Goal: Task Accomplishment & Management: Complete application form

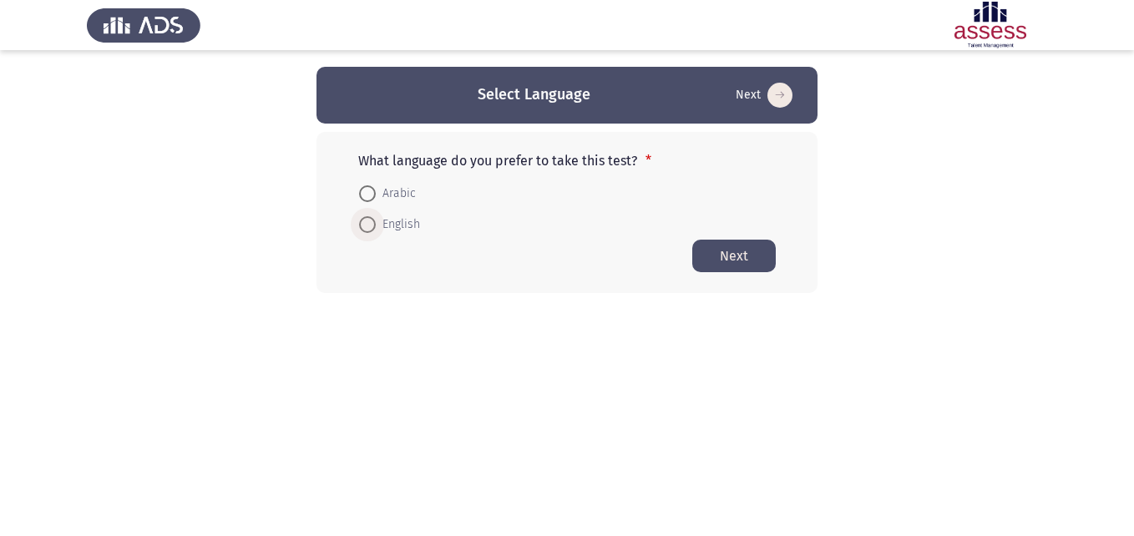
click at [378, 225] on span "English" at bounding box center [398, 225] width 44 height 20
click at [376, 225] on input "English" at bounding box center [367, 224] width 17 height 17
radio input "true"
click at [740, 266] on button "Next" at bounding box center [733, 255] width 83 height 33
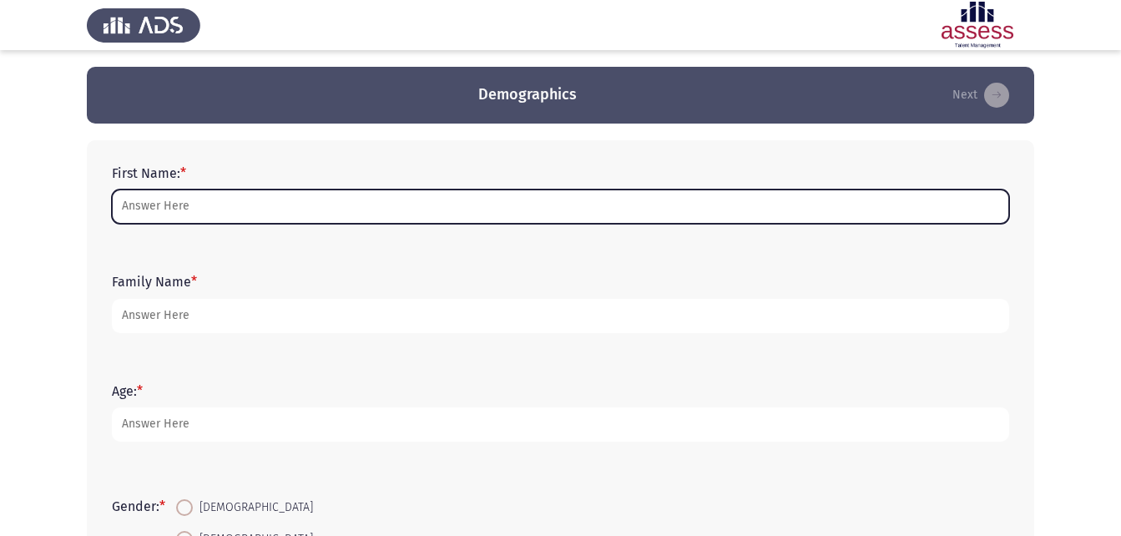
click at [254, 197] on input "First Name: *" at bounding box center [561, 207] width 898 height 34
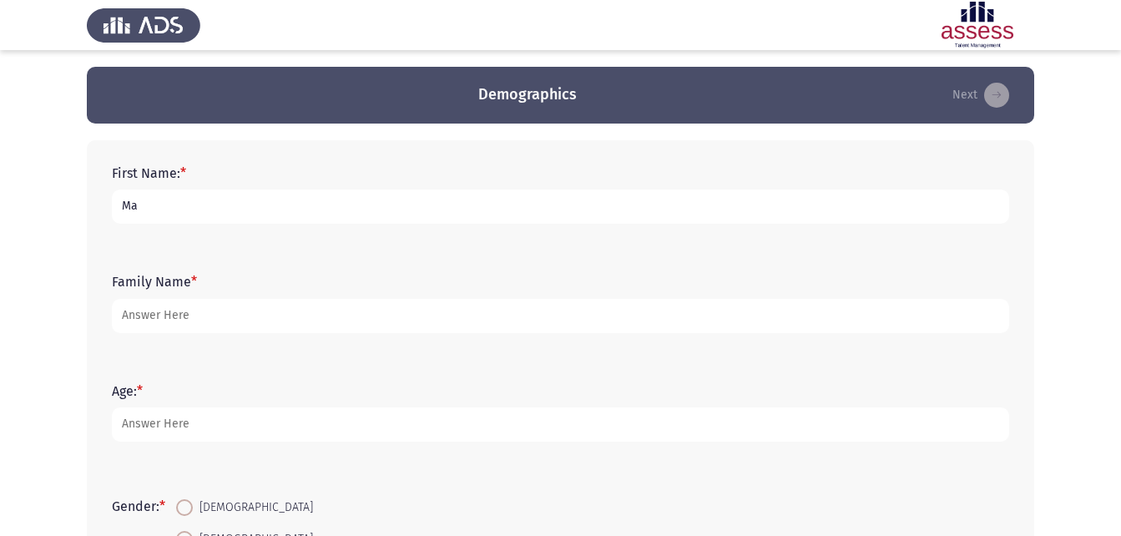
type input "Malak"
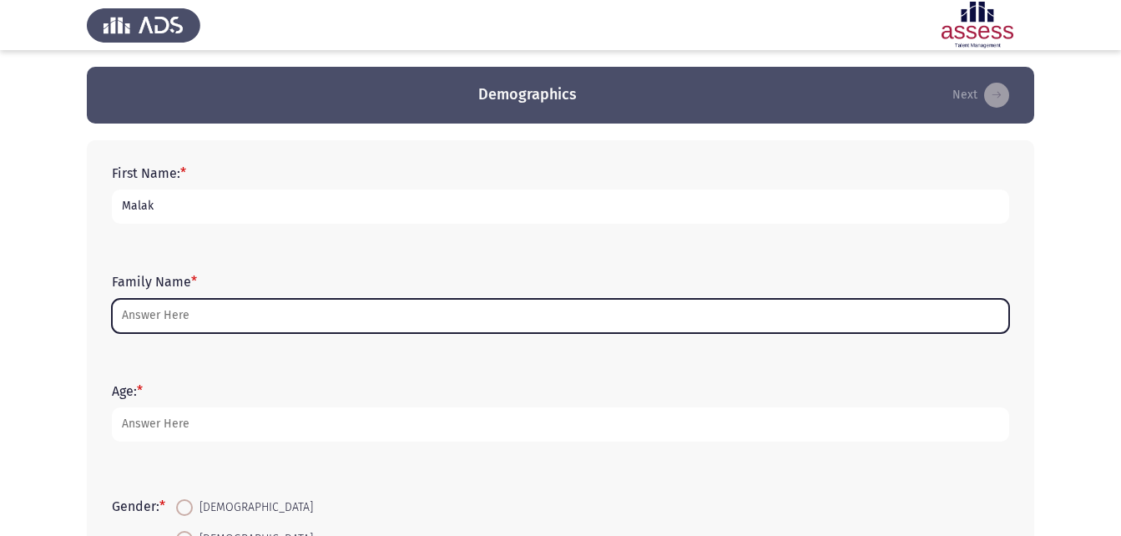
click at [175, 325] on input "Family Name *" at bounding box center [561, 316] width 898 height 34
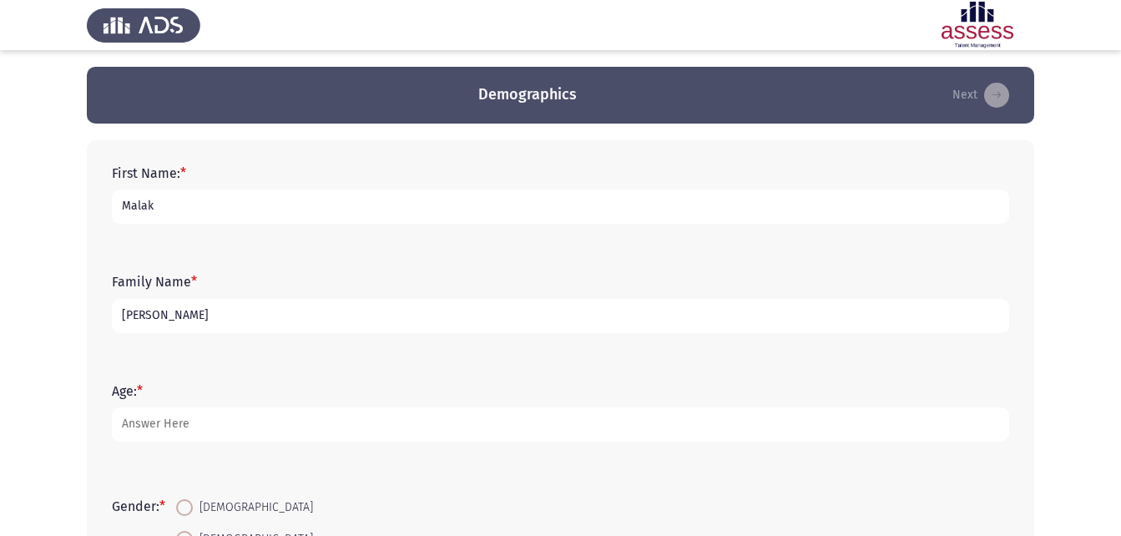
type input "[PERSON_NAME]"
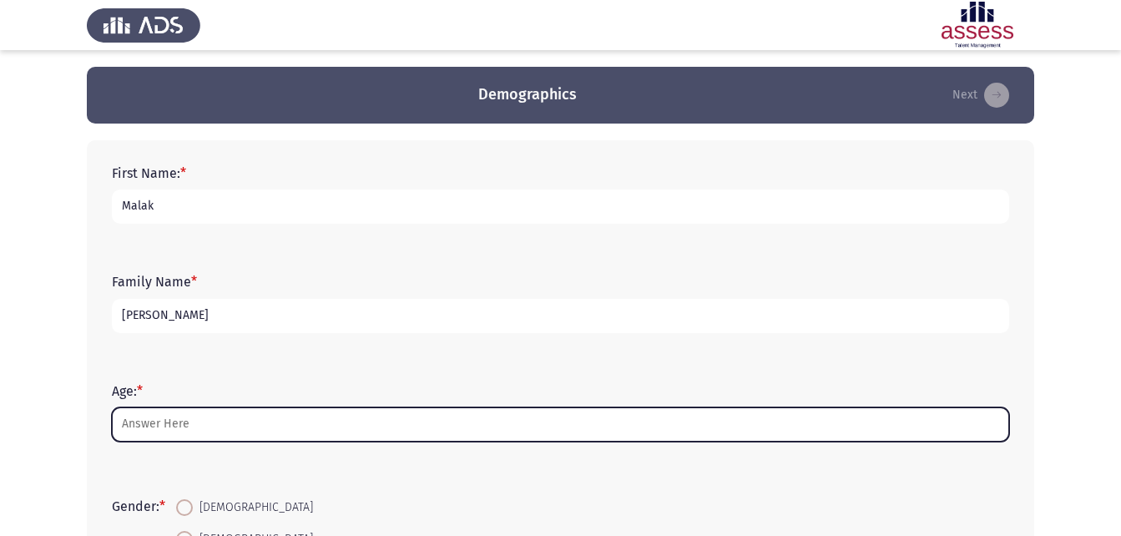
click at [169, 424] on input "Age: *" at bounding box center [561, 424] width 898 height 34
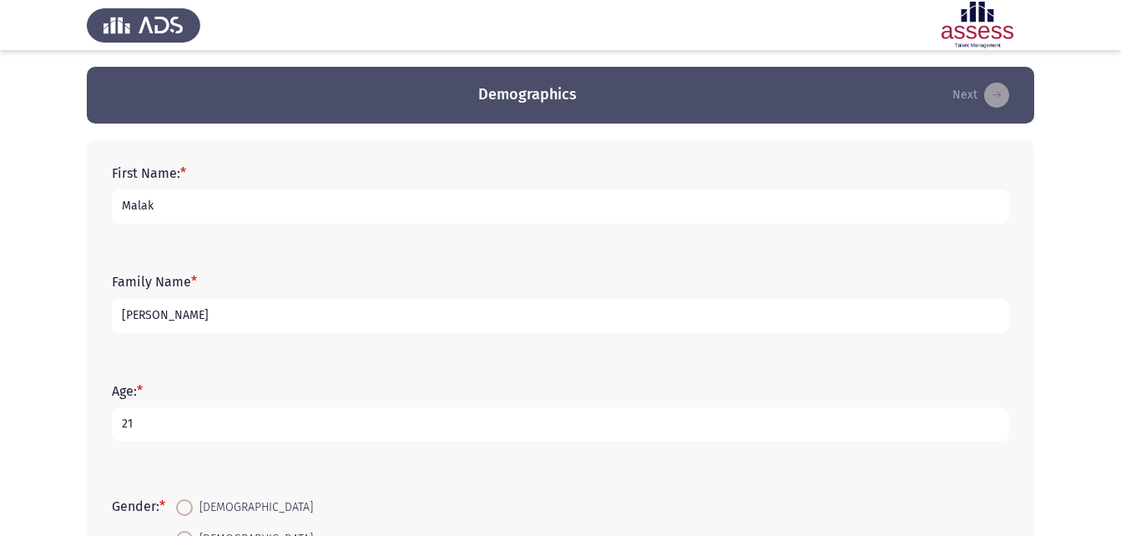
type input "21"
click at [47, 422] on app-assessment-container "Demographics Next First Name: * [PERSON_NAME] Family Name * [PERSON_NAME] Age: …" at bounding box center [560, 482] width 1121 height 830
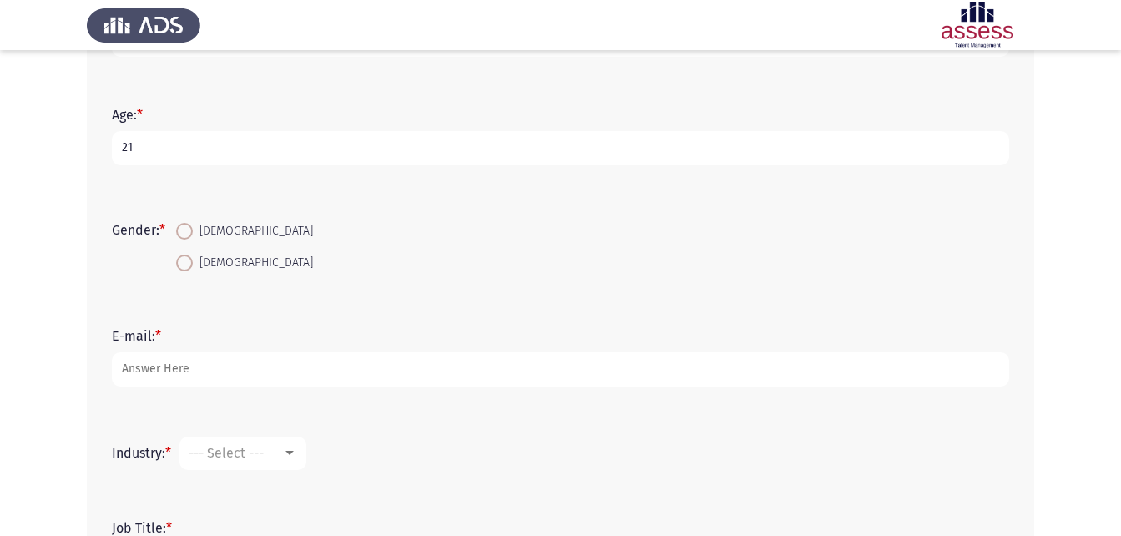
scroll to position [301, 0]
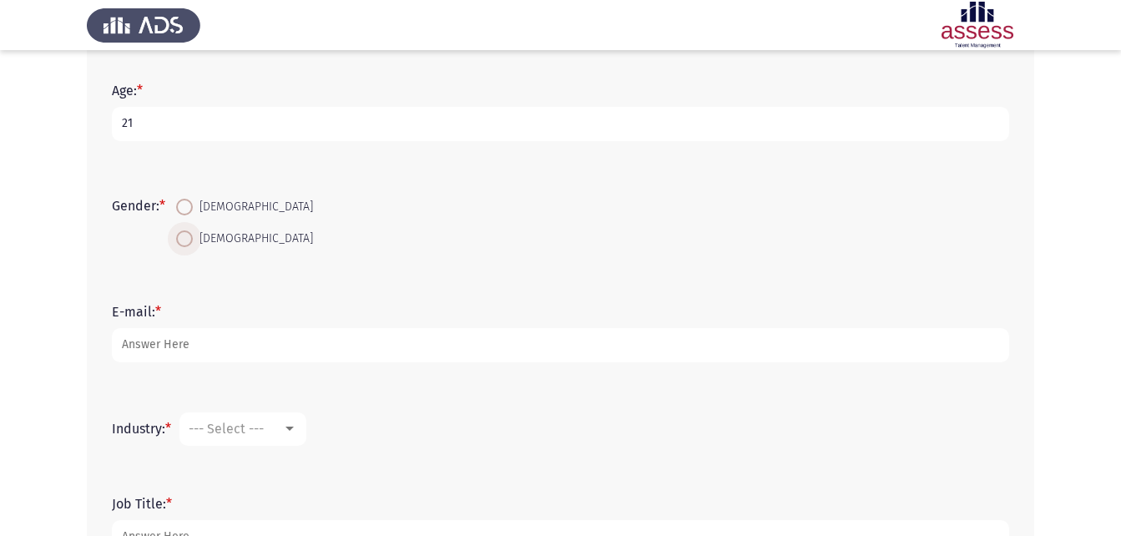
click at [179, 245] on span at bounding box center [184, 238] width 17 height 17
click at [179, 245] on input "[DEMOGRAPHIC_DATA]" at bounding box center [184, 238] width 17 height 17
radio input "true"
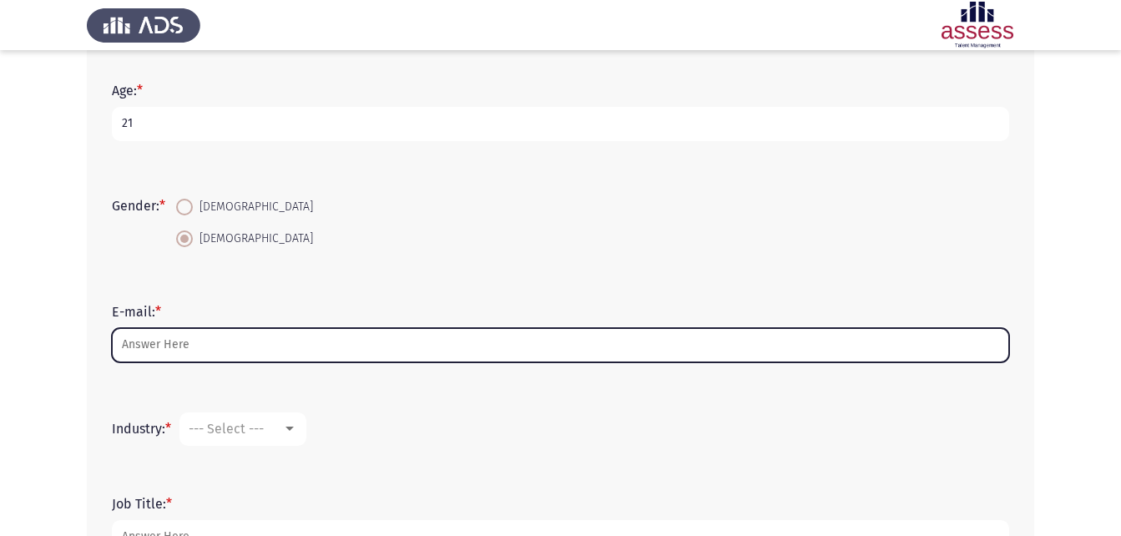
click at [173, 348] on input "E-mail: *" at bounding box center [561, 345] width 898 height 34
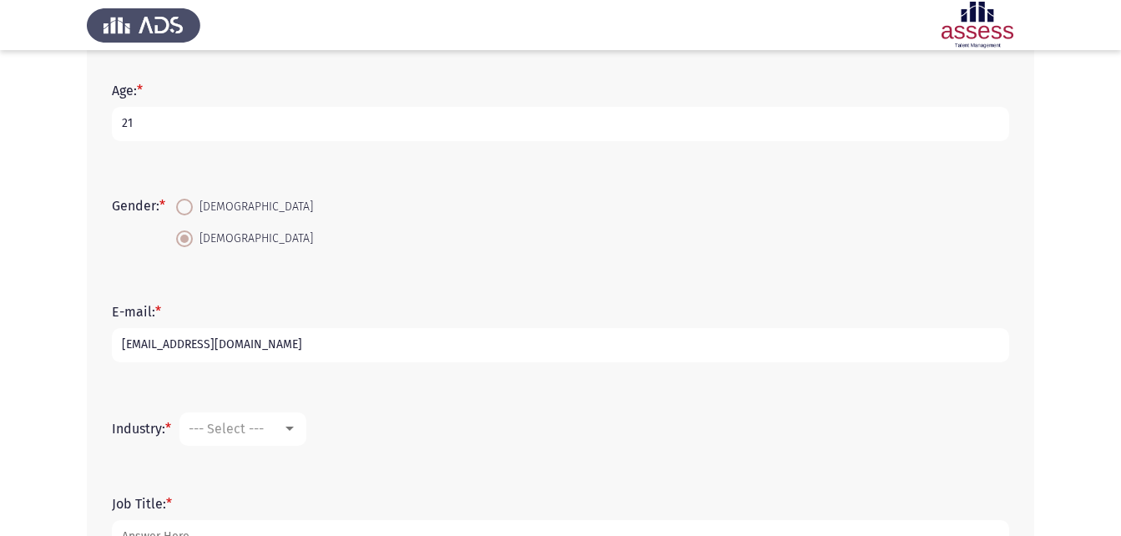
type input "[EMAIL_ADDRESS][DOMAIN_NAME]"
click at [89, 417] on div "First Name: * [PERSON_NAME] Family Name * [PERSON_NAME] Age: * [DEMOGRAPHIC_DAT…" at bounding box center [561, 210] width 948 height 740
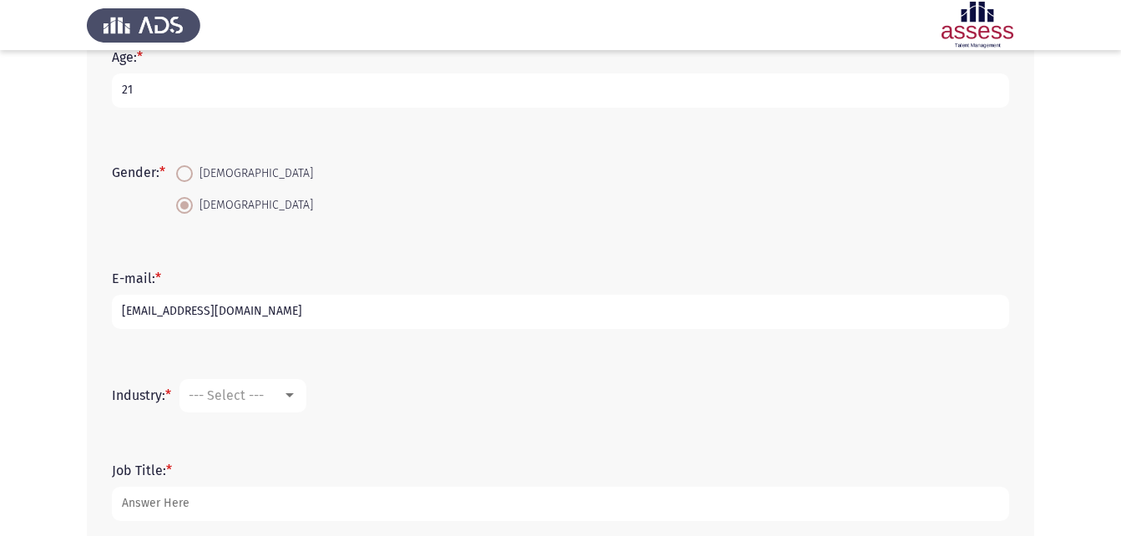
scroll to position [427, 0]
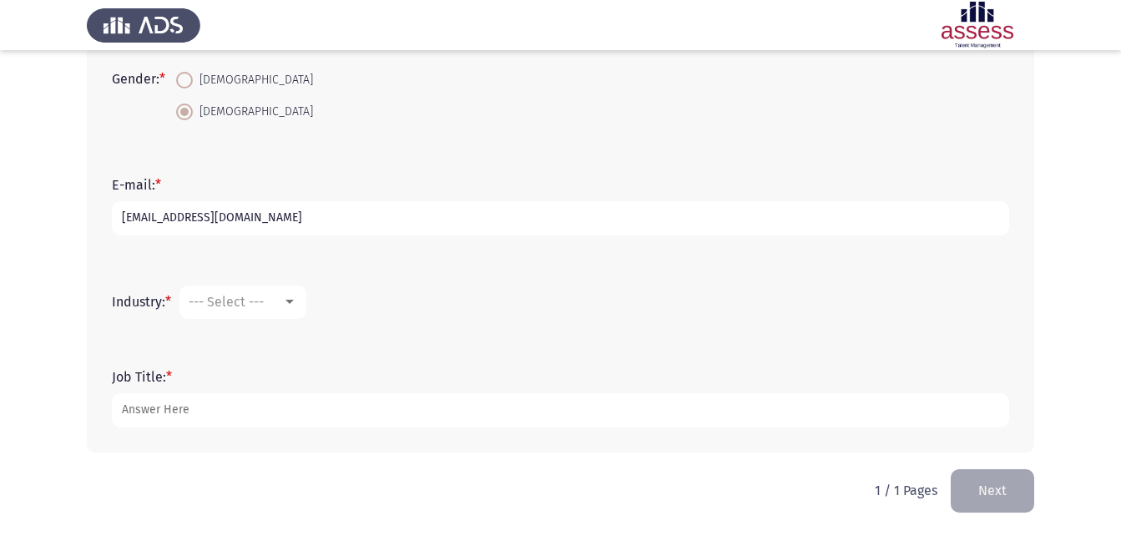
click at [263, 326] on div "Industry: * --- Select ---" at bounding box center [561, 302] width 914 height 50
click at [259, 304] on span "--- Select ---" at bounding box center [226, 302] width 75 height 16
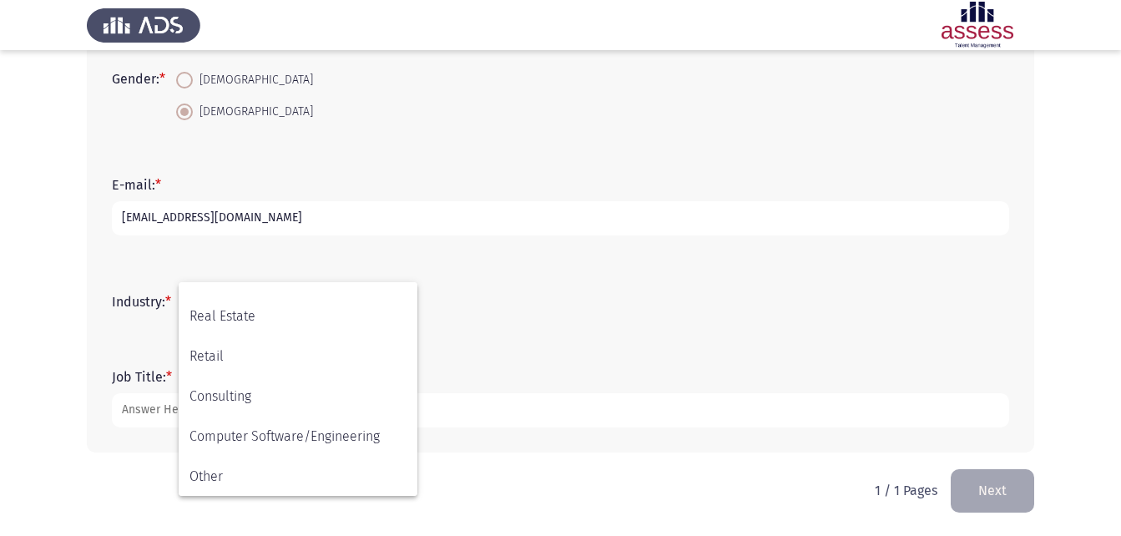
scroll to position [548, 0]
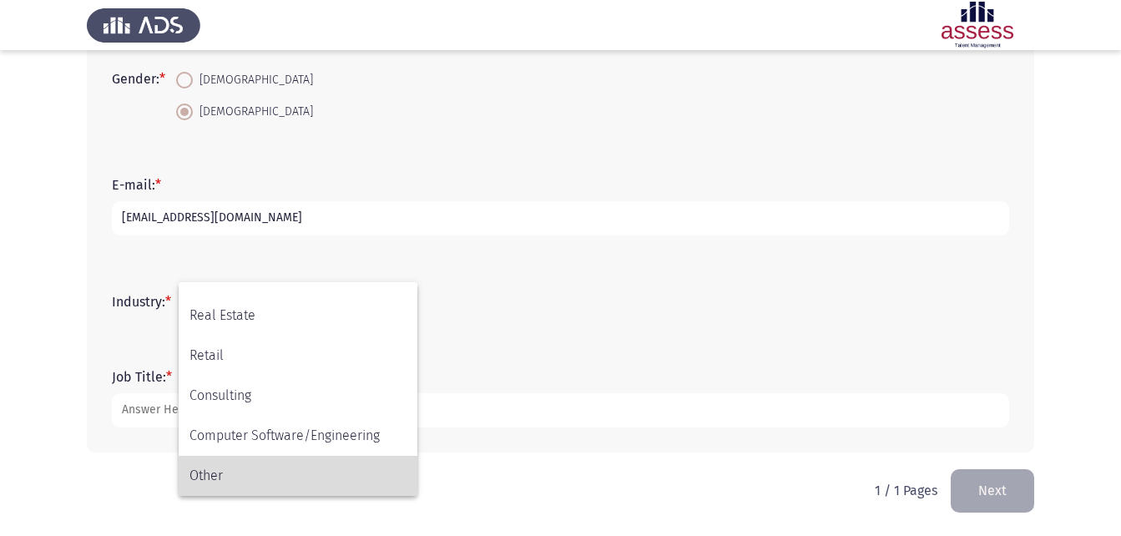
click at [288, 468] on span "Other" at bounding box center [298, 476] width 217 height 40
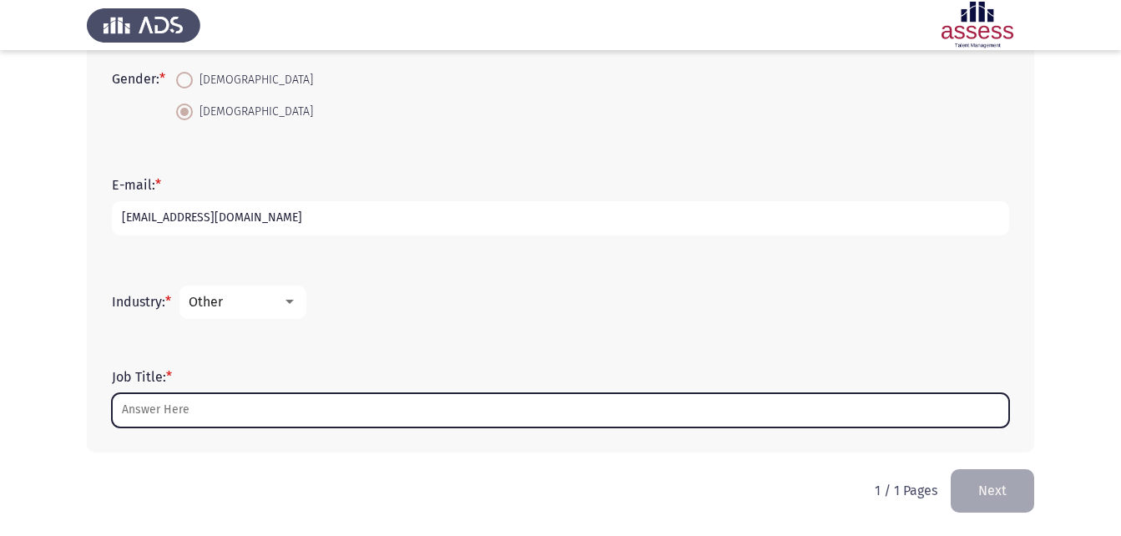
click at [208, 407] on input "Job Title: *" at bounding box center [561, 410] width 898 height 34
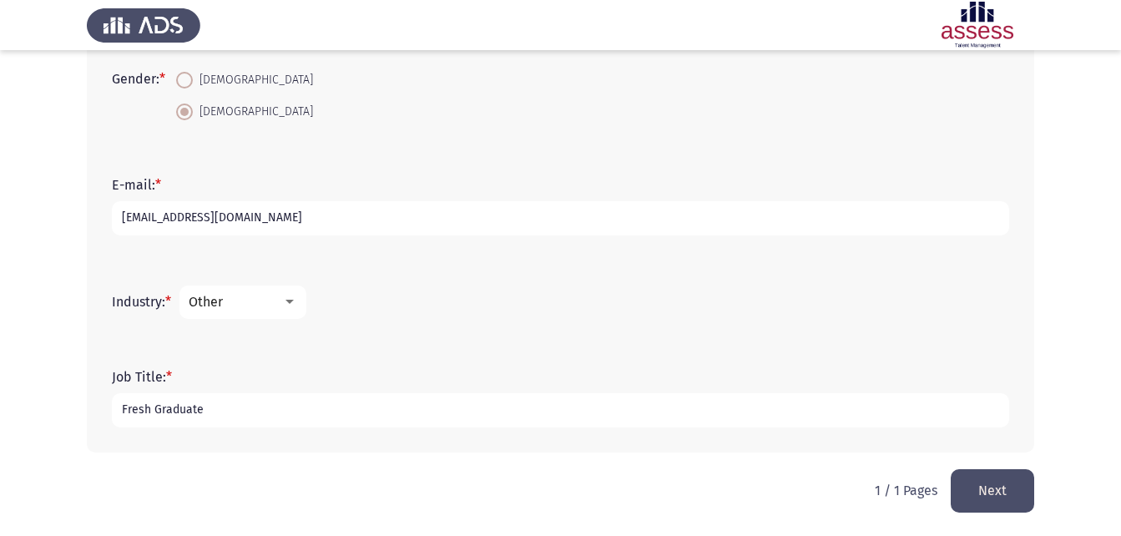
type input "Fresh Graduate"
click at [282, 303] on div "Other" at bounding box center [236, 302] width 94 height 16
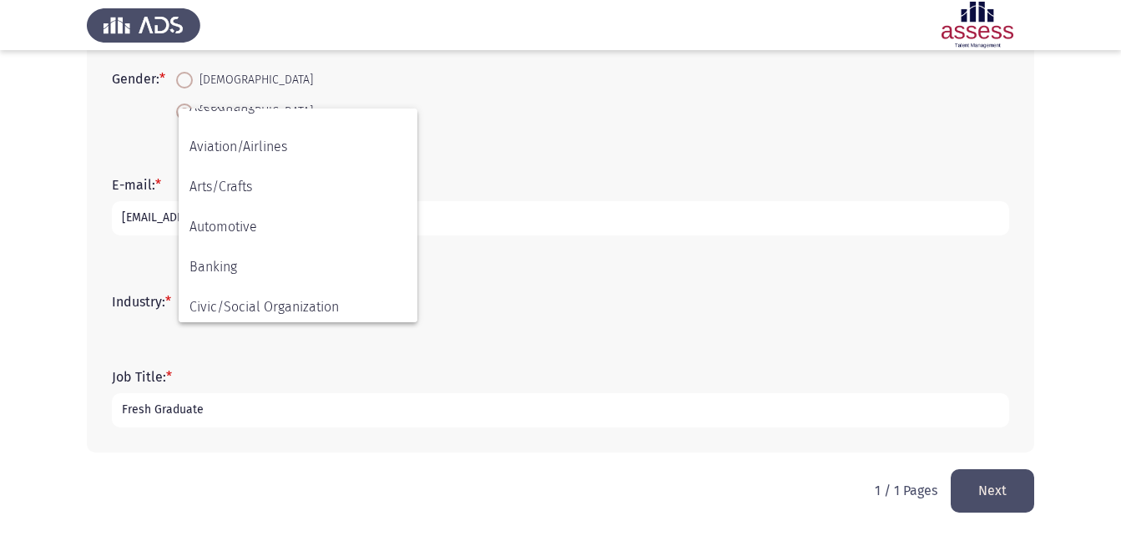
scroll to position [33, 0]
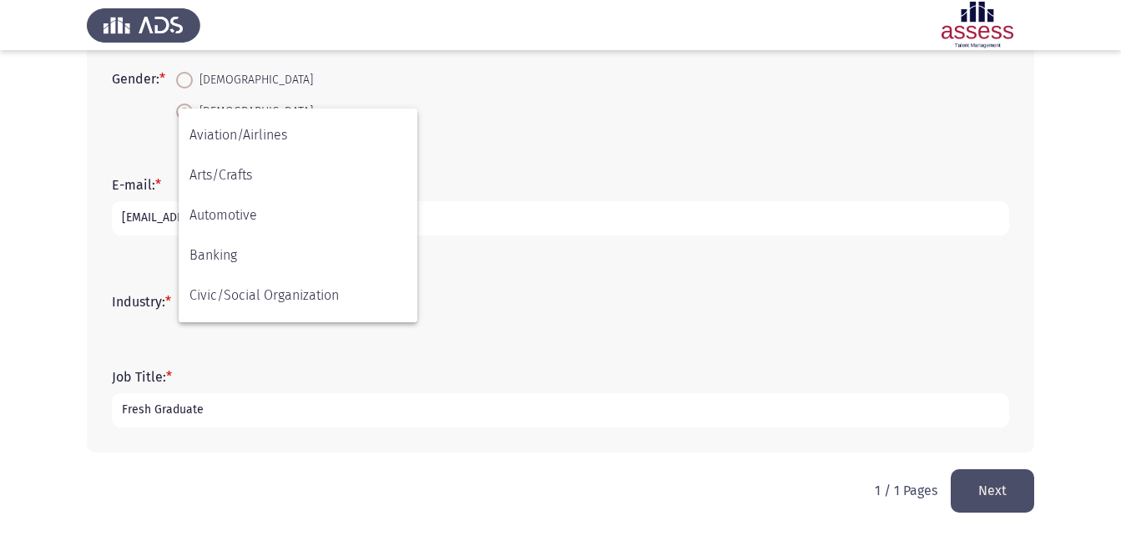
click at [521, 315] on div at bounding box center [560, 268] width 1121 height 536
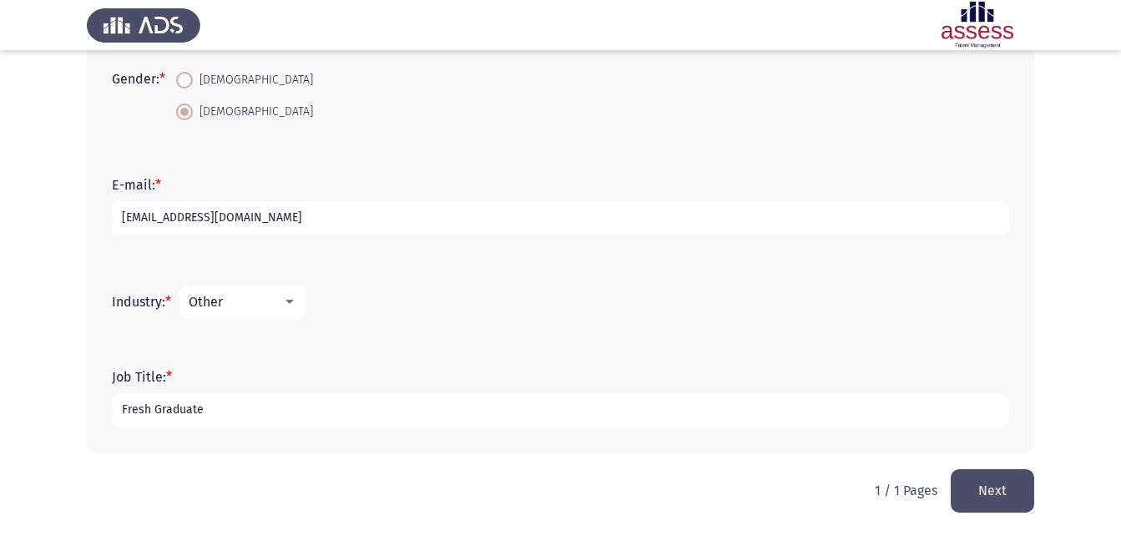
click at [983, 488] on button "Next" at bounding box center [992, 490] width 83 height 43
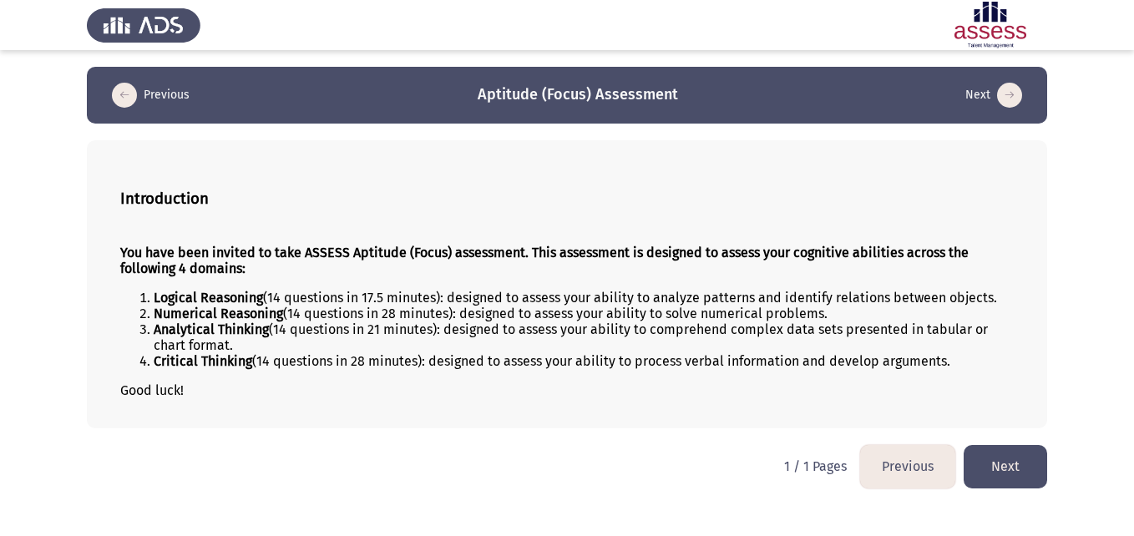
click at [1020, 467] on button "Next" at bounding box center [1004, 466] width 83 height 43
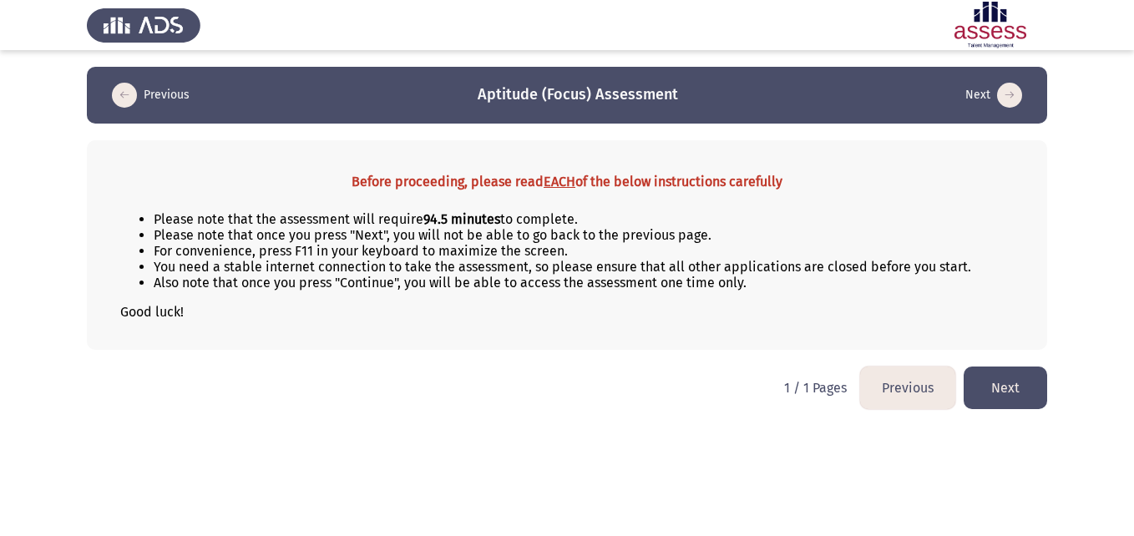
click at [1034, 393] on button "Next" at bounding box center [1004, 388] width 83 height 43
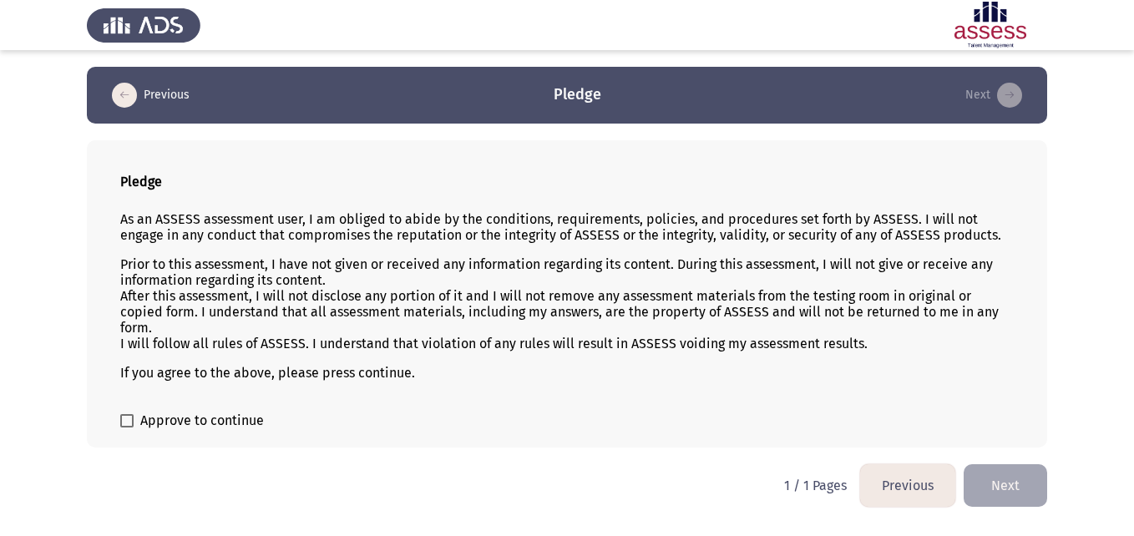
click at [139, 410] on div "Pledge As an ASSESS assessment user, I am obliged to abide by the conditions, r…" at bounding box center [567, 293] width 960 height 307
click at [126, 418] on span at bounding box center [126, 420] width 13 height 13
click at [126, 427] on input "Approve to continue" at bounding box center [126, 427] width 1 height 1
checkbox input "true"
click at [1085, 147] on app-assessment-container "Previous Pledge Next Pledge As an ASSESS assessment user, I am obliged to abide…" at bounding box center [567, 257] width 1134 height 381
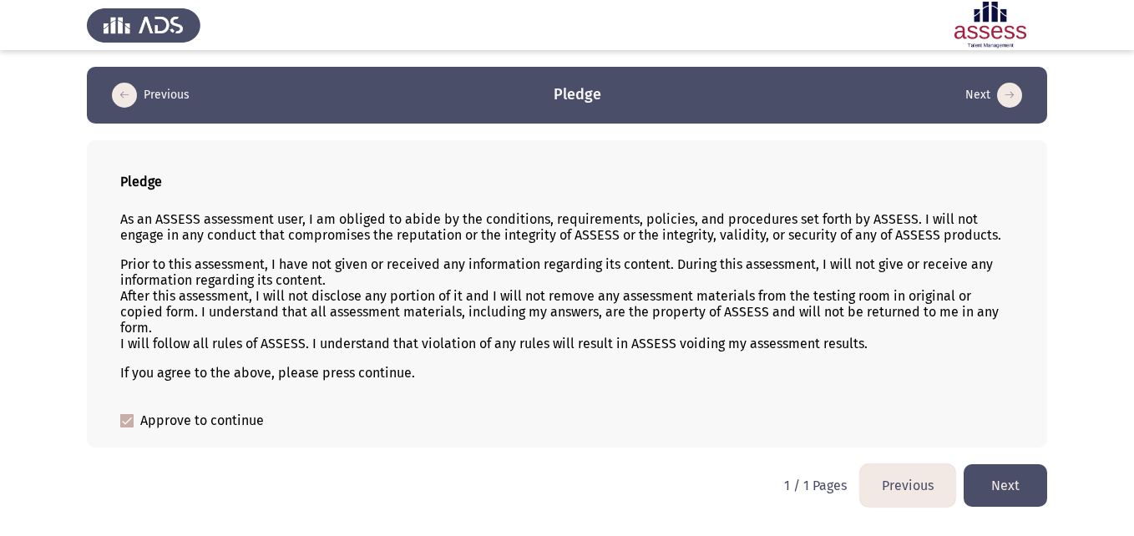
click at [1013, 489] on button "Next" at bounding box center [1004, 485] width 83 height 43
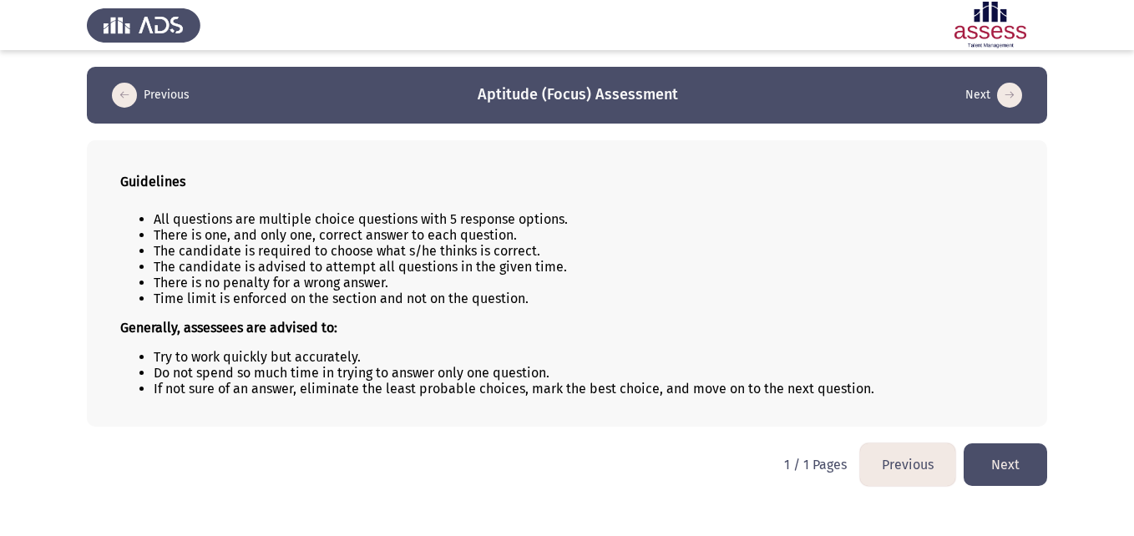
click at [1004, 456] on button "Next" at bounding box center [1004, 464] width 83 height 43
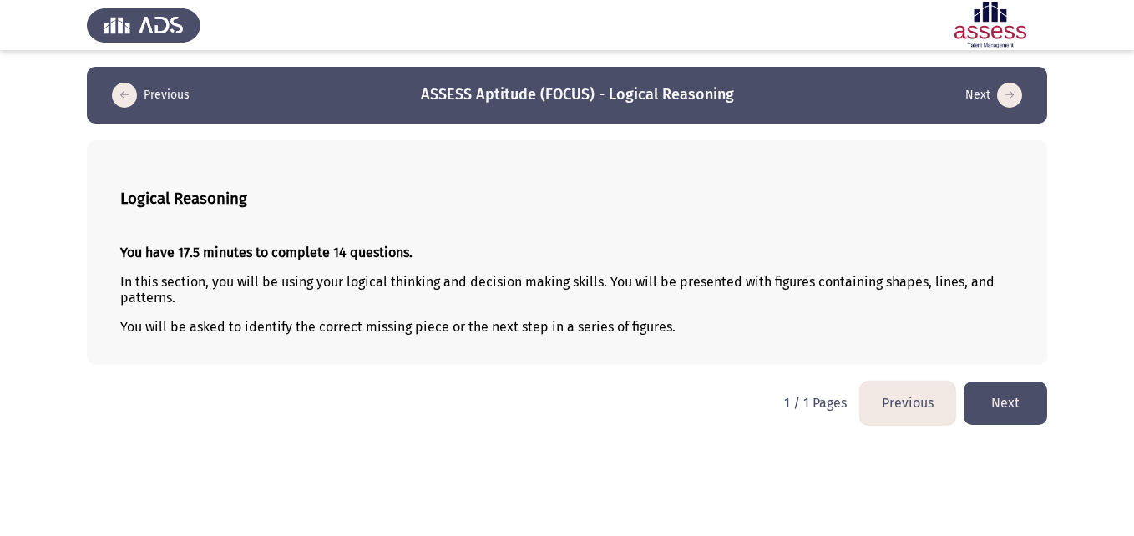
click at [993, 414] on button "Next" at bounding box center [1004, 403] width 83 height 43
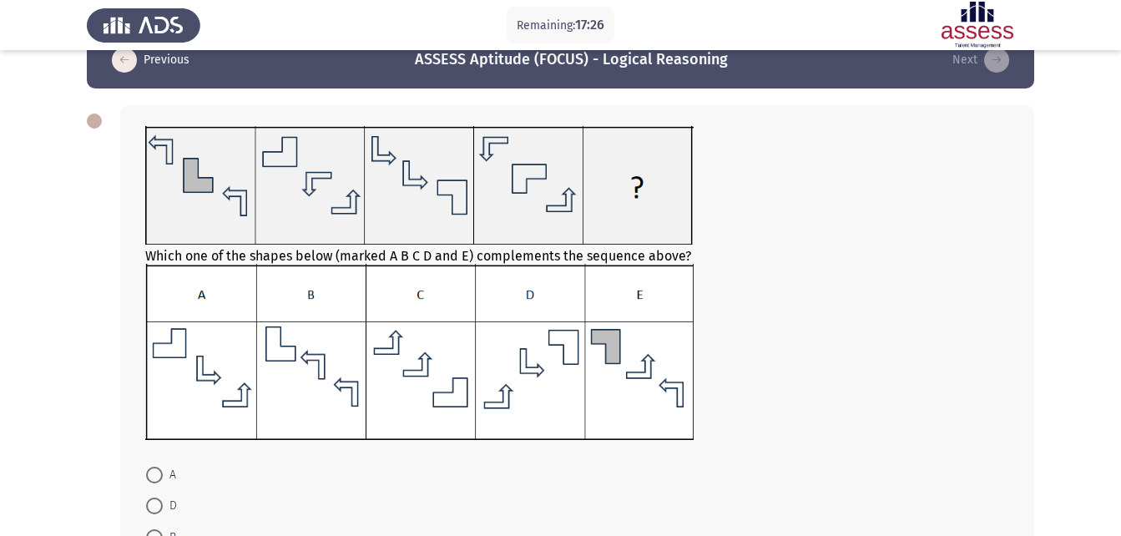
scroll to position [33, 0]
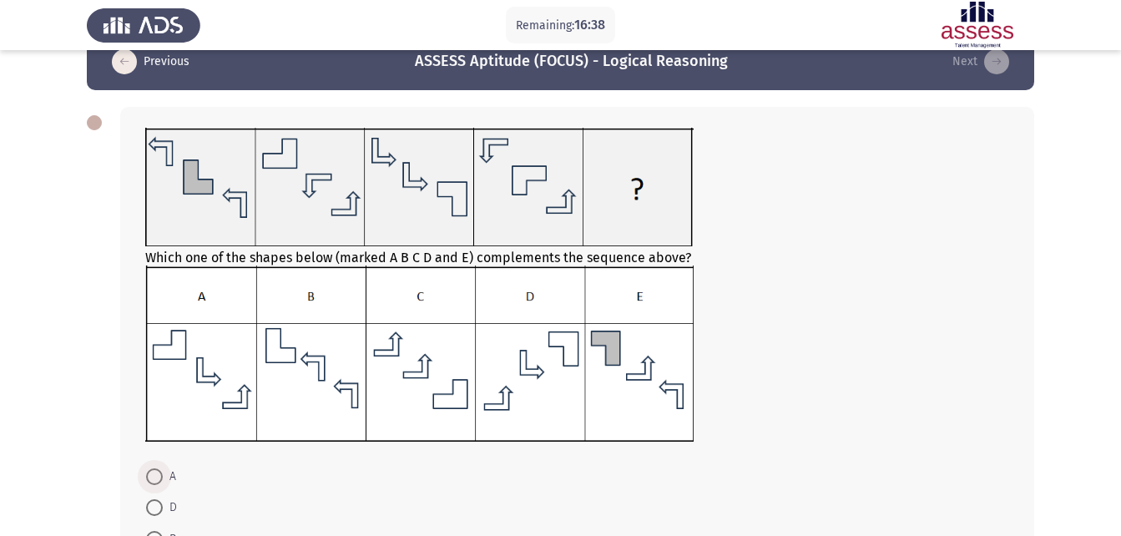
click at [148, 477] on span at bounding box center [154, 476] width 17 height 17
click at [148, 477] on input "A" at bounding box center [154, 476] width 17 height 17
radio input "true"
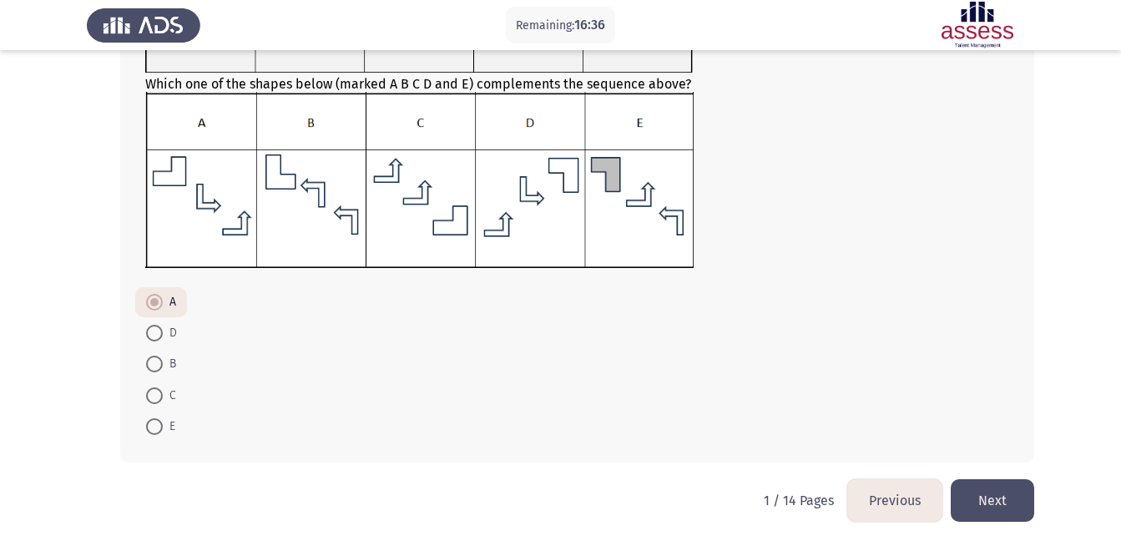
scroll to position [217, 0]
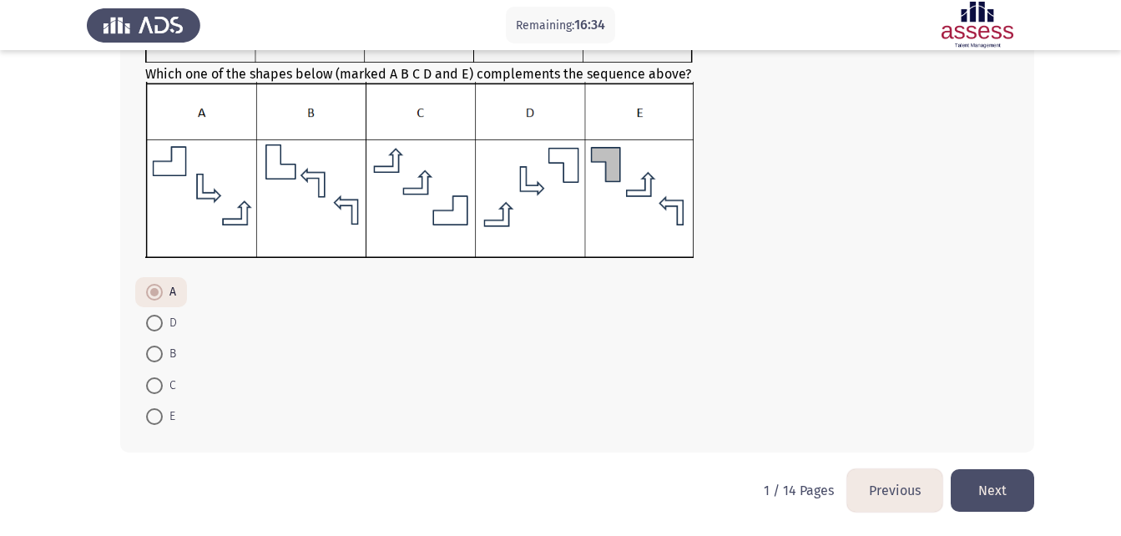
click at [1027, 493] on button "Next" at bounding box center [992, 490] width 83 height 43
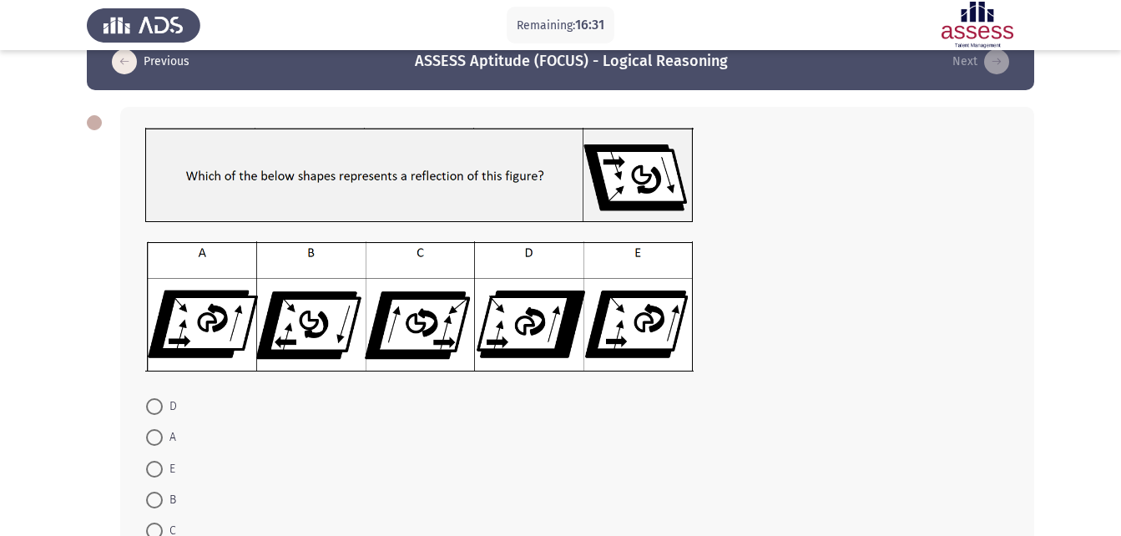
scroll to position [67, 0]
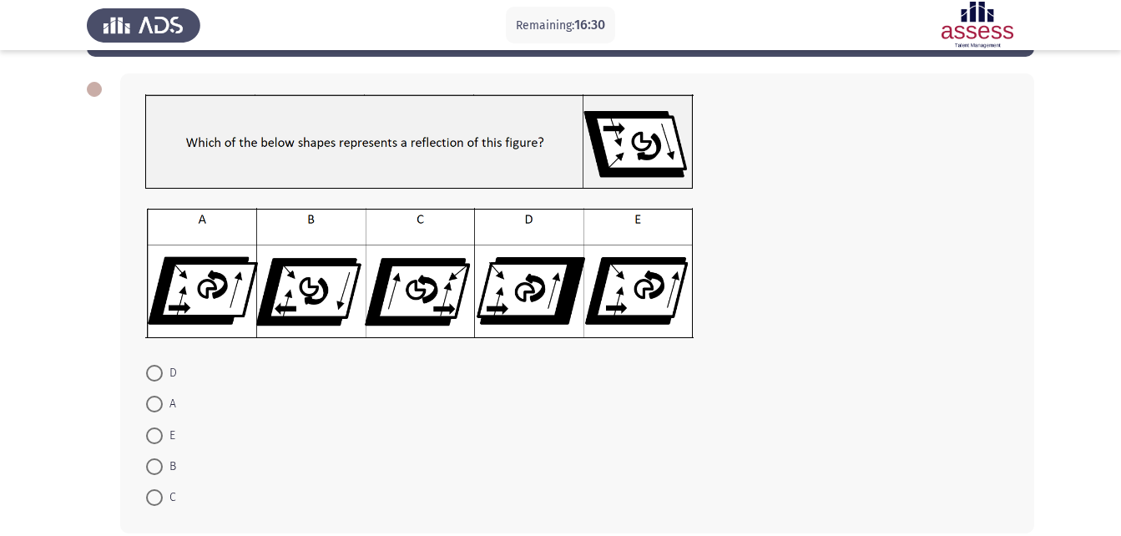
click at [83, 231] on app-assessment-container "Remaining: 16:30 Previous ASSESS Aptitude (FOCUS) - Logical Reasoning Next D A …" at bounding box center [560, 275] width 1121 height 550
click at [159, 377] on span at bounding box center [154, 373] width 17 height 17
click at [159, 377] on input "D" at bounding box center [154, 373] width 17 height 17
radio input "true"
click at [60, 341] on app-assessment-container "Remaining: 16:08 Previous ASSESS Aptitude (FOCUS) - Logical Reasoning Next D A …" at bounding box center [560, 274] width 1121 height 549
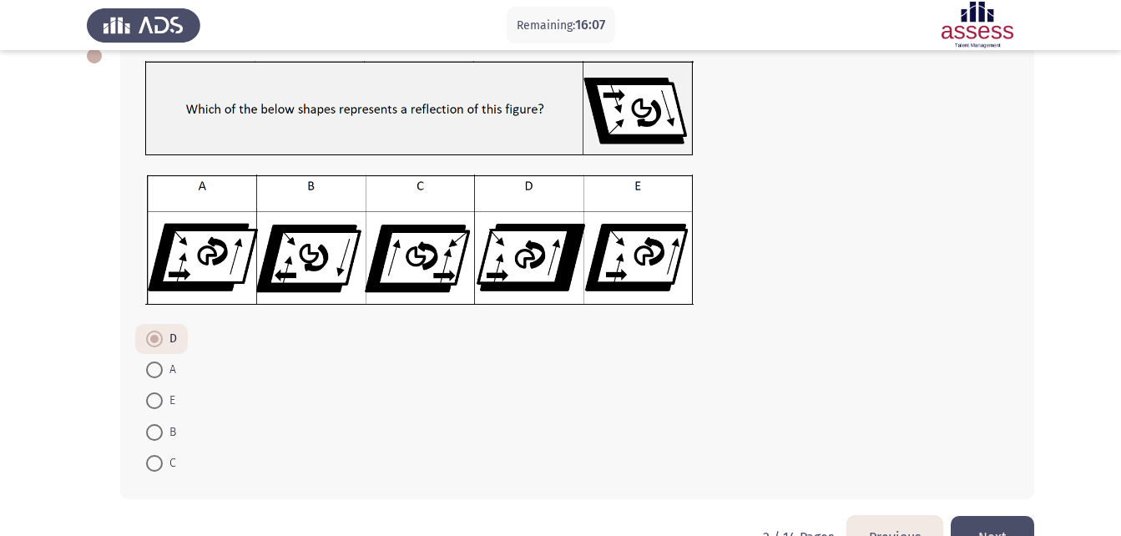
scroll to position [147, 0]
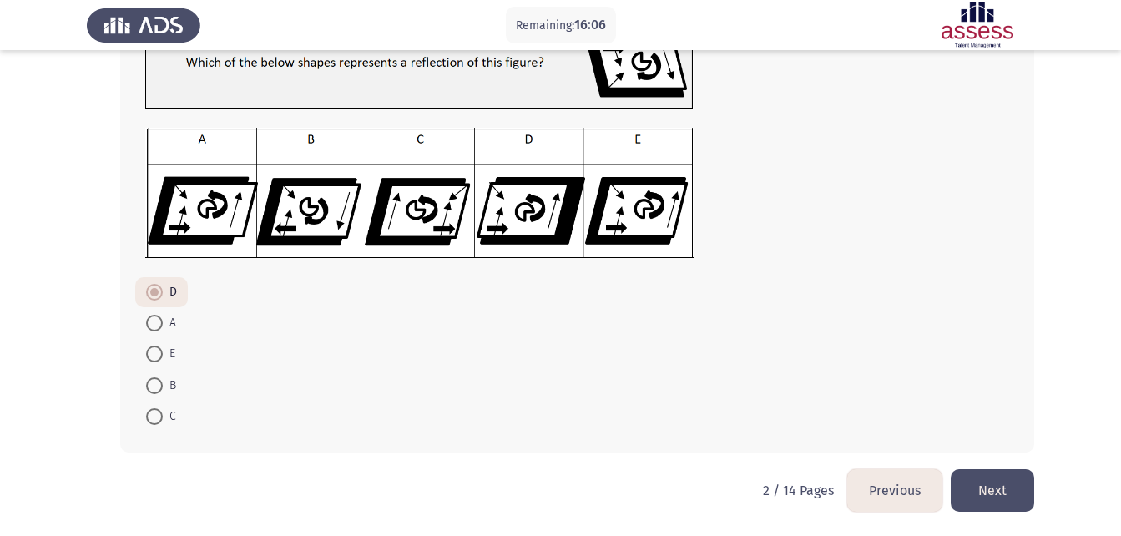
click at [1017, 507] on button "Next" at bounding box center [992, 490] width 83 height 43
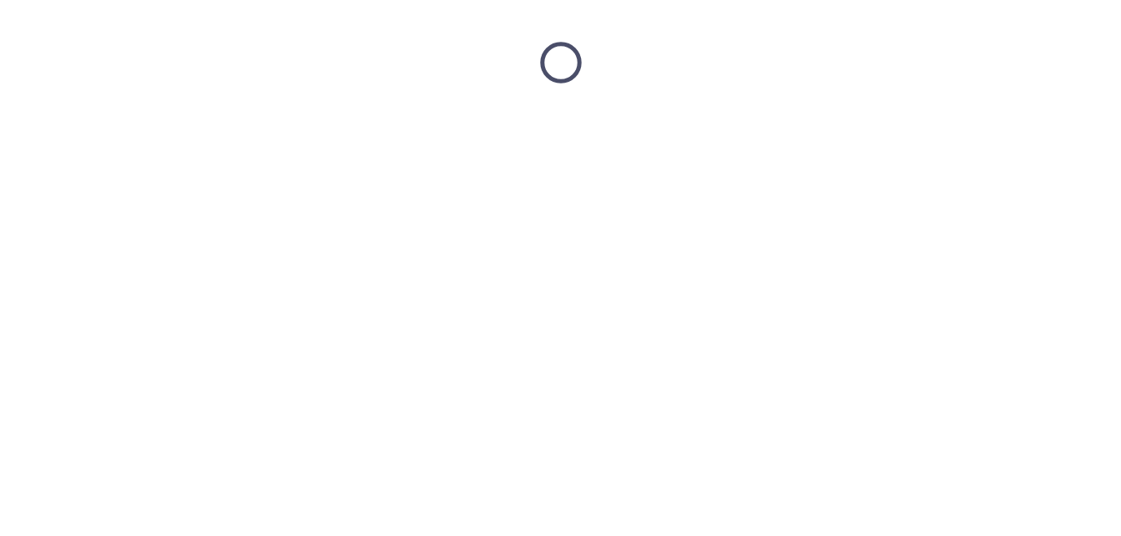
scroll to position [0, 0]
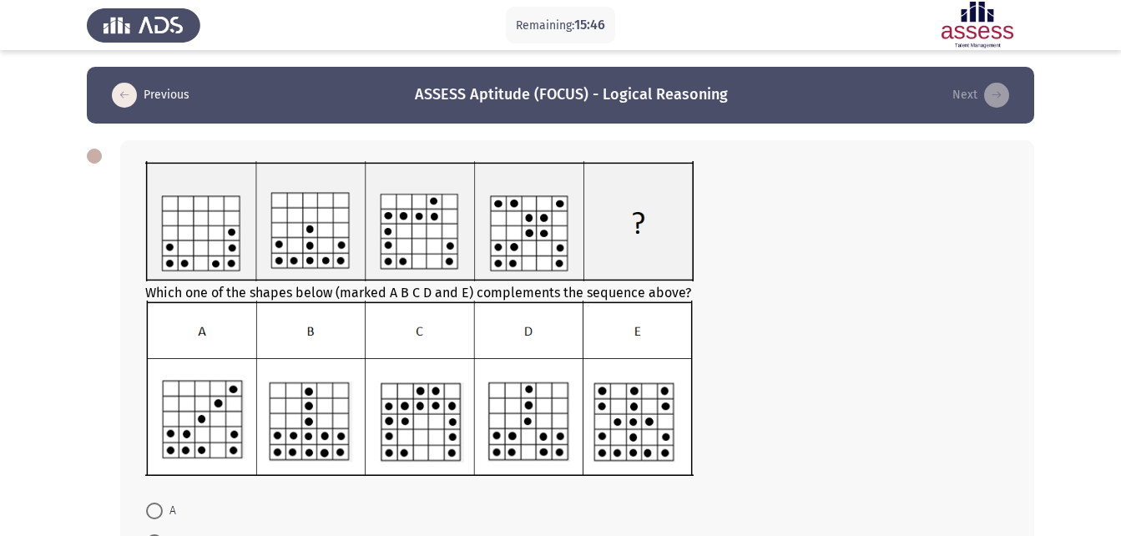
click at [81, 251] on app-assessment-container "Remaining: 15:46 Previous ASSESS Aptitude (FOCUS) - Logical Reasoning Next Whic…" at bounding box center [560, 378] width 1121 height 622
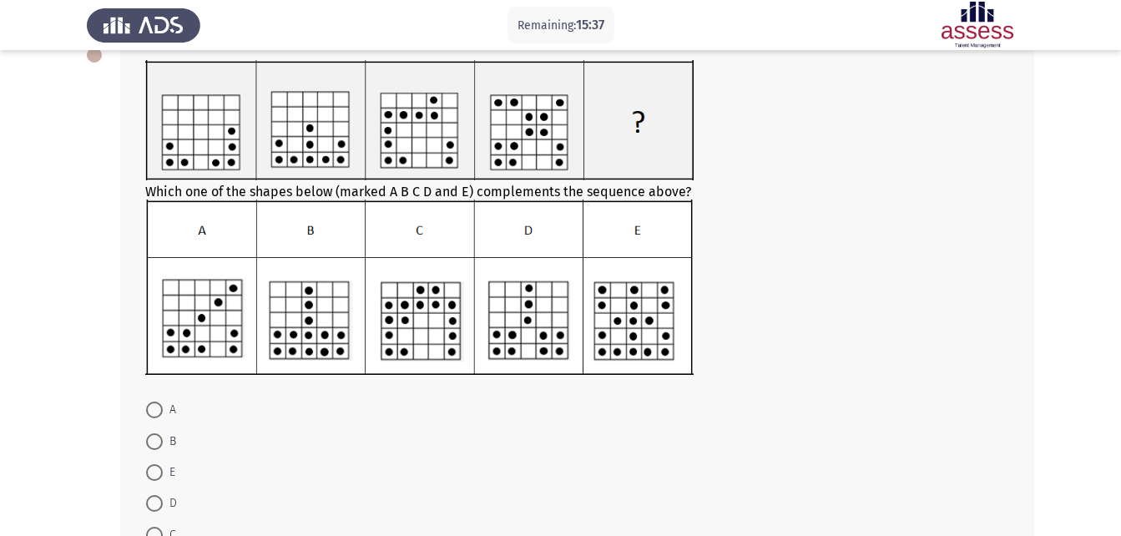
scroll to position [100, 0]
click at [157, 441] on span at bounding box center [154, 442] width 17 height 17
click at [157, 441] on input "B" at bounding box center [154, 442] width 17 height 17
radio input "true"
click at [64, 396] on app-assessment-container "Remaining: 14:49 Previous ASSESS Aptitude (FOCUS) - Logical Reasoning Next Whic…" at bounding box center [560, 277] width 1121 height 620
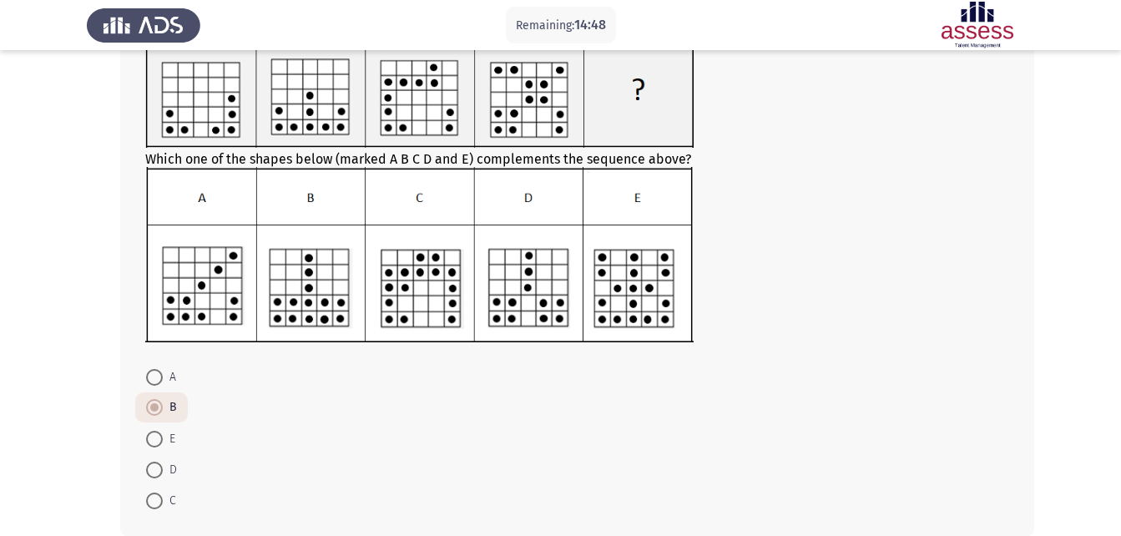
scroll to position [218, 0]
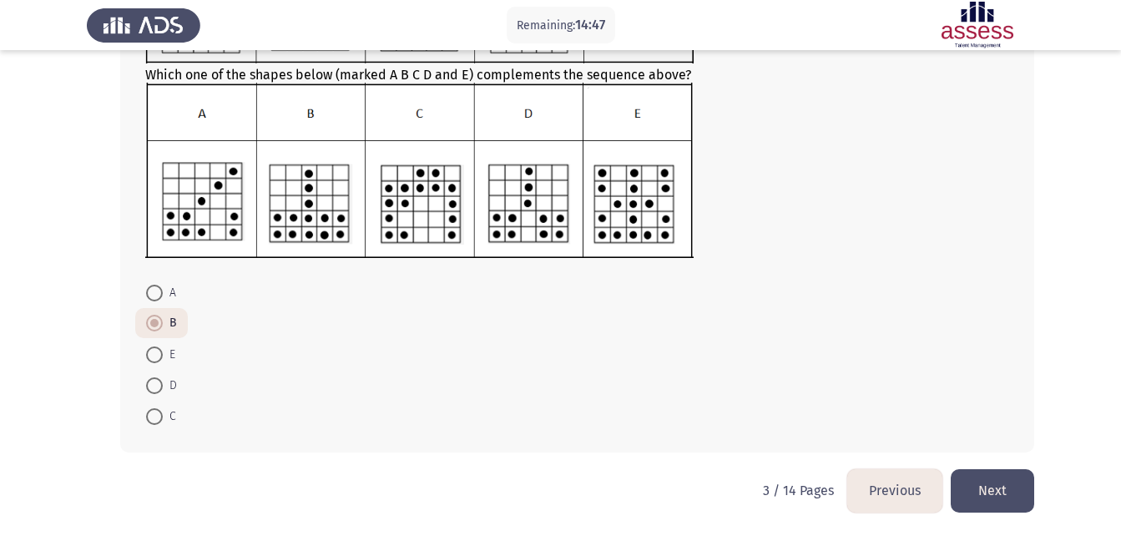
click at [1001, 486] on button "Next" at bounding box center [992, 490] width 83 height 43
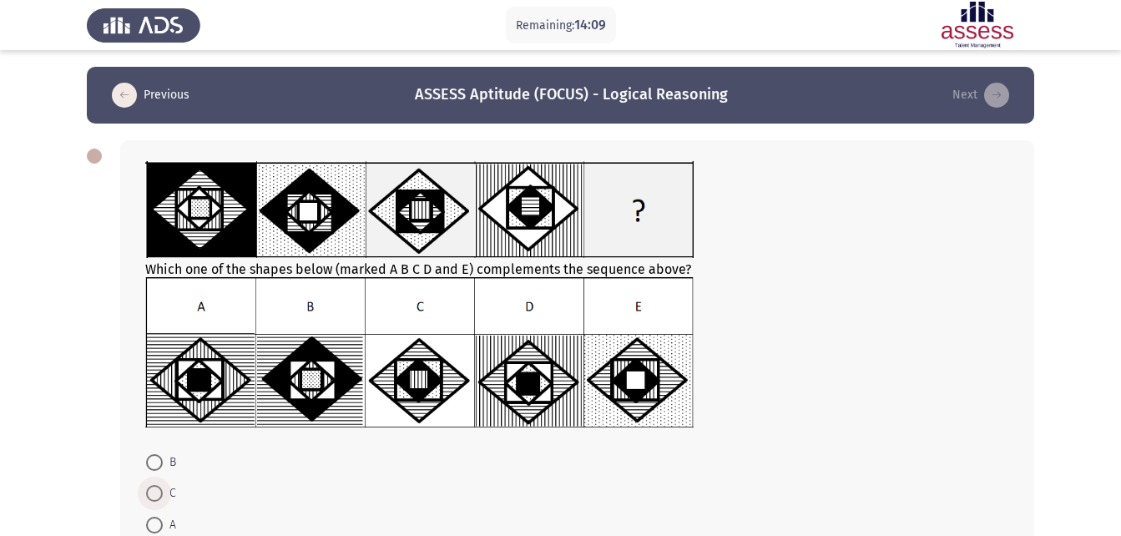
click at [157, 487] on span at bounding box center [154, 493] width 17 height 17
click at [157, 487] on input "C" at bounding box center [154, 493] width 17 height 17
radio input "true"
click at [55, 406] on app-assessment-container "Remaining: 14:09 Previous ASSESS Aptitude (FOCUS) - Logical Reasoning Next Whic…" at bounding box center [560, 353] width 1121 height 572
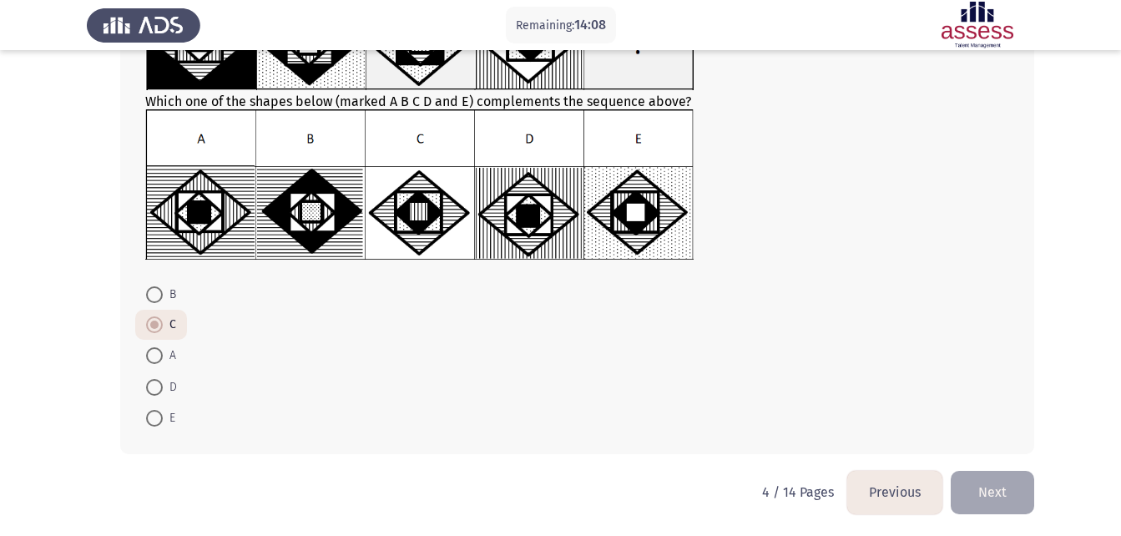
scroll to position [169, 0]
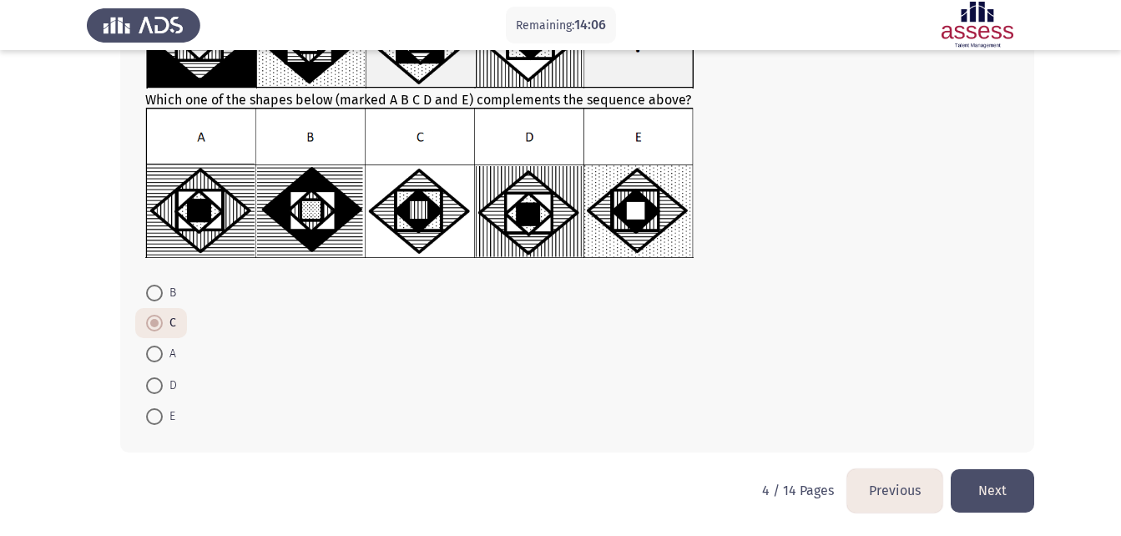
click at [1015, 491] on button "Next" at bounding box center [992, 490] width 83 height 43
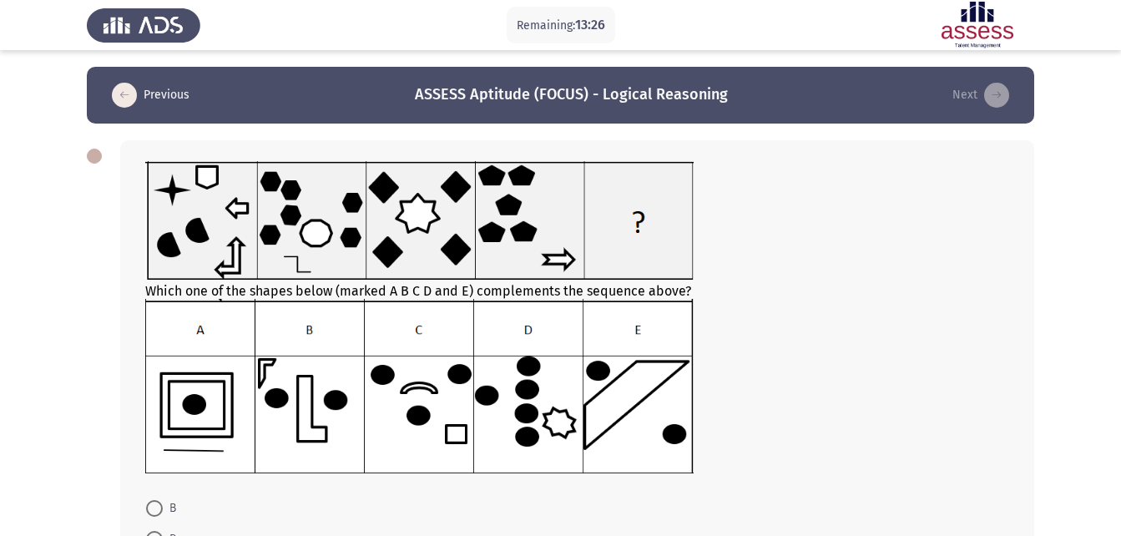
click at [83, 279] on app-assessment-container "Remaining: 13:26 Previous ASSESS Aptitude (FOCUS) - Logical Reasoning Next Whic…" at bounding box center [560, 376] width 1121 height 619
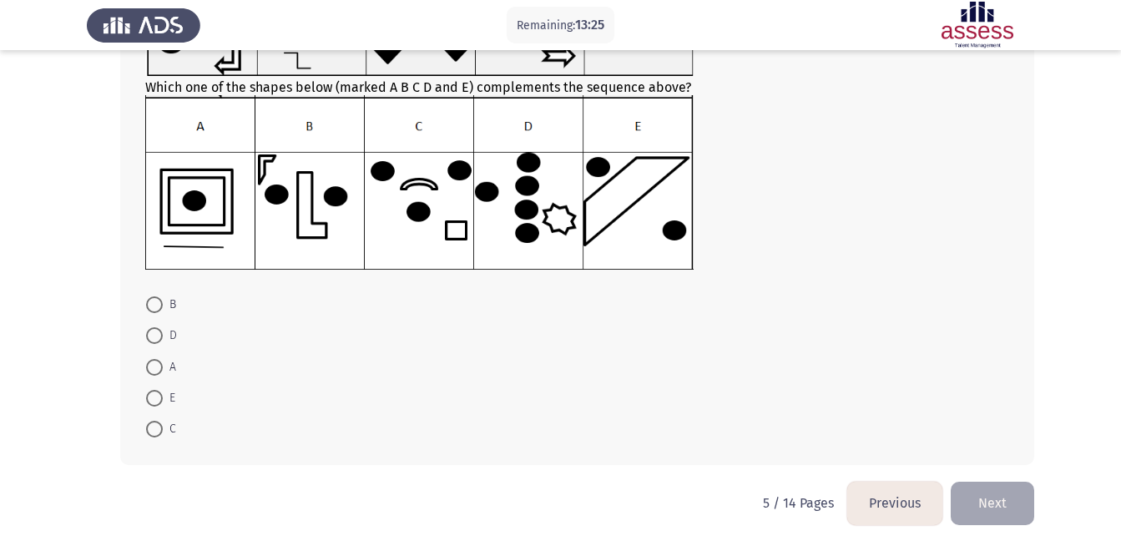
scroll to position [216, 0]
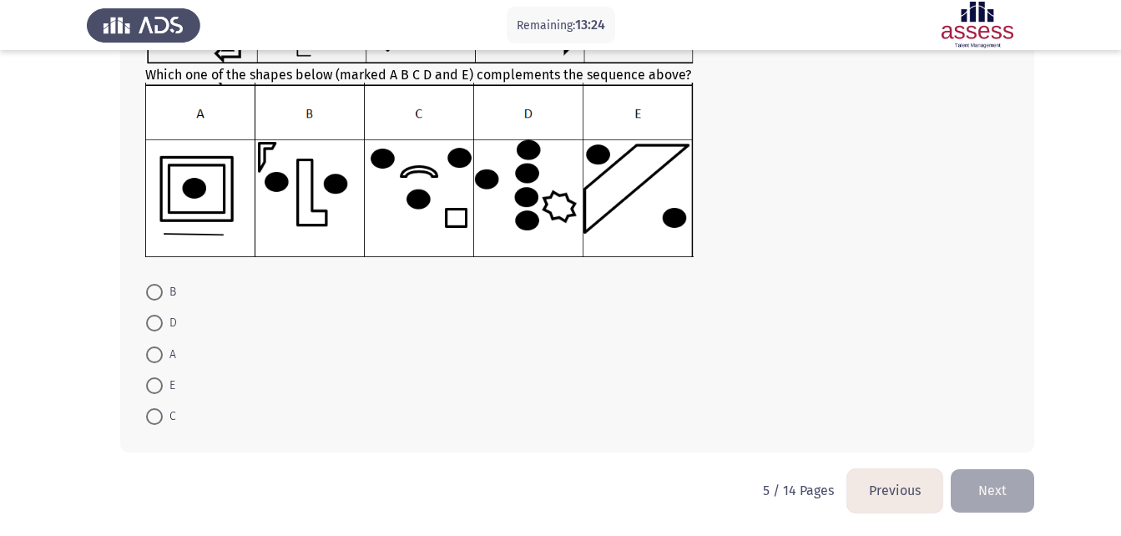
click at [144, 322] on mat-radio-button "D" at bounding box center [161, 322] width 53 height 31
click at [155, 323] on span at bounding box center [154, 323] width 17 height 17
click at [155, 323] on input "D" at bounding box center [154, 323] width 17 height 17
radio input "true"
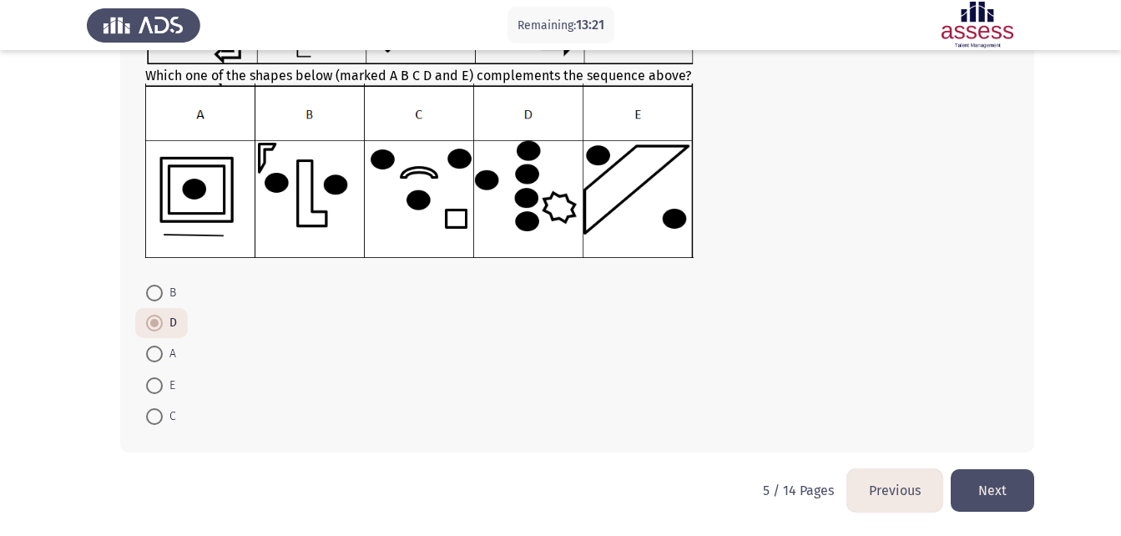
click at [999, 488] on button "Next" at bounding box center [992, 490] width 83 height 43
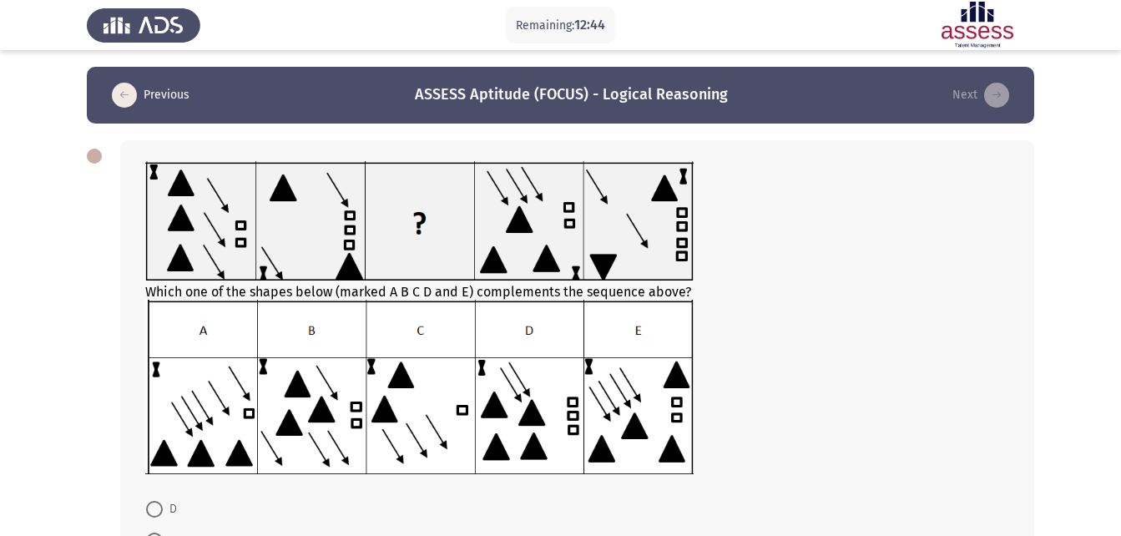
click at [109, 253] on div "Which one of the shapes below (marked A B C D and E) complements the sequence a…" at bounding box center [561, 406] width 948 height 564
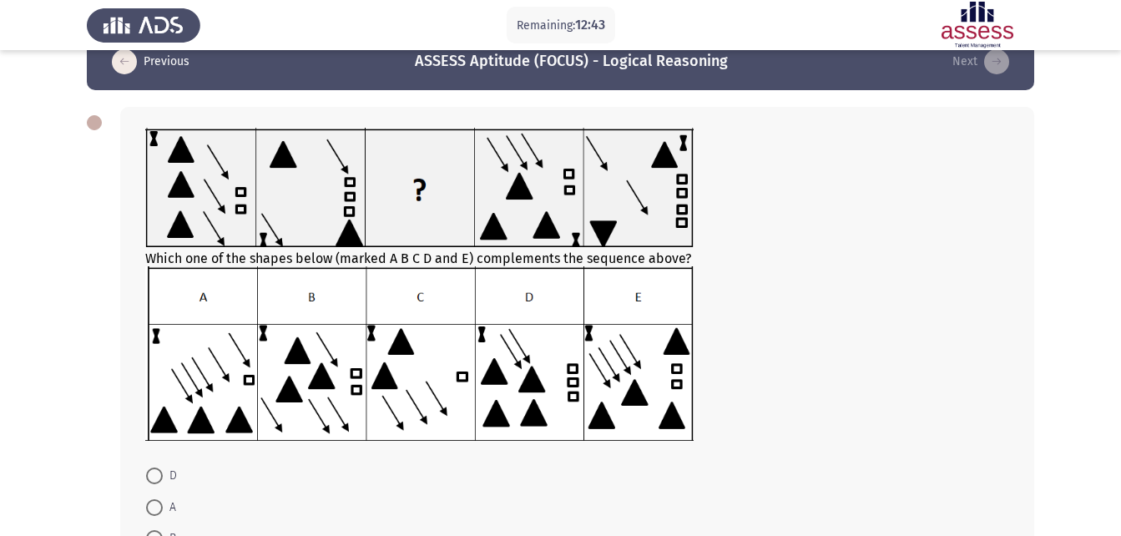
scroll to position [67, 0]
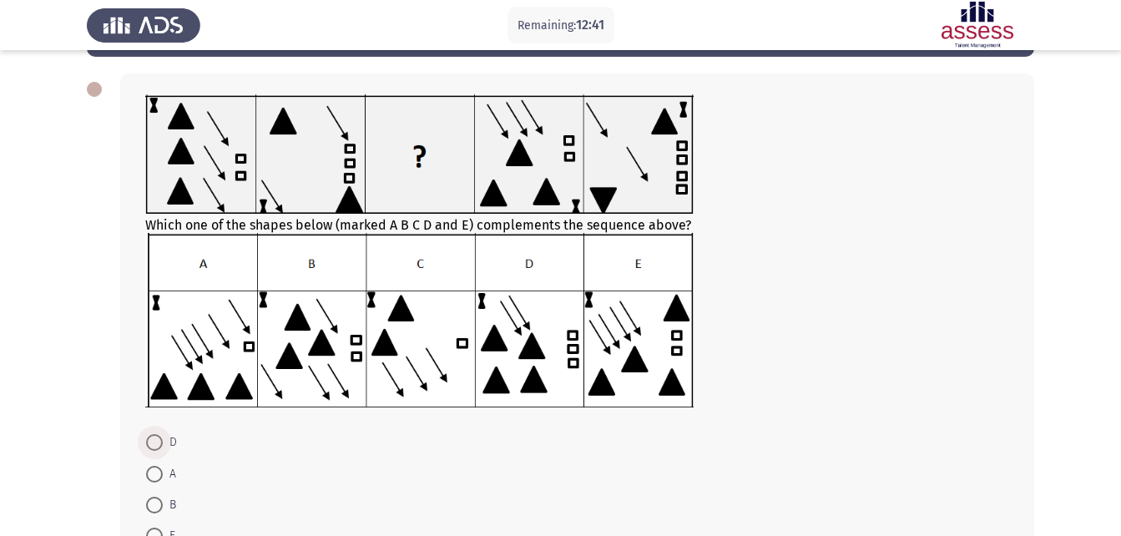
click at [148, 443] on span at bounding box center [154, 442] width 17 height 17
click at [148, 443] on input "D" at bounding box center [154, 442] width 17 height 17
radio input "true"
click at [95, 424] on div "Which one of the shapes below (marked A B C D and E) complements the sequence a…" at bounding box center [561, 338] width 948 height 562
drag, startPoint x: 95, startPoint y: 424, endPoint x: 437, endPoint y: 559, distance: 367.0
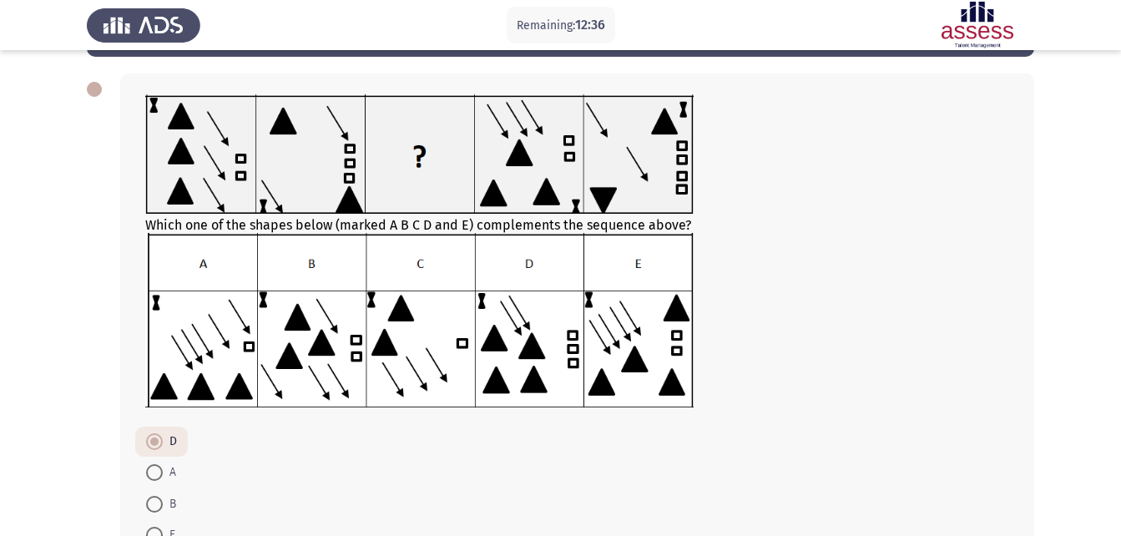
click at [437, 535] on html "Remaining: 12:36 Previous ASSESS Aptitude (FOCUS) - Logical Reasoning Next Whic…" at bounding box center [560, 309] width 1121 height 752
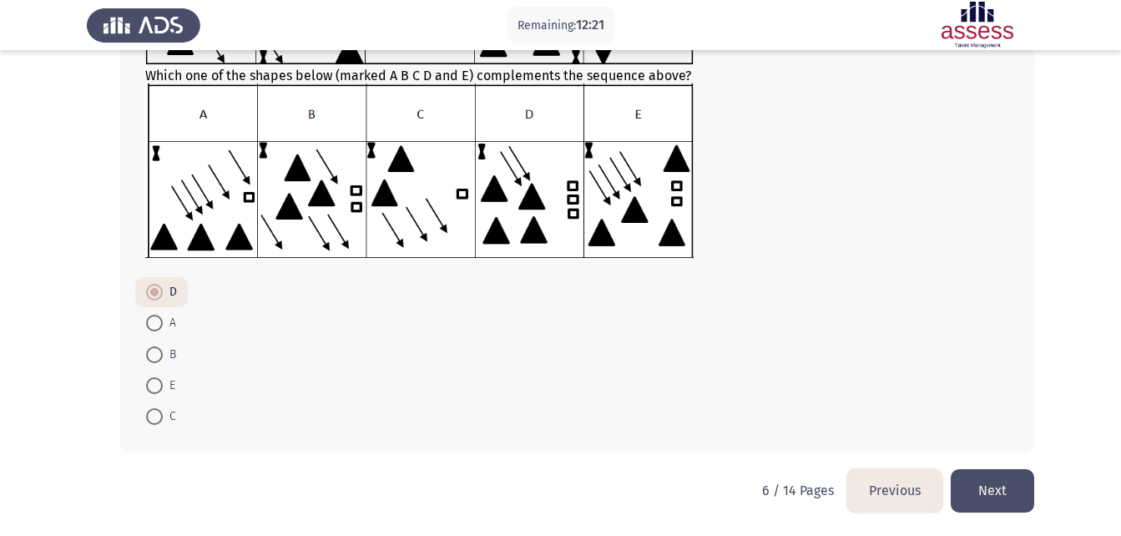
click at [1010, 499] on button "Next" at bounding box center [992, 490] width 83 height 43
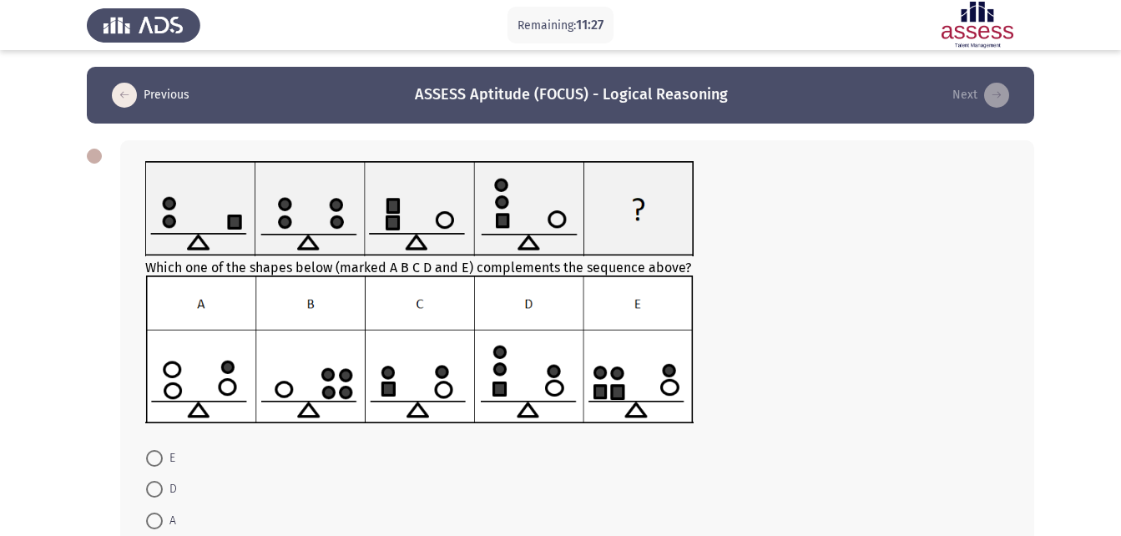
click at [158, 488] on span at bounding box center [154, 489] width 17 height 17
click at [158, 488] on input "D" at bounding box center [154, 489] width 17 height 17
radio input "true"
click at [79, 441] on app-assessment-container "Remaining: 11:26 Previous ASSESS Aptitude (FOCUS) - Logical Reasoning Next Whic…" at bounding box center [560, 351] width 1121 height 568
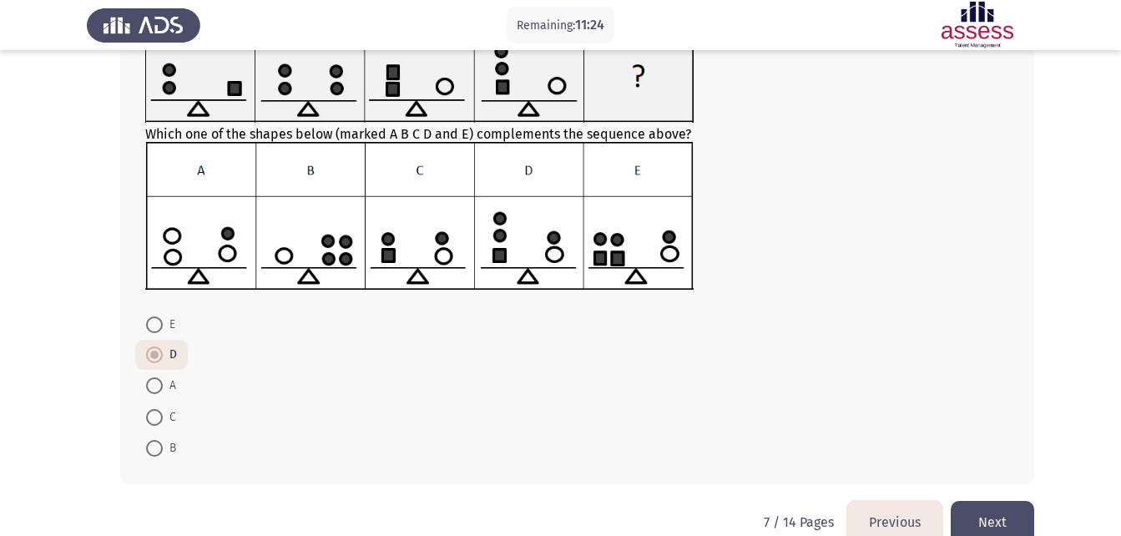
scroll to position [165, 0]
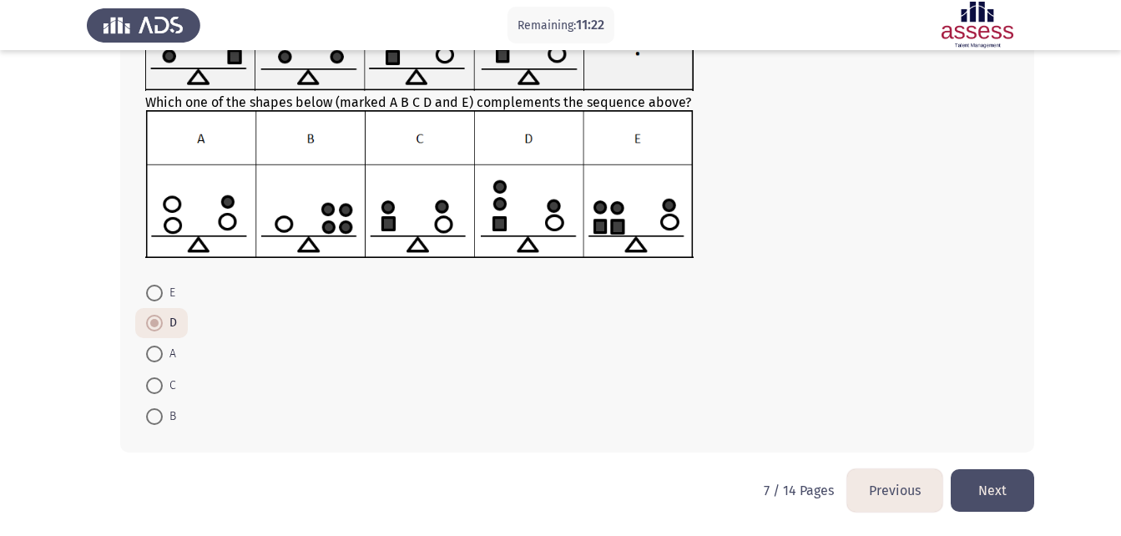
click at [1009, 487] on button "Next" at bounding box center [992, 490] width 83 height 43
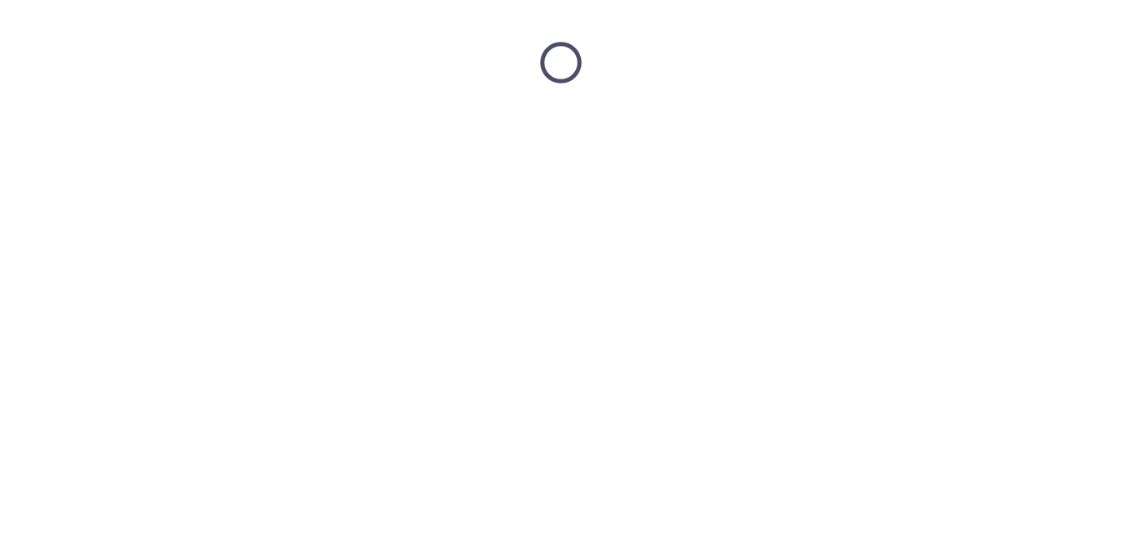
scroll to position [0, 0]
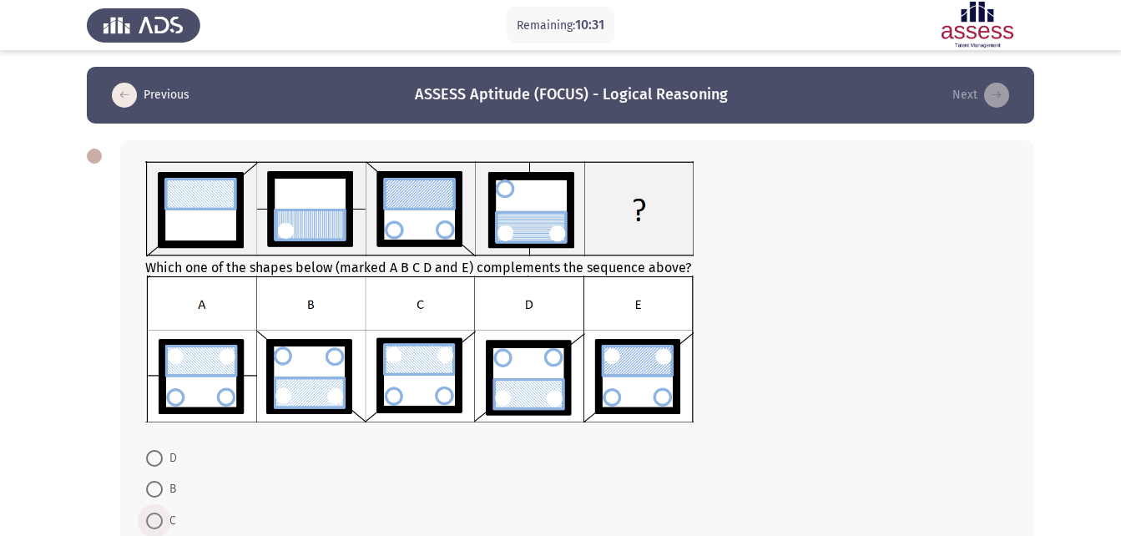
click at [151, 524] on span at bounding box center [154, 521] width 17 height 17
click at [151, 524] on input "C" at bounding box center [154, 521] width 17 height 17
radio input "true"
click at [62, 418] on app-assessment-container "Remaining: 10:30 Previous ASSESS Aptitude (FOCUS) - Logical Reasoning Next Whic…" at bounding box center [560, 351] width 1121 height 568
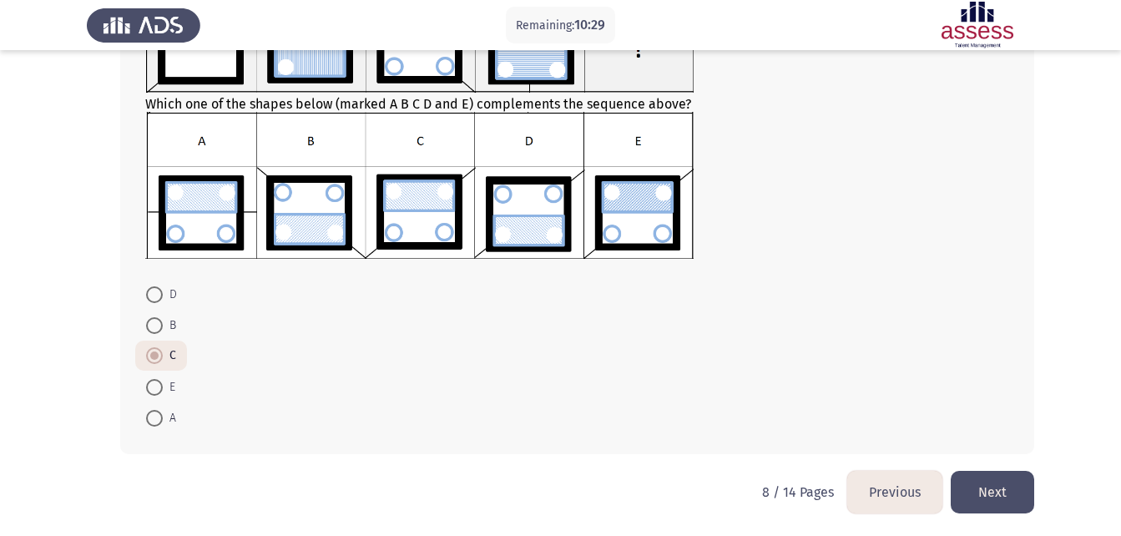
scroll to position [165, 0]
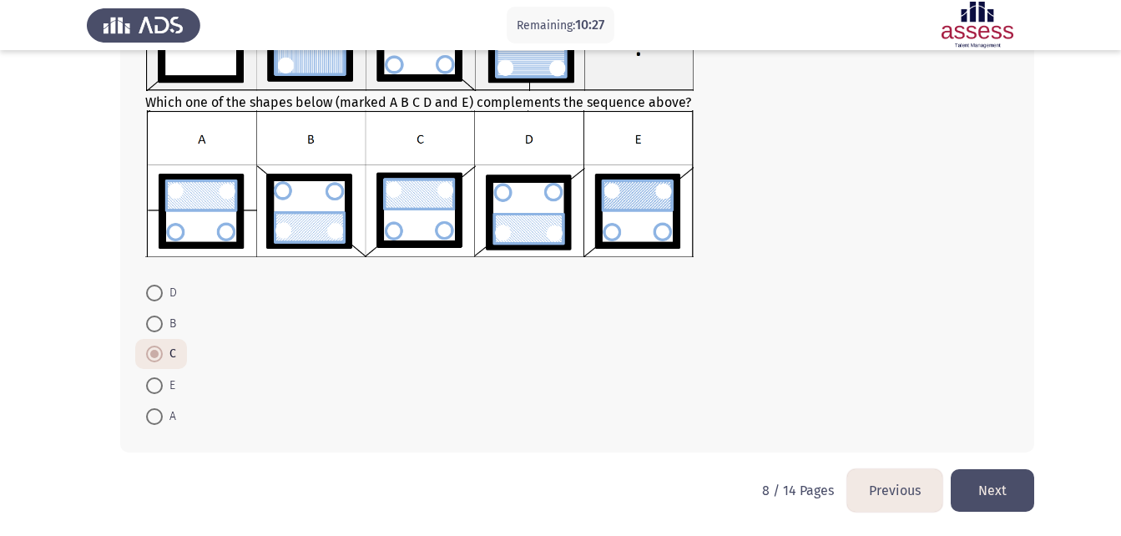
click at [1011, 495] on button "Next" at bounding box center [992, 490] width 83 height 43
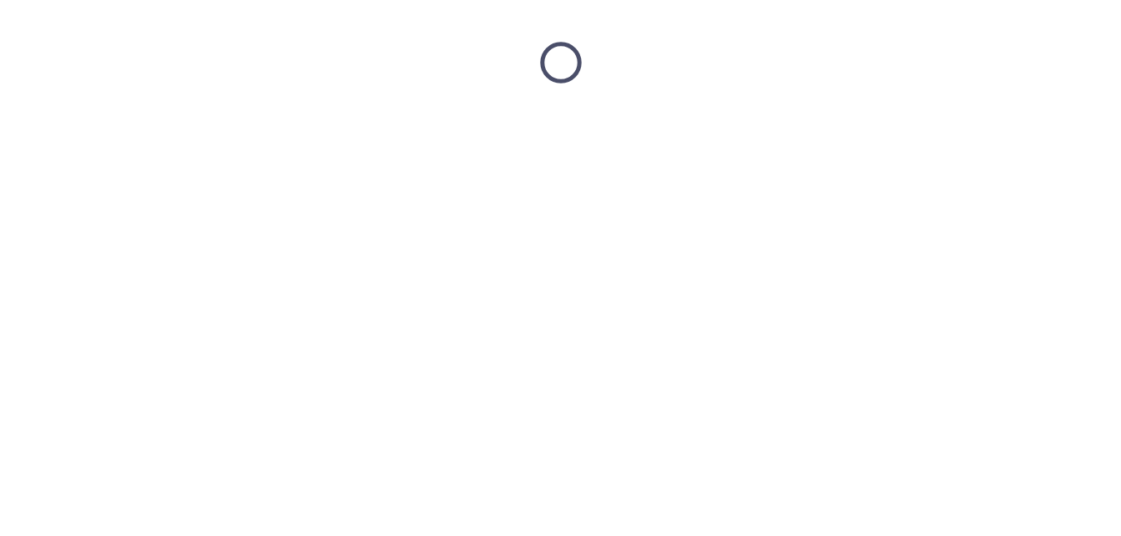
scroll to position [0, 0]
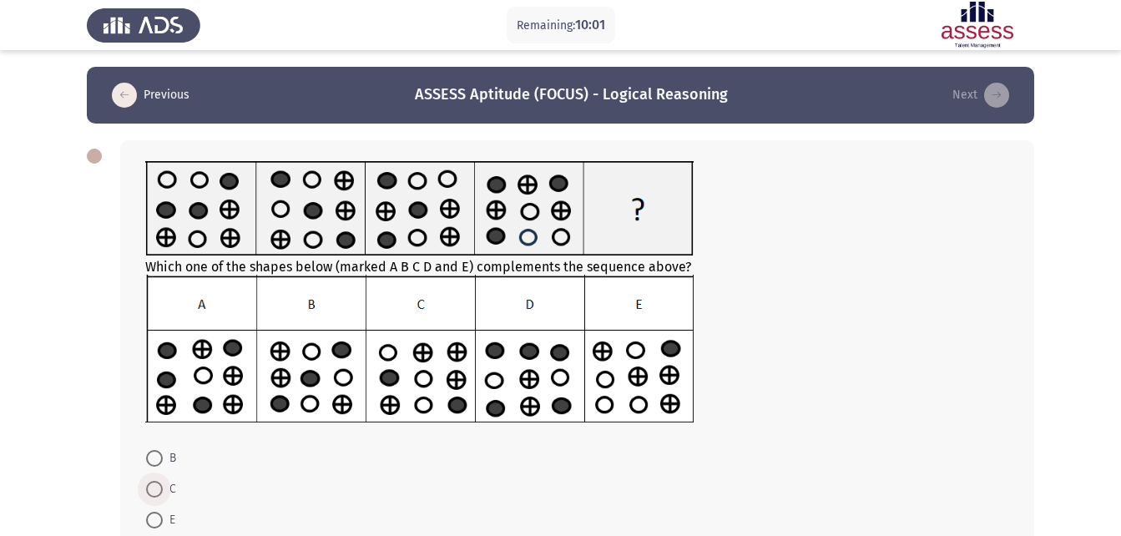
click at [156, 488] on span at bounding box center [154, 489] width 17 height 17
click at [156, 488] on input "C" at bounding box center [154, 489] width 17 height 17
radio input "true"
click at [0, 364] on html "Remaining: 10:00 Previous ASSESS Aptitude (FOCUS) - Logical Reasoning Next Whic…" at bounding box center [560, 350] width 1121 height 701
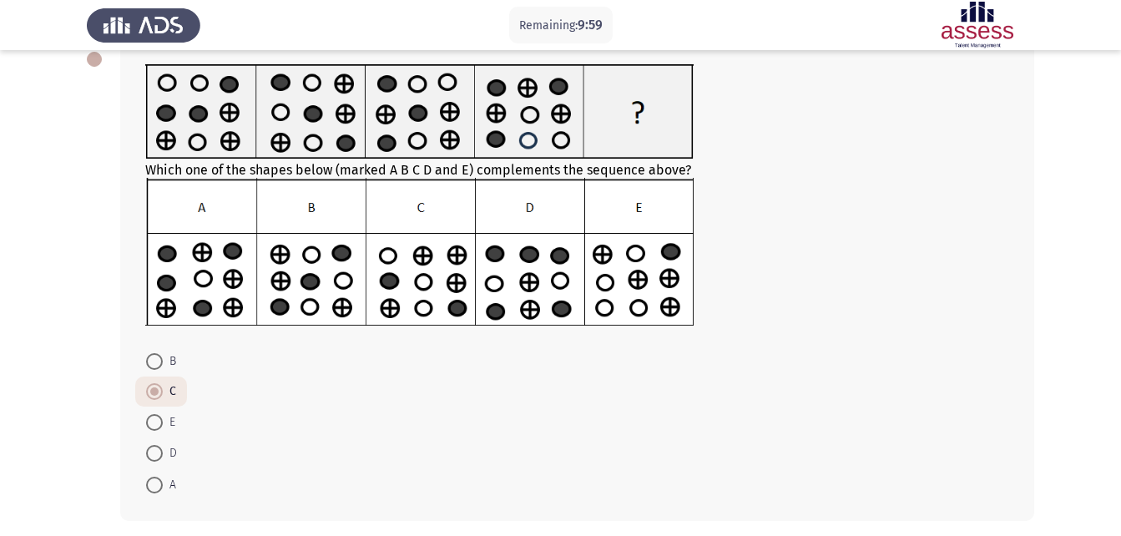
scroll to position [165, 0]
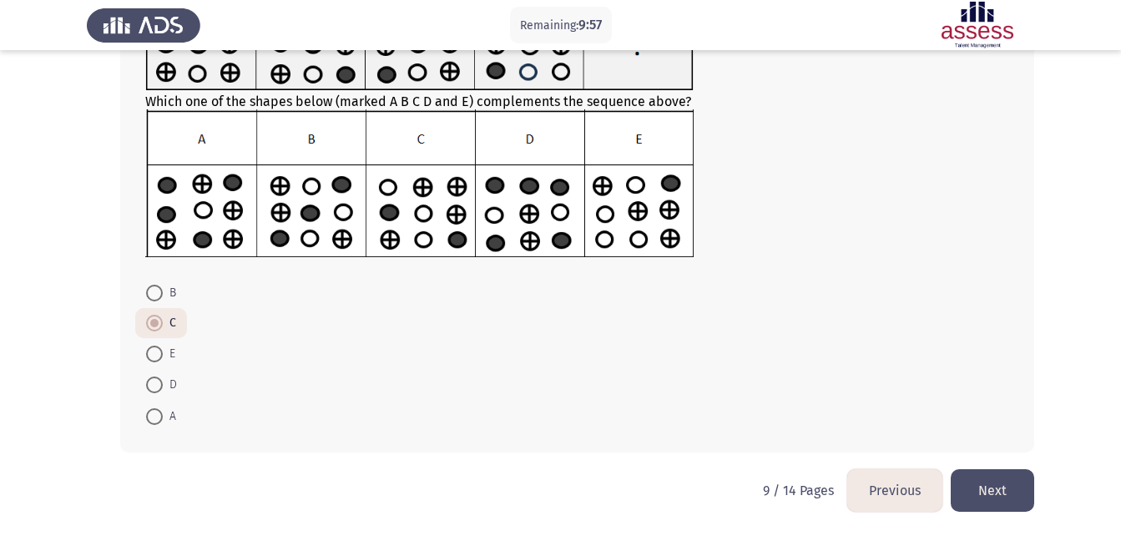
click at [999, 489] on button "Next" at bounding box center [992, 490] width 83 height 43
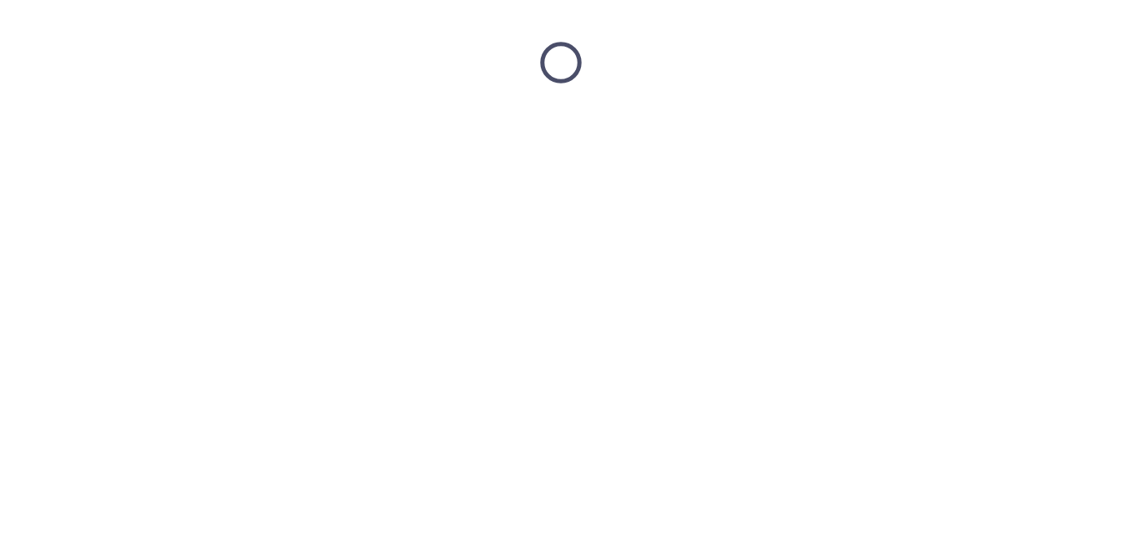
scroll to position [0, 0]
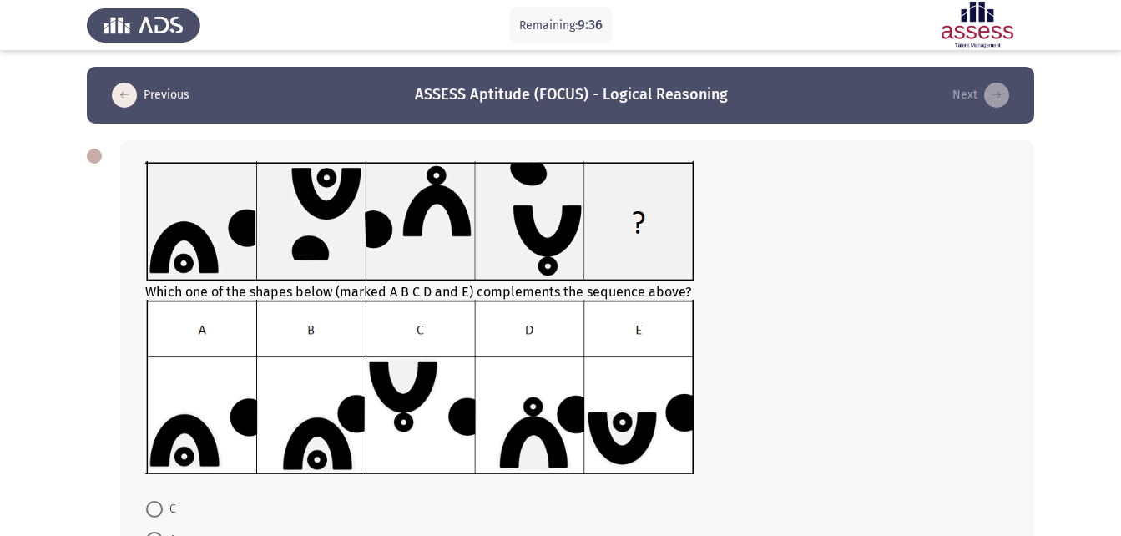
click at [63, 247] on app-assessment-container "Remaining: 9:36 Previous ASSESS Aptitude (FOCUS) - Logical Reasoning Next Which…" at bounding box center [560, 377] width 1121 height 620
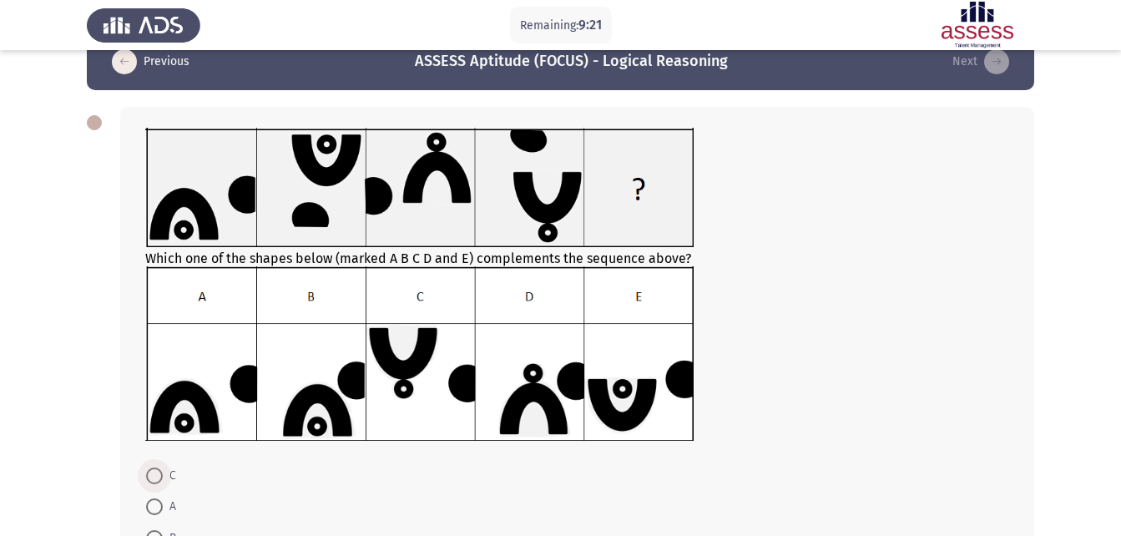
click at [154, 476] on span at bounding box center [154, 476] width 0 height 0
click at [154, 476] on input "C" at bounding box center [154, 476] width 17 height 17
radio input "true"
click at [80, 418] on app-assessment-container "Remaining: 9:19 Previous ASSESS Aptitude (FOCUS) - Logical Reasoning Next Which…" at bounding box center [560, 342] width 1121 height 619
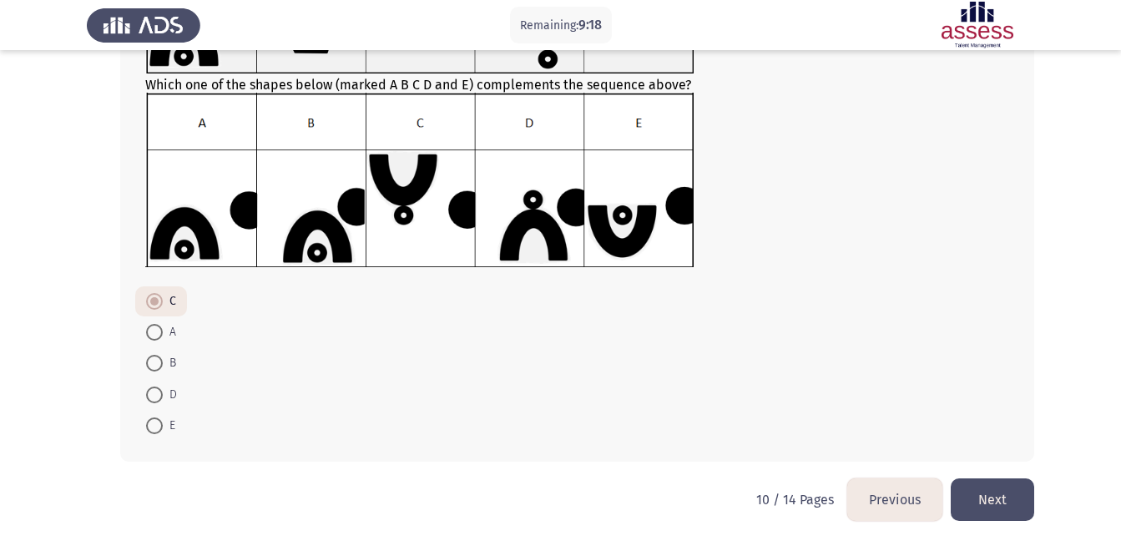
scroll to position [216, 0]
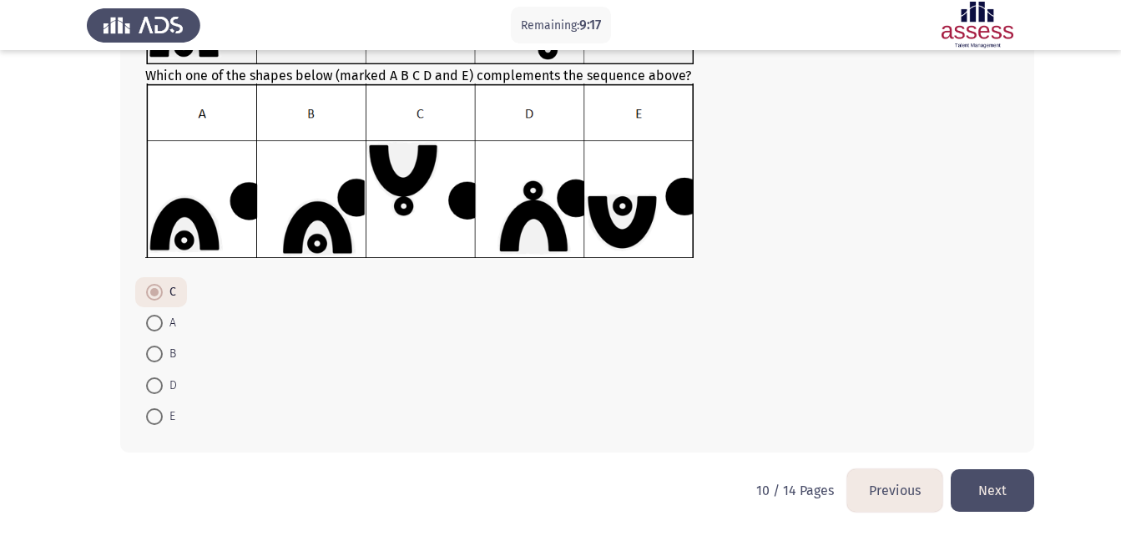
click at [1005, 494] on button "Next" at bounding box center [992, 490] width 83 height 43
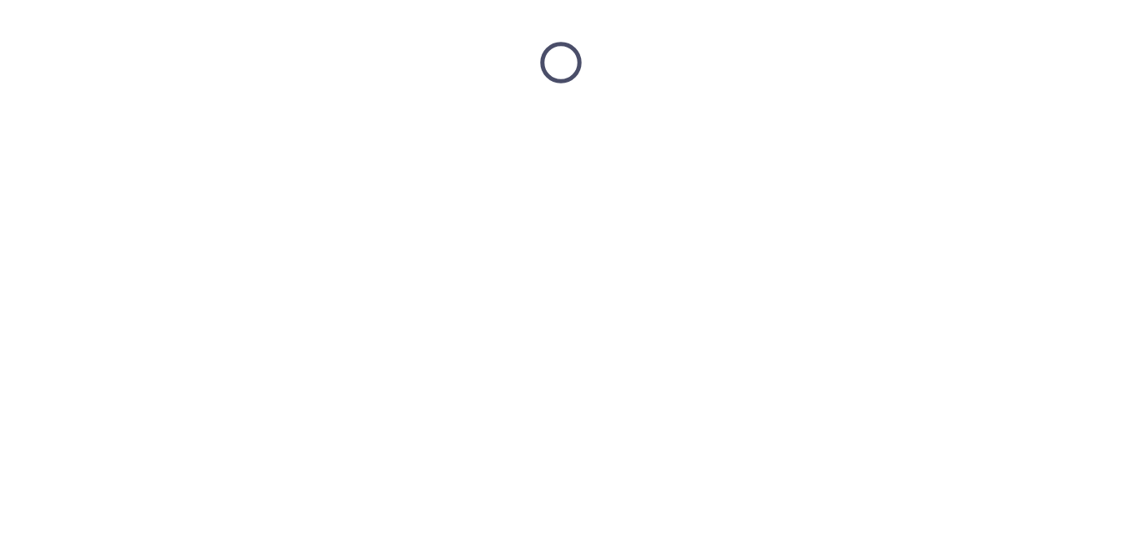
scroll to position [0, 0]
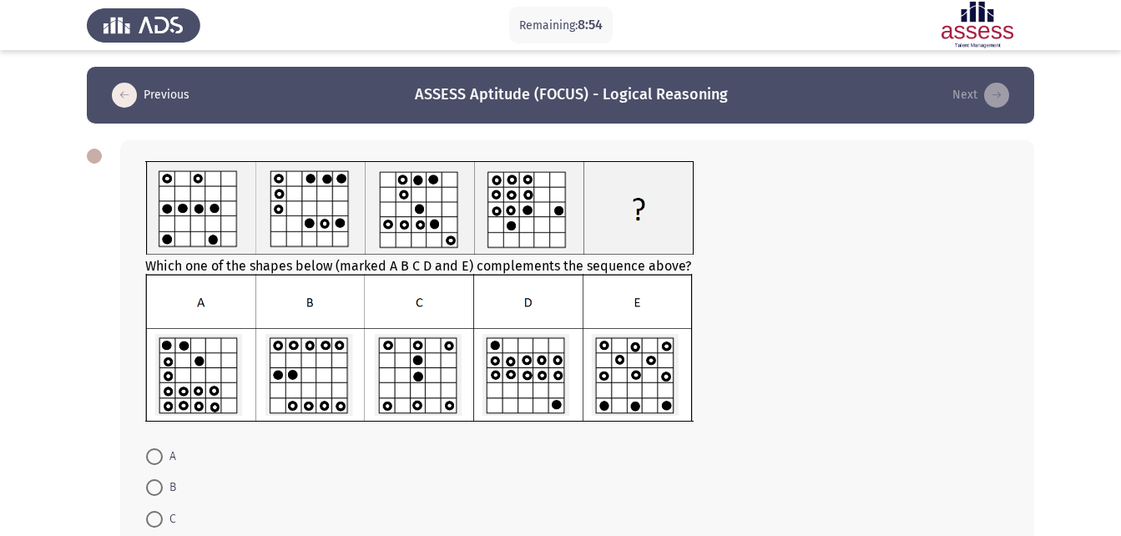
click at [61, 243] on app-assessment-container "Remaining: 8:54 Previous ASSESS Aptitude (FOCUS) - Logical Reasoning Next Which…" at bounding box center [560, 350] width 1121 height 567
click at [151, 513] on span at bounding box center [154, 519] width 17 height 17
click at [151, 513] on input "C" at bounding box center [154, 519] width 17 height 17
radio input "true"
click at [77, 468] on app-assessment-container "Remaining: 8:51 Previous ASSESS Aptitude (FOCUS) - Logical Reasoning Next Which…" at bounding box center [560, 350] width 1121 height 566
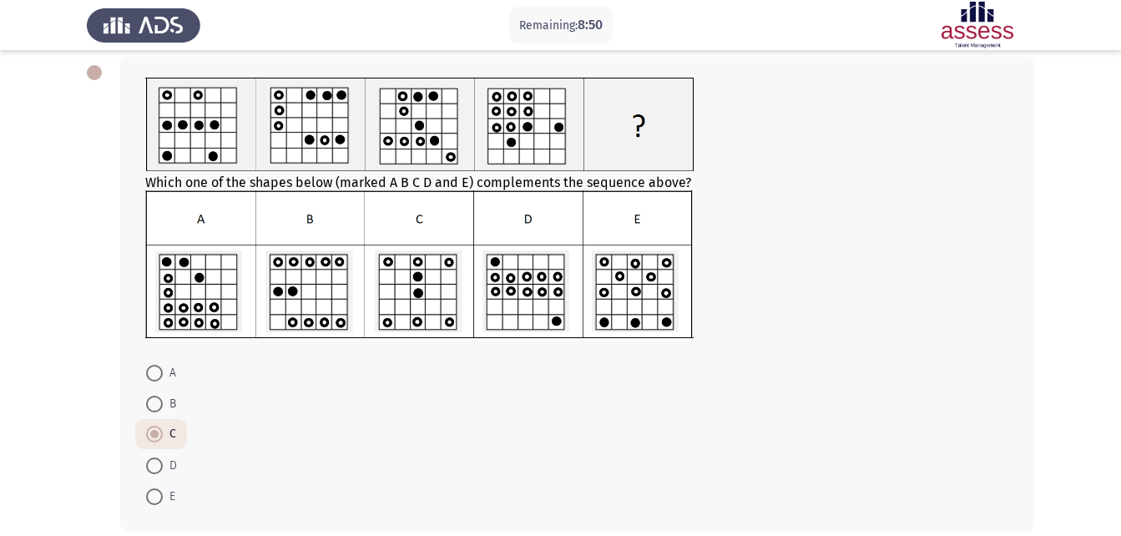
scroll to position [164, 0]
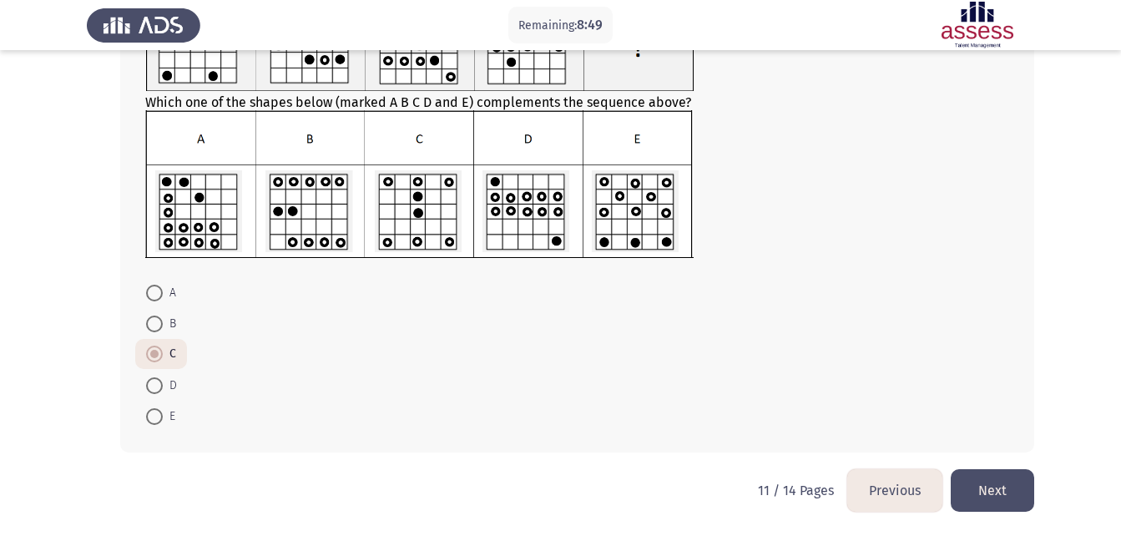
click at [1022, 479] on button "Next" at bounding box center [992, 490] width 83 height 43
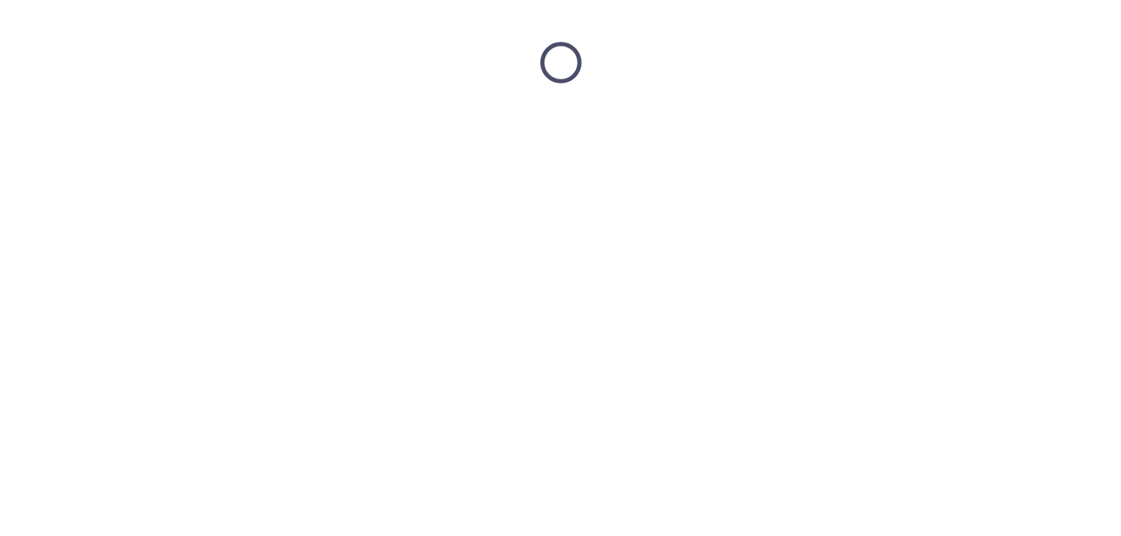
scroll to position [0, 0]
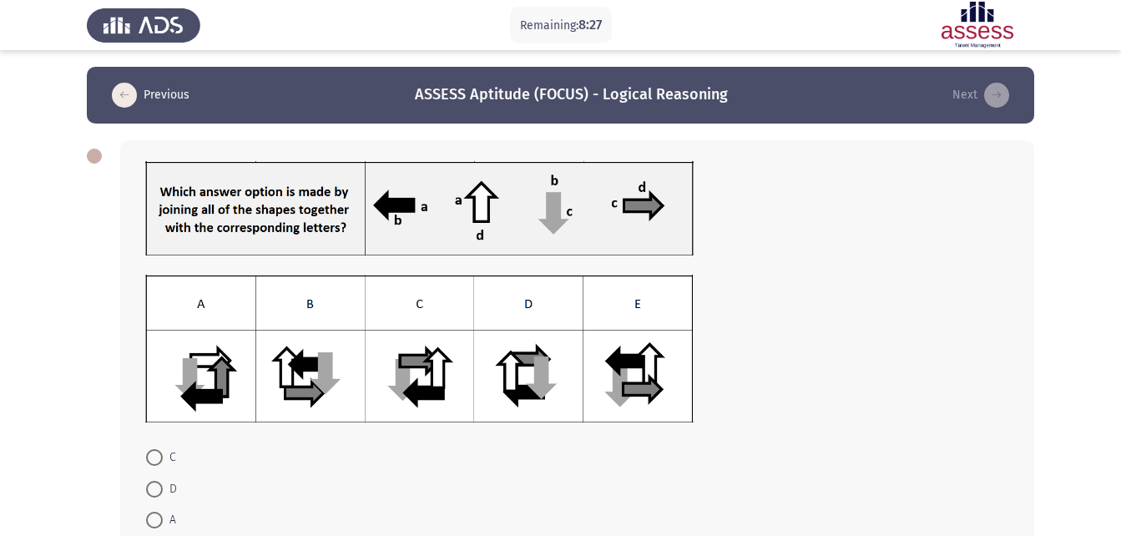
click at [145, 495] on mat-radio-button "D" at bounding box center [161, 488] width 53 height 31
click at [150, 493] on span at bounding box center [154, 489] width 17 height 17
click at [150, 493] on input "D" at bounding box center [154, 489] width 17 height 17
radio input "true"
click at [63, 412] on app-assessment-container "Remaining: 8:26 Previous ASSESS Aptitude (FOCUS) - Logical Reasoning Next C D A…" at bounding box center [560, 350] width 1121 height 567
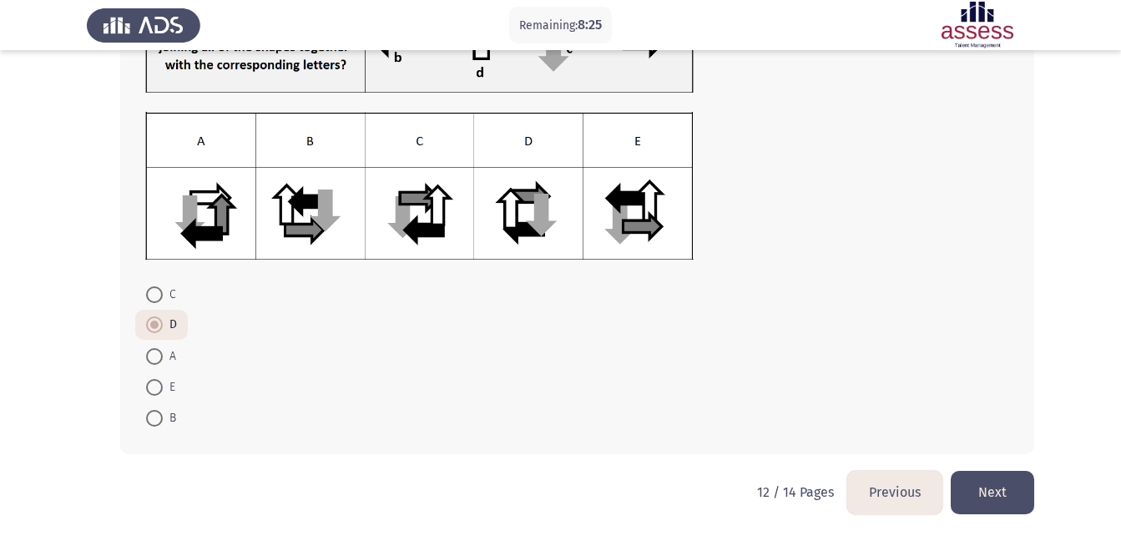
scroll to position [164, 0]
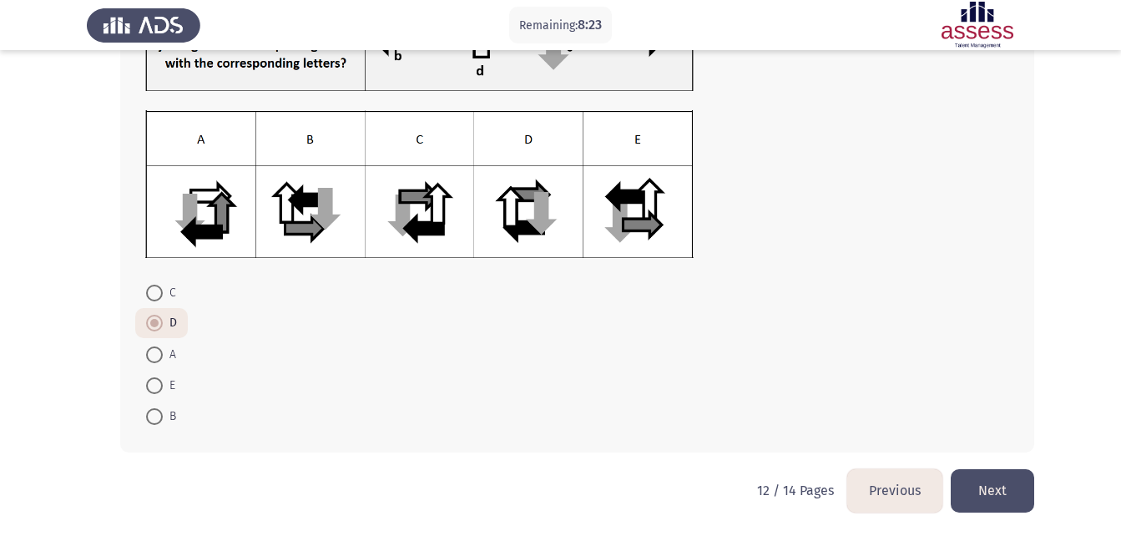
click at [1018, 487] on button "Next" at bounding box center [992, 490] width 83 height 43
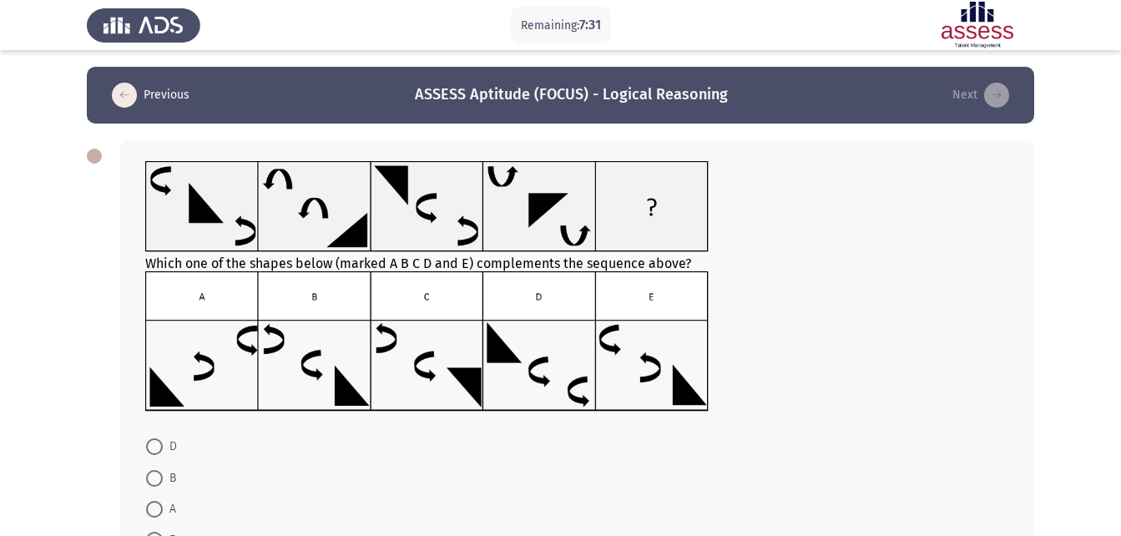
click at [66, 393] on app-assessment-container "Remaining: 7:31 Previous ASSESS Aptitude (FOCUS) - Logical Reasoning Next Which…" at bounding box center [560, 346] width 1121 height 558
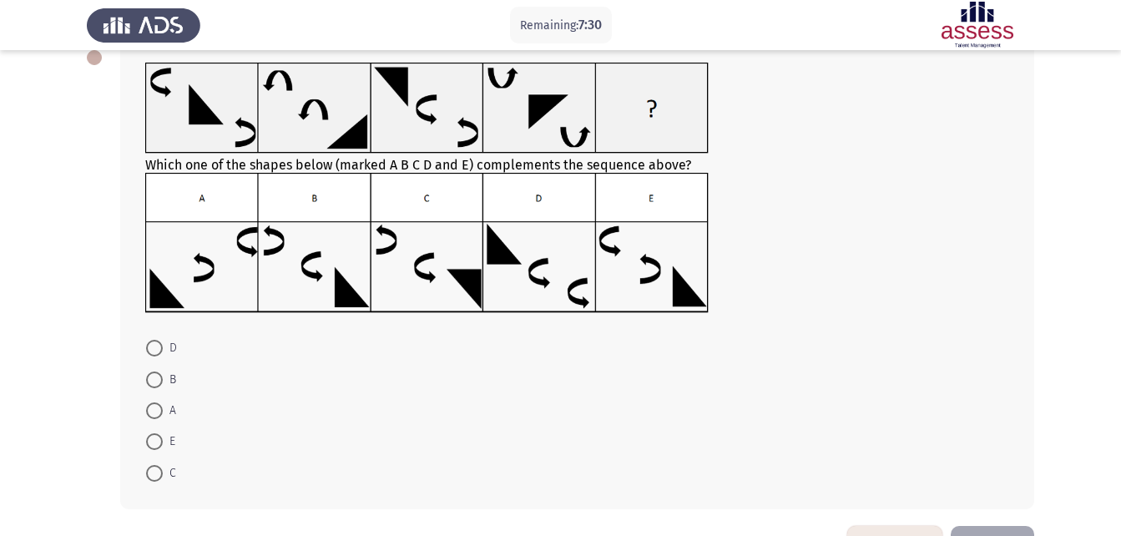
scroll to position [100, 0]
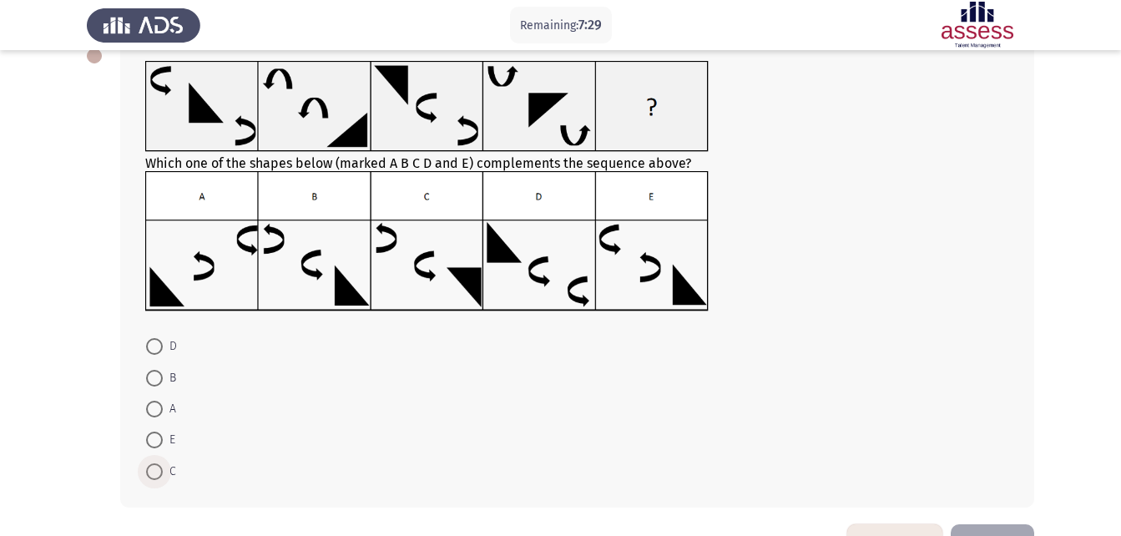
click at [146, 464] on span at bounding box center [154, 471] width 17 height 17
click at [146, 464] on input "C" at bounding box center [154, 471] width 17 height 17
radio input "true"
click at [113, 443] on div "Which one of the shapes below (marked A B C D and E) complements the sequence a…" at bounding box center [561, 272] width 948 height 499
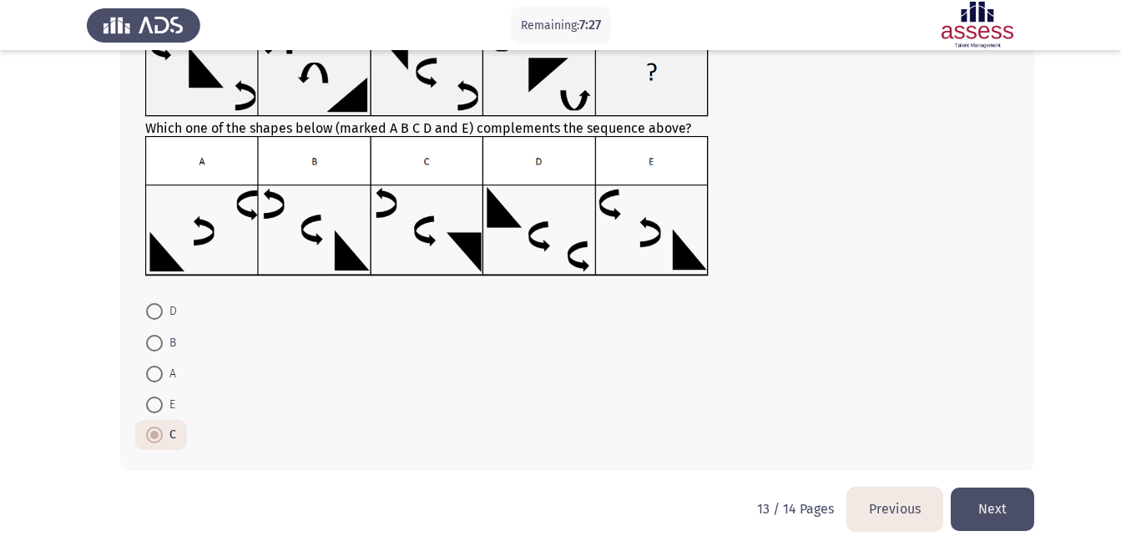
scroll to position [154, 0]
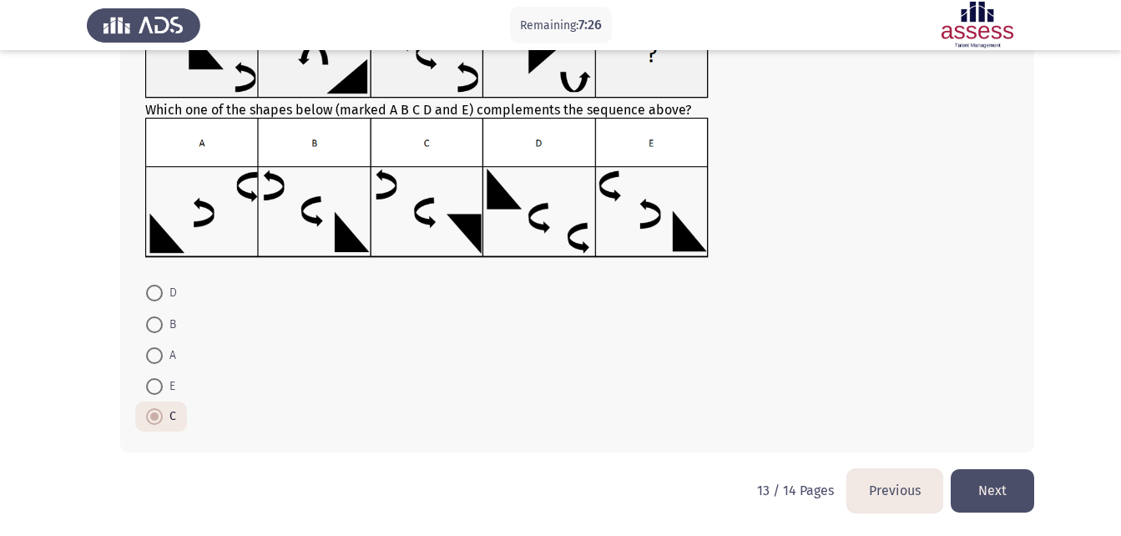
click at [1002, 485] on button "Next" at bounding box center [992, 490] width 83 height 43
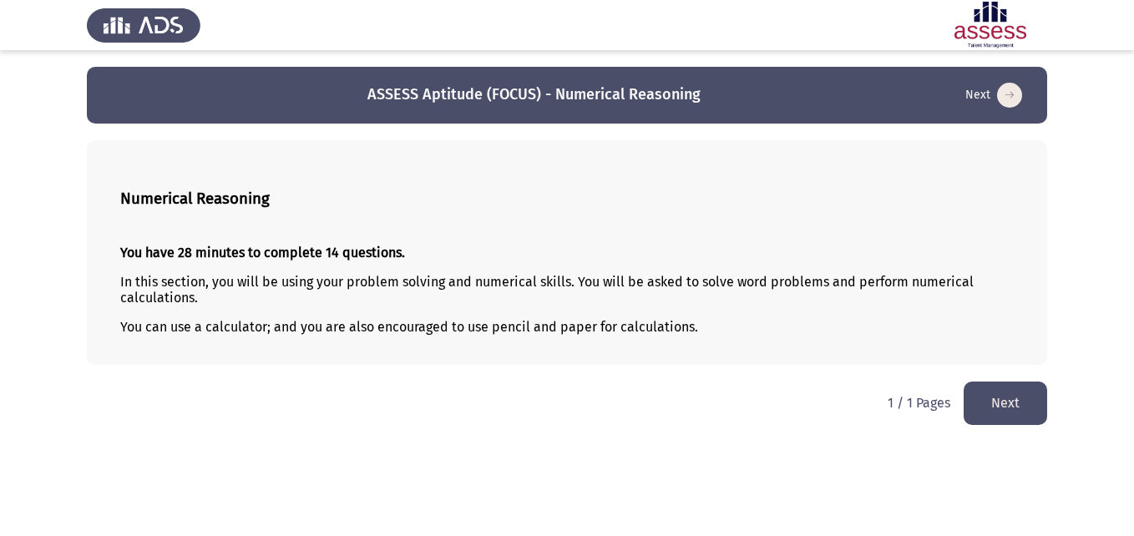
click at [1016, 402] on button "Next" at bounding box center [1004, 403] width 83 height 43
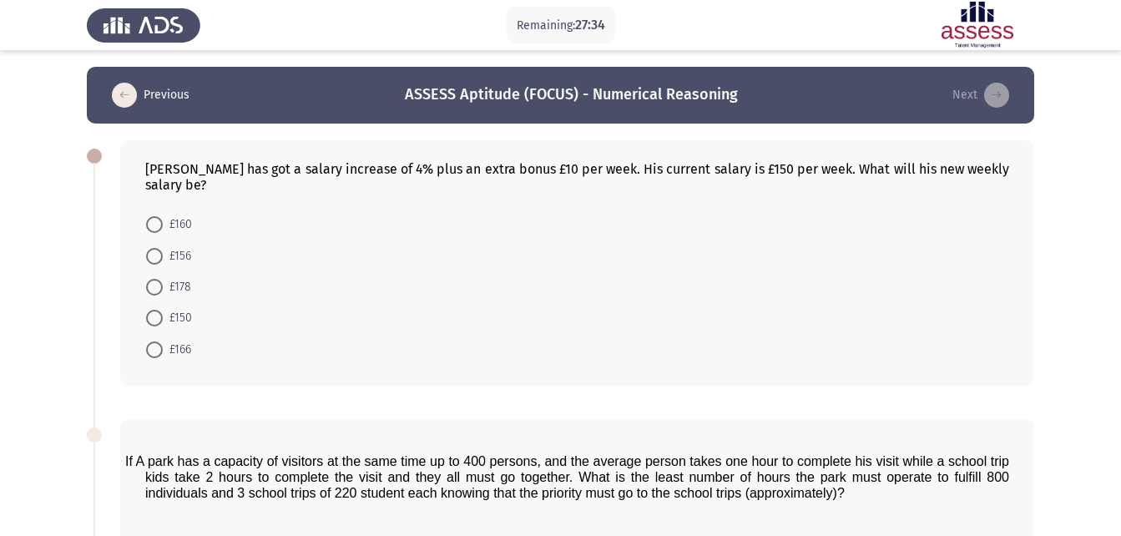
click at [159, 346] on span at bounding box center [154, 349] width 17 height 17
click at [159, 346] on input "£166" at bounding box center [154, 349] width 17 height 17
radio input "true"
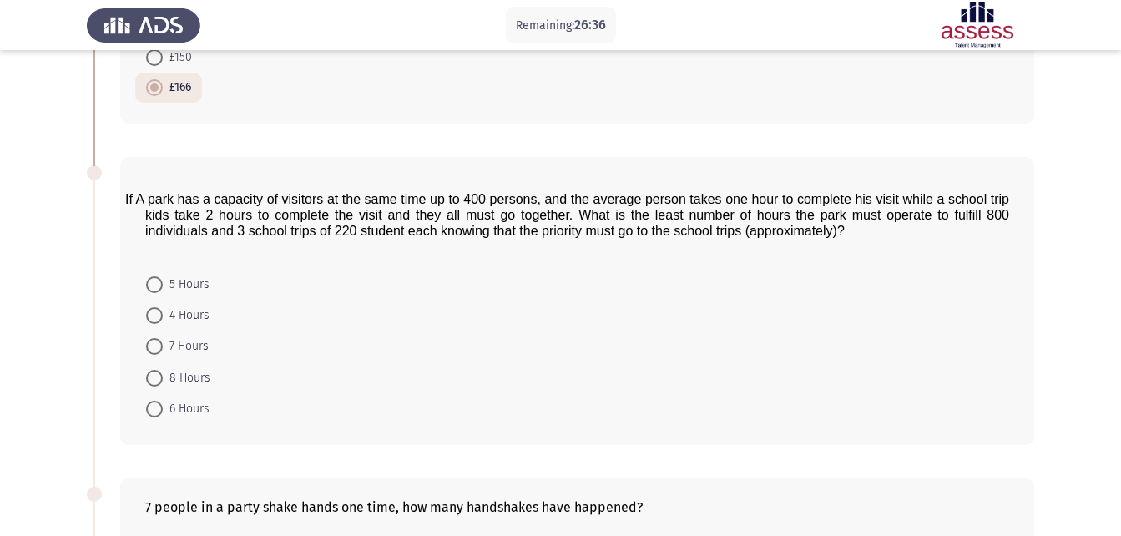
scroll to position [294, 0]
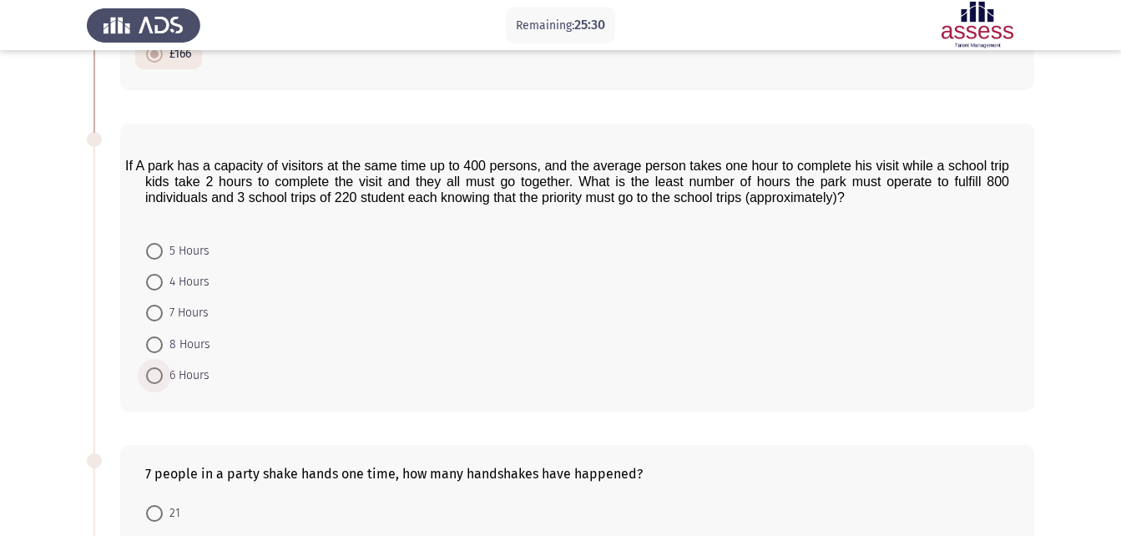
click at [161, 368] on span at bounding box center [154, 375] width 17 height 17
click at [161, 368] on input "6 Hours" at bounding box center [154, 375] width 17 height 17
radio input "true"
click at [9, 237] on app-assessment-container "Remaining: 25:23 Previous ASSESS Aptitude (FOCUS) - Numerical Reasoning Next [P…" at bounding box center [560, 371] width 1121 height 1196
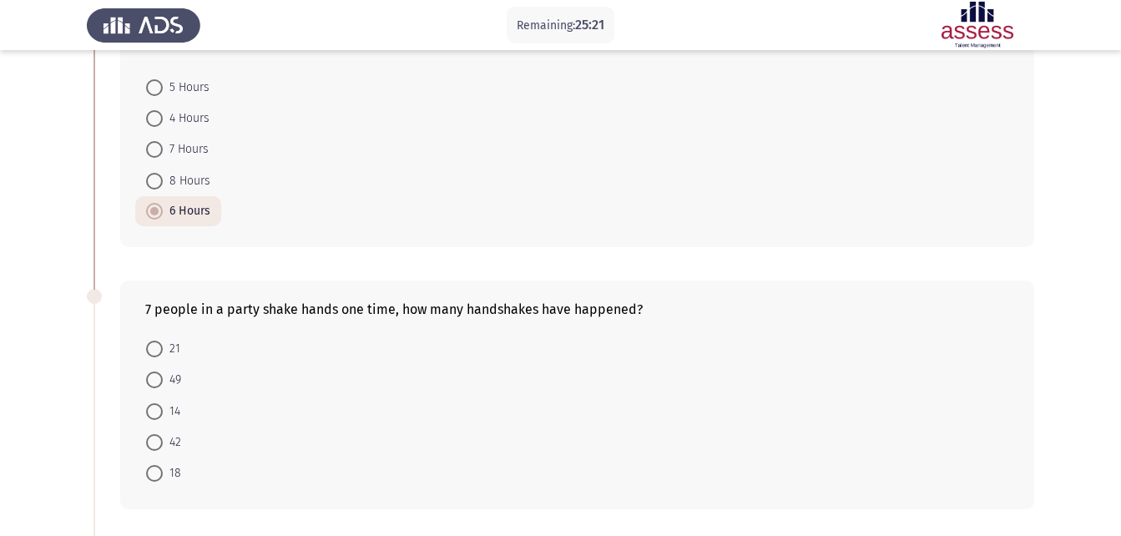
scroll to position [461, 0]
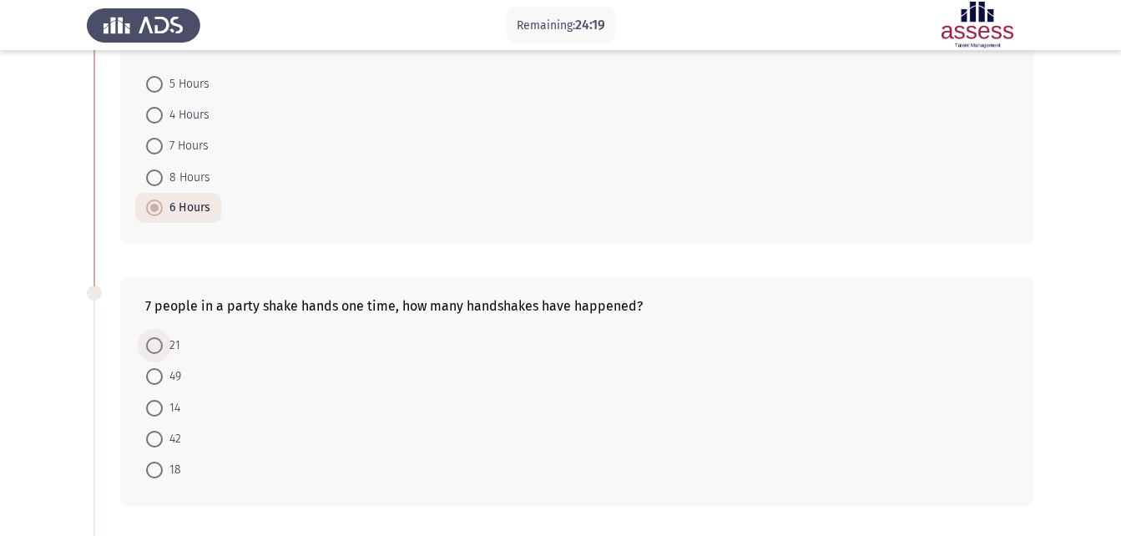
click at [157, 349] on span at bounding box center [154, 345] width 17 height 17
click at [157, 349] on input "21" at bounding box center [154, 345] width 17 height 17
radio input "true"
click at [96, 326] on div "7 people in a party shake hands one time, how many handshakes have happened? 21…" at bounding box center [561, 390] width 948 height 261
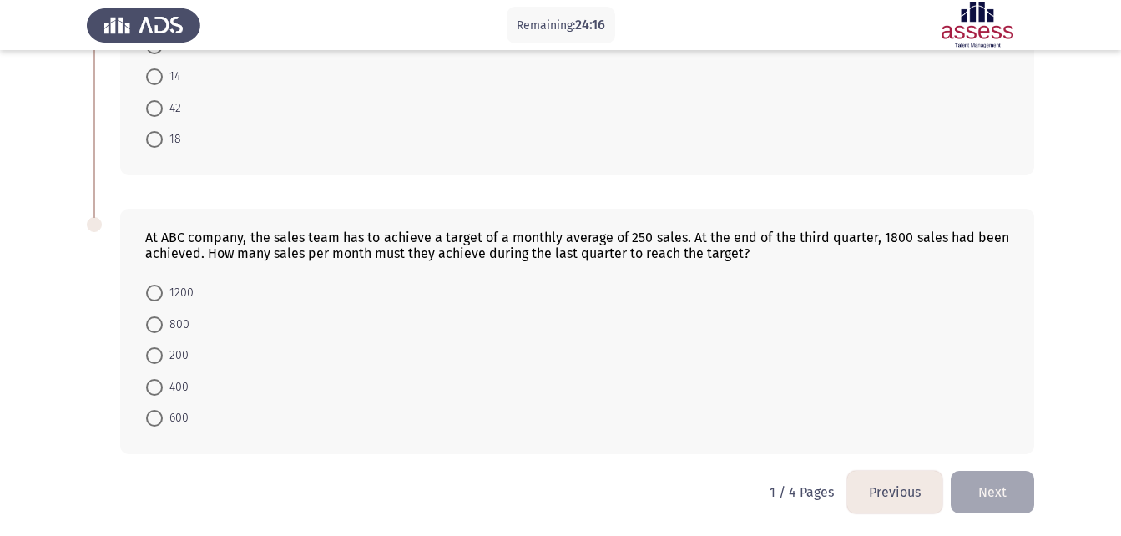
scroll to position [792, 0]
click at [158, 385] on span at bounding box center [154, 385] width 17 height 17
click at [158, 385] on input "400" at bounding box center [154, 385] width 17 height 17
radio input "true"
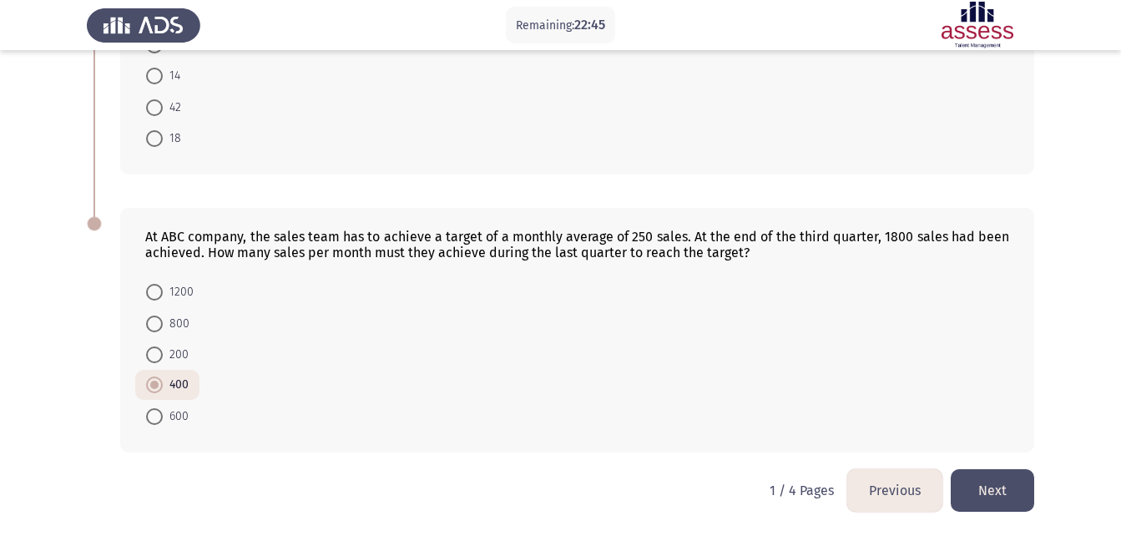
click at [1015, 496] on button "Next" at bounding box center [992, 490] width 83 height 43
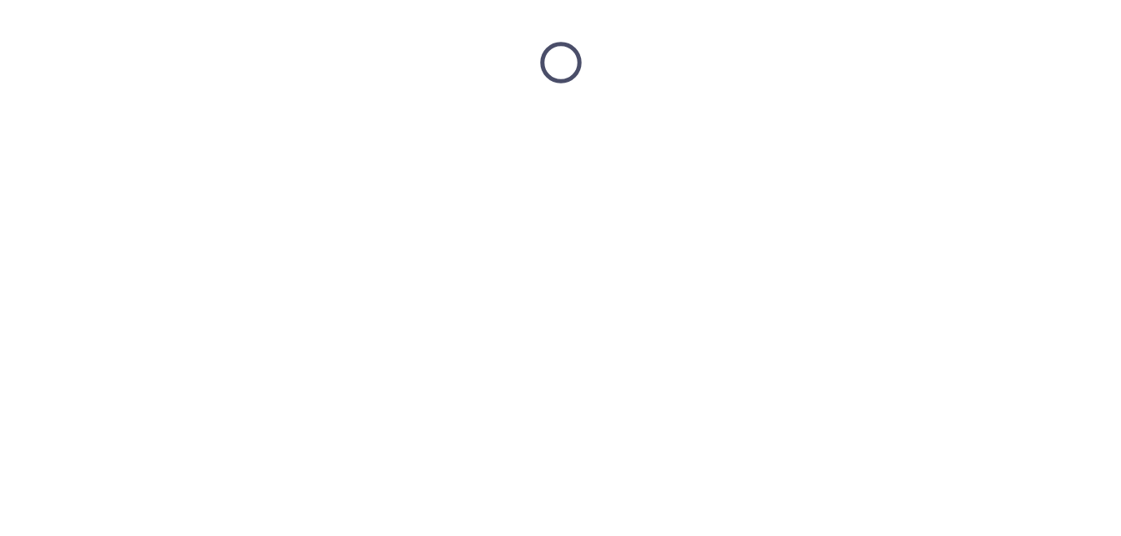
scroll to position [0, 0]
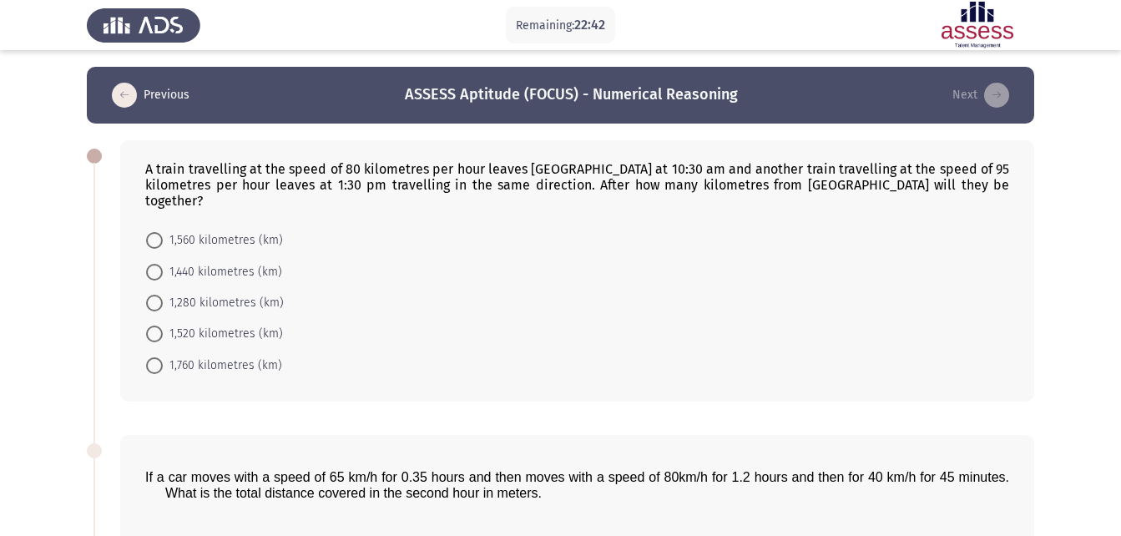
click at [1010, 372] on div "A train travelling at the speed of 80 kilometres per hour leaves [GEOGRAPHIC_DA…" at bounding box center [577, 270] width 914 height 261
click at [157, 326] on span at bounding box center [154, 334] width 17 height 17
click at [157, 326] on input "1,520 kilometres (km)" at bounding box center [154, 334] width 17 height 17
radio input "true"
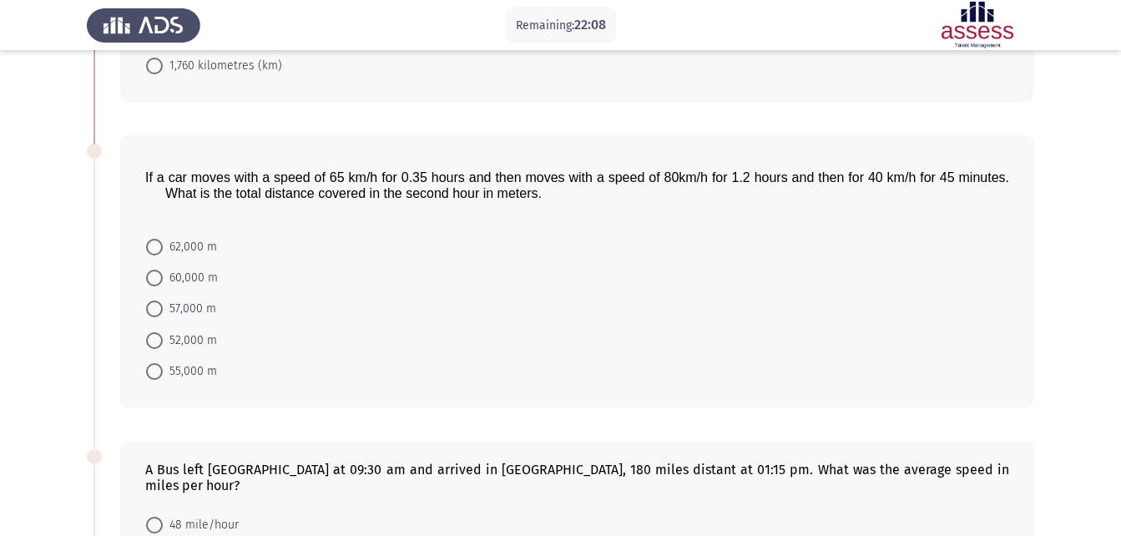
scroll to position [301, 0]
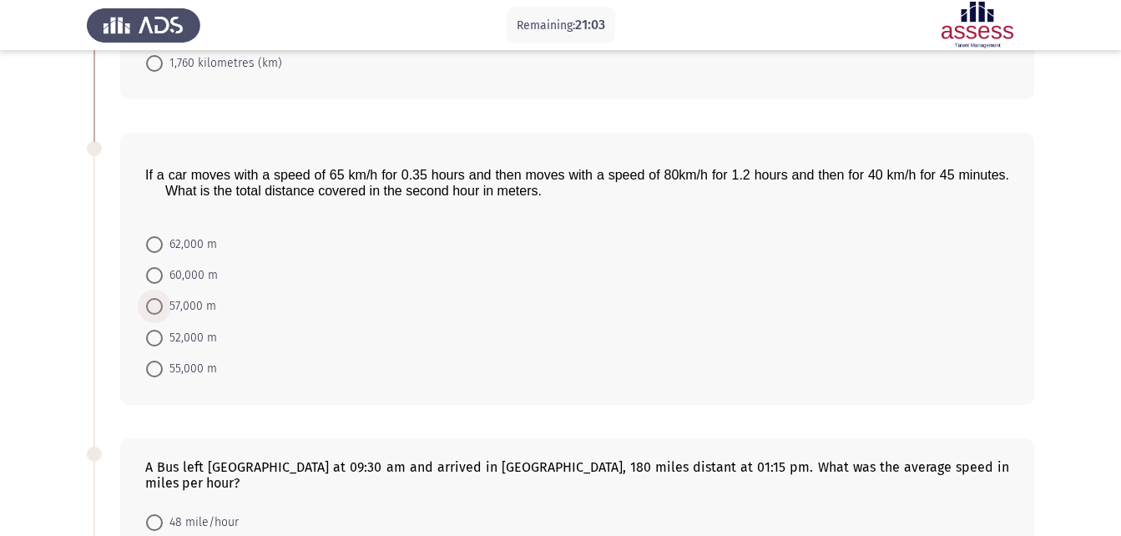
click at [161, 298] on span at bounding box center [154, 306] width 17 height 17
click at [161, 298] on input "57,000 m" at bounding box center [154, 306] width 17 height 17
radio input "true"
click at [68, 267] on app-assessment-container "Remaining: 21:02 Previous ASSESS Aptitude (FOCUS) - Numerical Reasoning Next A …" at bounding box center [560, 364] width 1121 height 1196
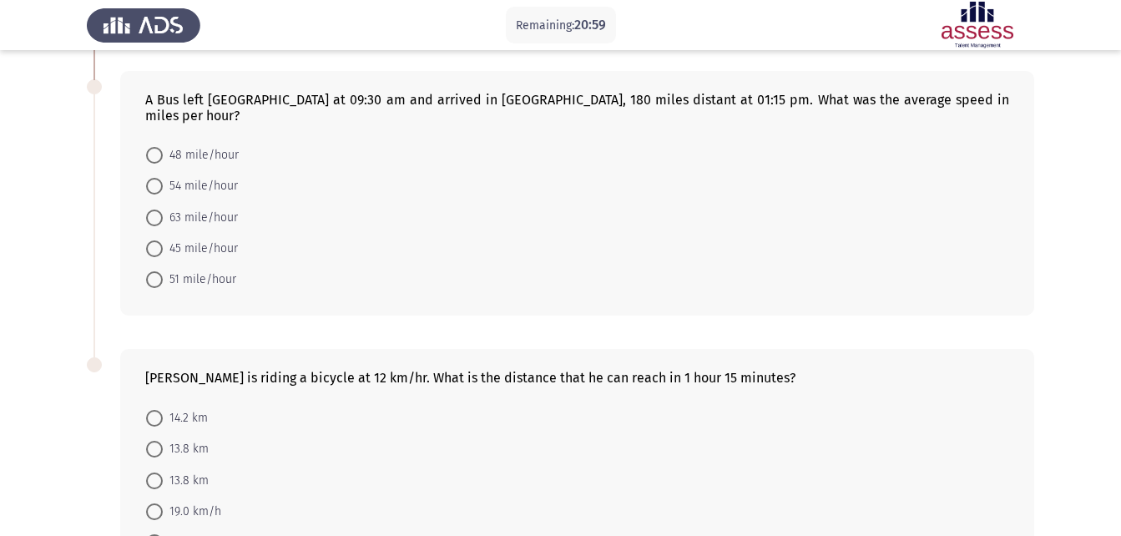
scroll to position [668, 0]
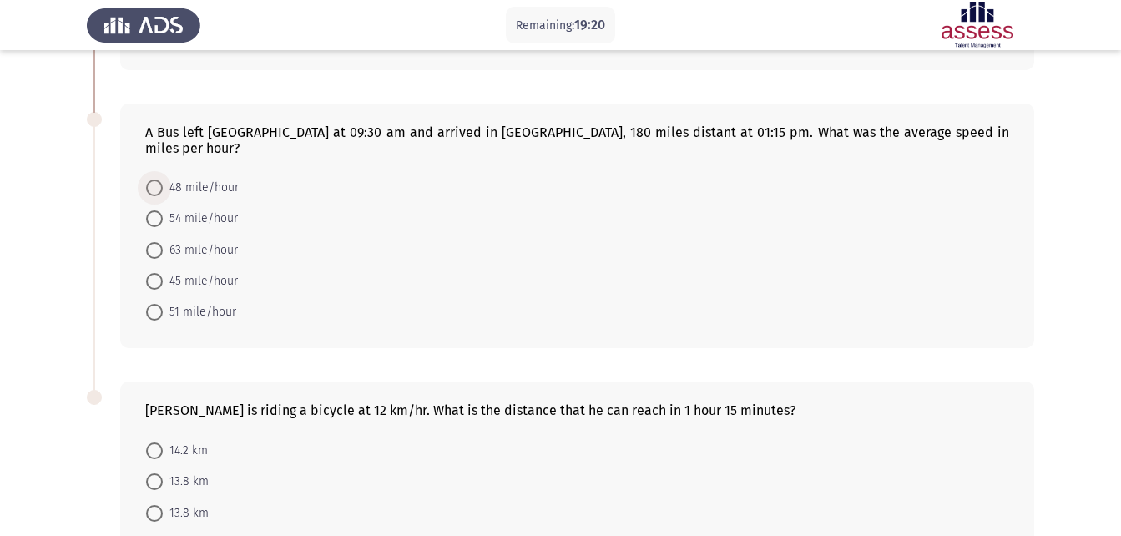
click at [154, 178] on label "48 mile/hour" at bounding box center [192, 188] width 93 height 20
click at [154, 180] on input "48 mile/hour" at bounding box center [154, 188] width 17 height 17
radio input "true"
click at [0, 191] on html "Remaining: 19:19 Previous ASSESS Aptitude (FOCUS) - Numerical Reasoning Next A …" at bounding box center [560, 29] width 1121 height 1328
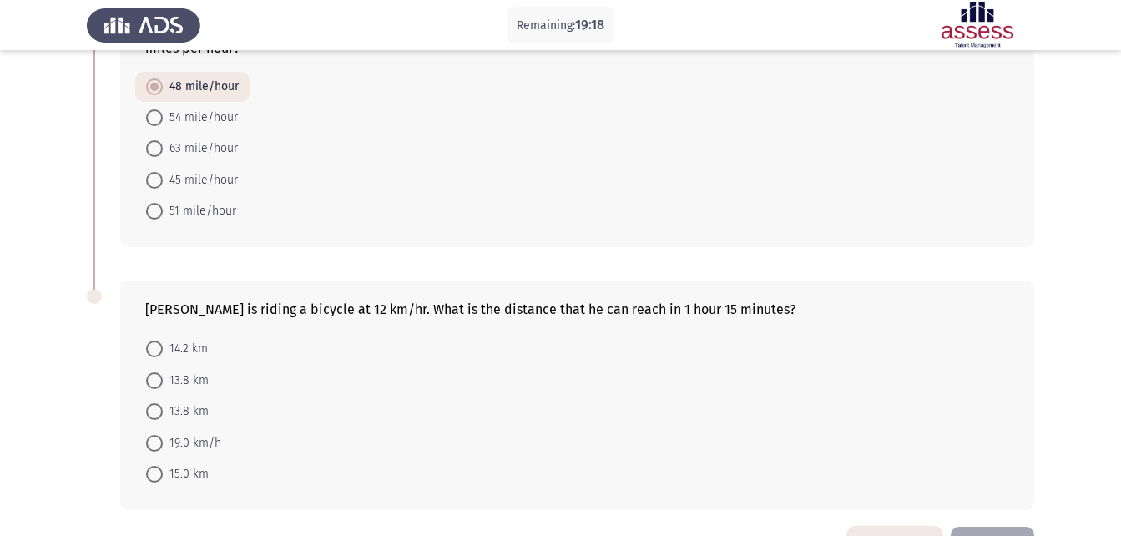
scroll to position [761, 0]
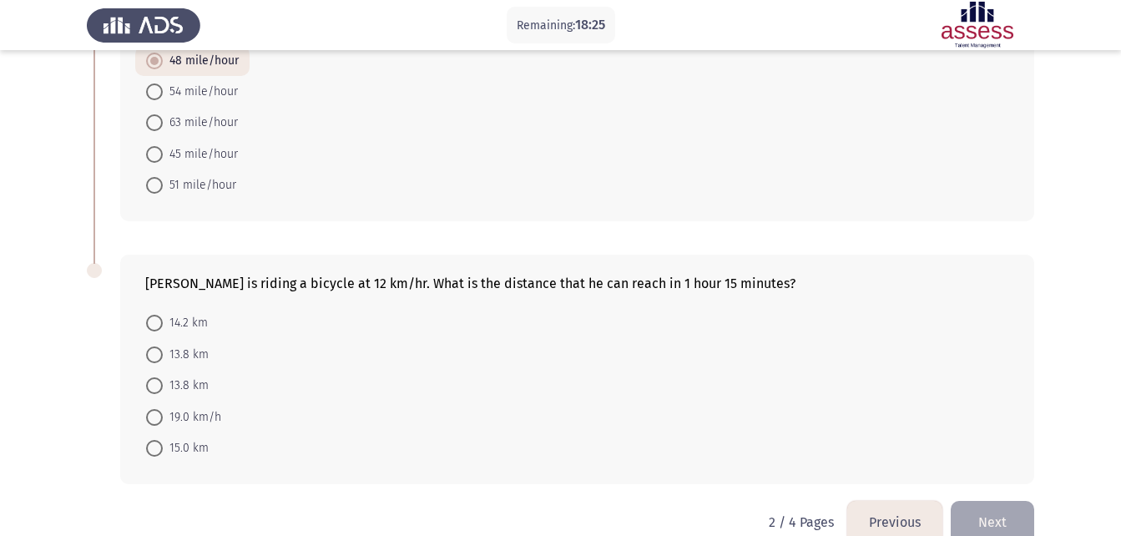
click at [163, 438] on span "15.0 km" at bounding box center [186, 448] width 46 height 20
click at [163, 440] on input "15.0 km" at bounding box center [154, 448] width 17 height 17
radio input "true"
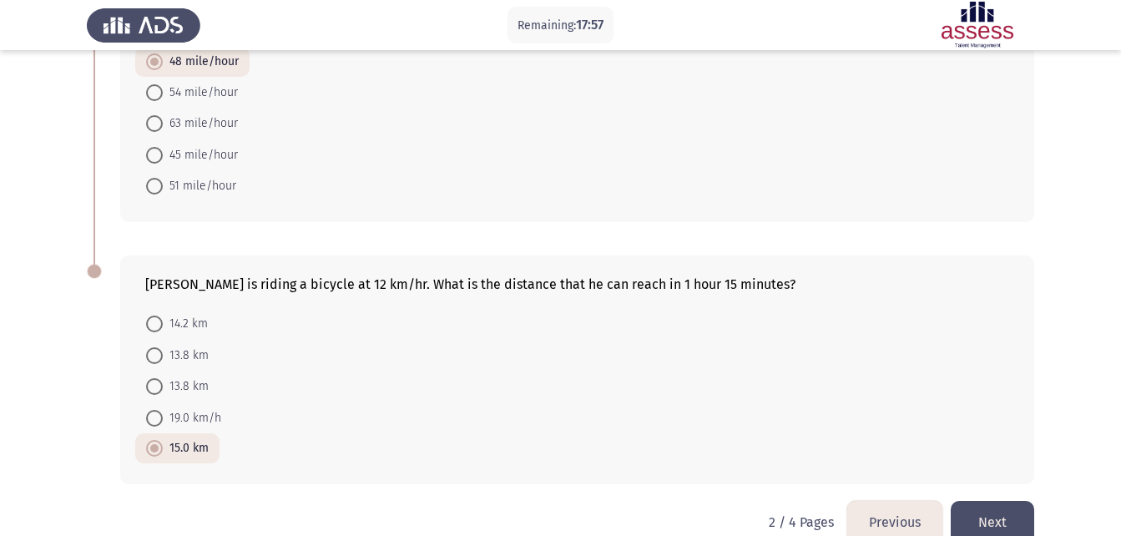
click at [991, 501] on button "Next" at bounding box center [992, 522] width 83 height 43
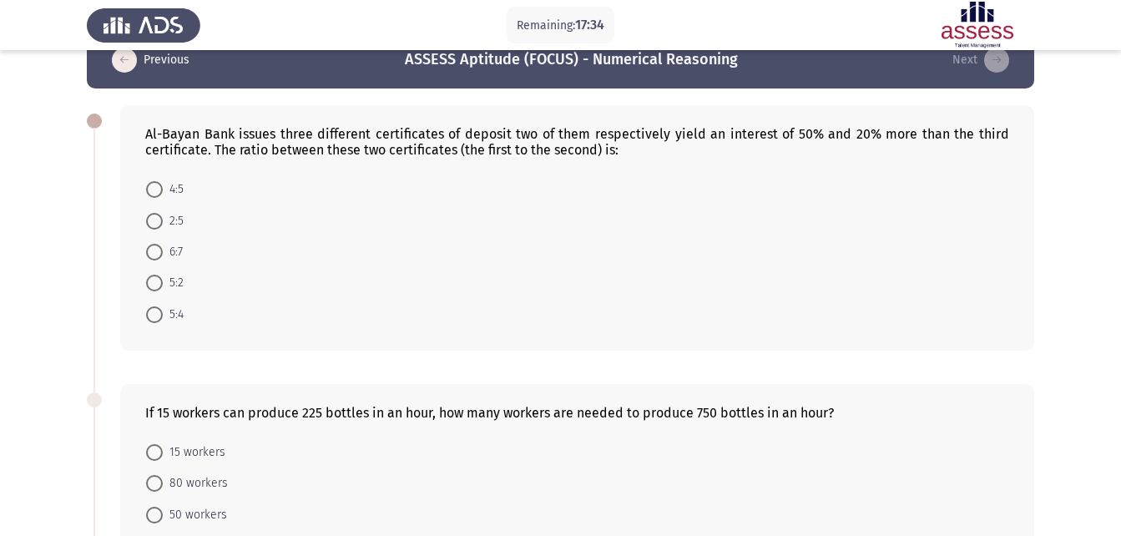
scroll to position [34, 0]
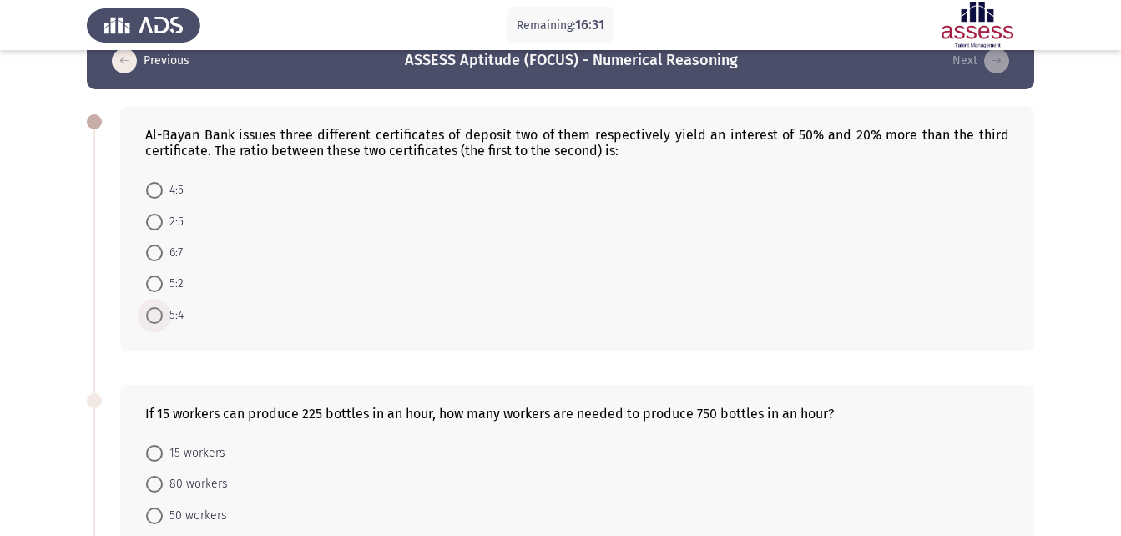
click at [152, 322] on span at bounding box center [154, 315] width 17 height 17
click at [152, 322] on input "5:4" at bounding box center [154, 315] width 17 height 17
radio input "true"
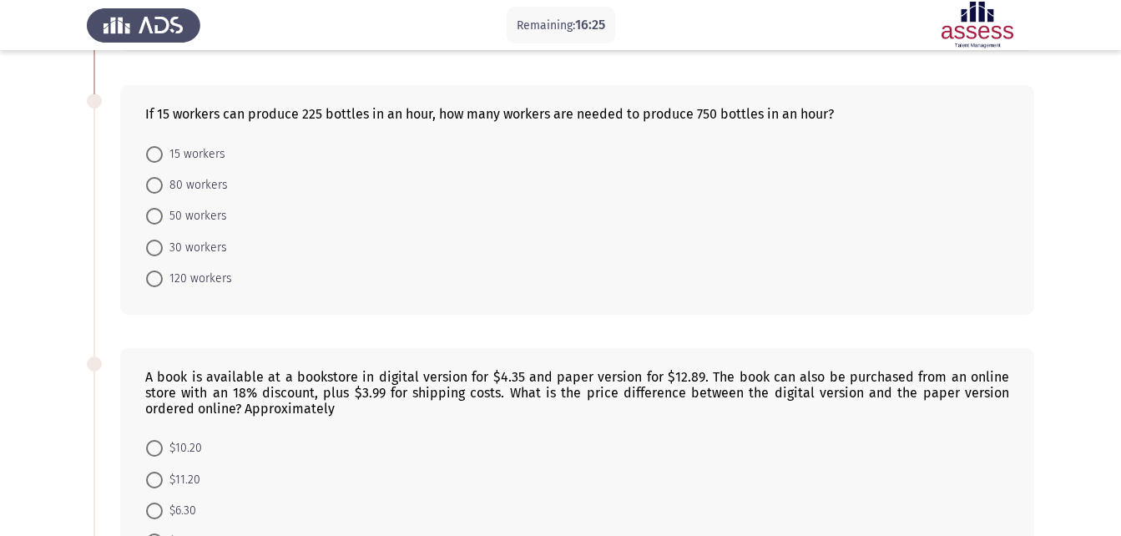
scroll to position [301, 0]
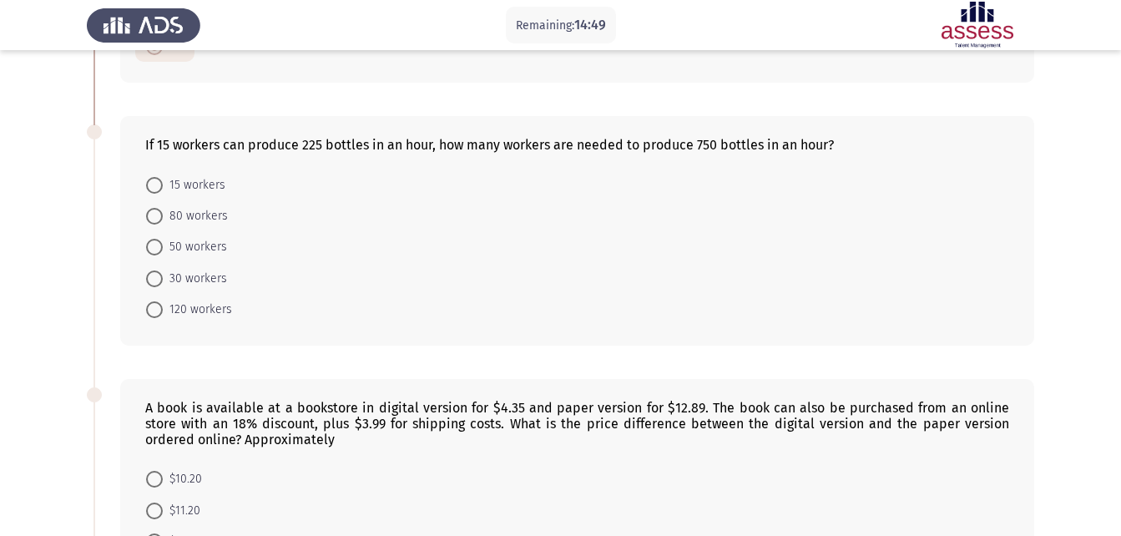
click at [159, 245] on span at bounding box center [154, 247] width 17 height 17
click at [159, 245] on input "50 workers" at bounding box center [154, 247] width 17 height 17
radio input "true"
click at [11, 264] on app-assessment-container "Remaining: 14:48 Previous ASSESS Aptitude (FOCUS) - Numerical Reasoning Next Al…" at bounding box center [560, 349] width 1121 height 1169
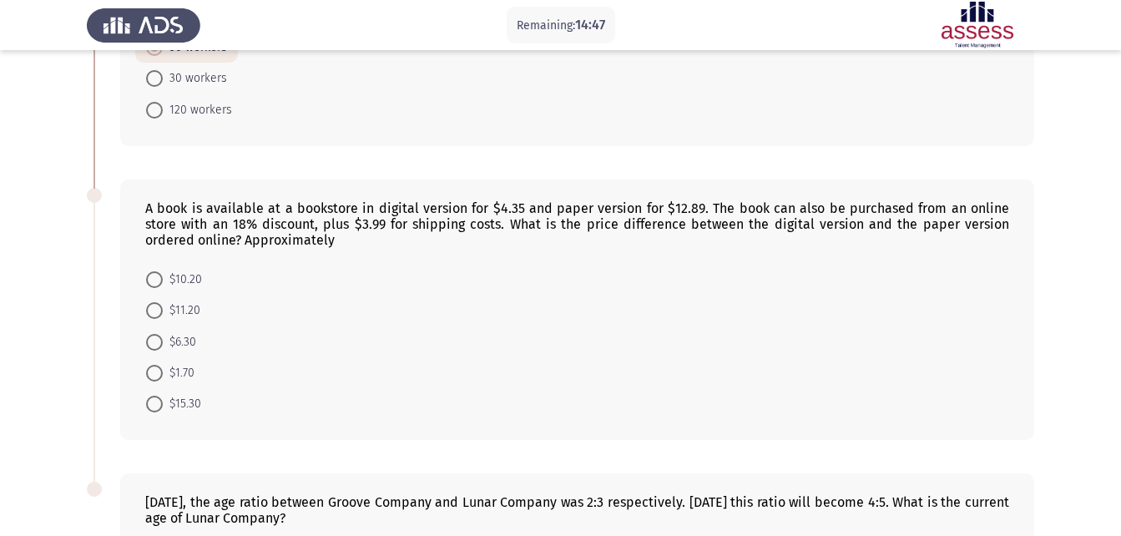
scroll to position [569, 0]
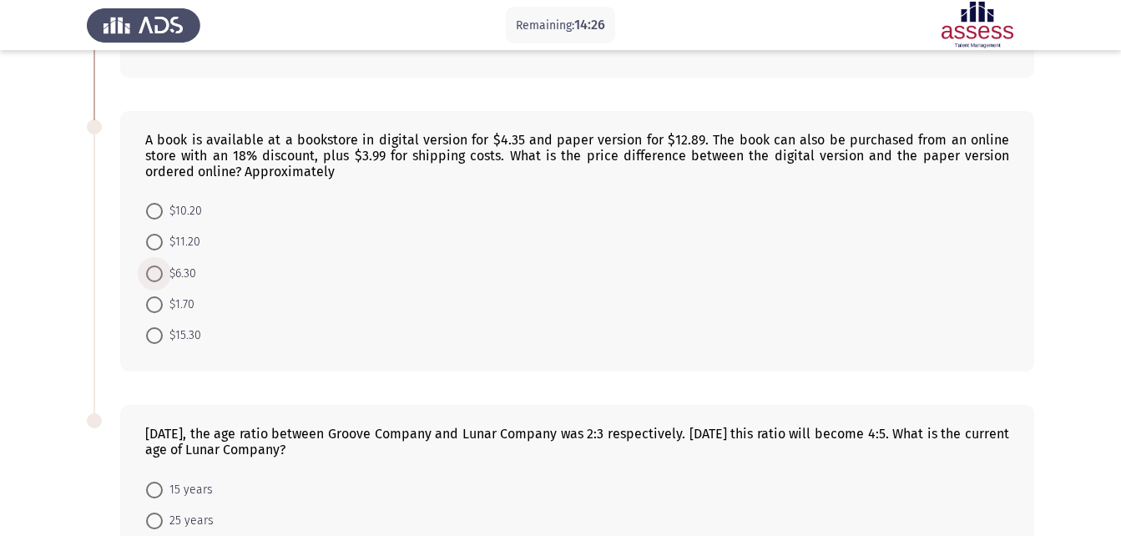
click at [164, 272] on span "$6.30" at bounding box center [179, 274] width 33 height 20
click at [163, 272] on input "$6.30" at bounding box center [154, 274] width 17 height 17
radio input "true"
click at [78, 249] on app-assessment-container "Remaining: 14:26 Previous ASSESS Aptitude (FOCUS) - Numerical Reasoning Next Al…" at bounding box center [560, 82] width 1121 height 1168
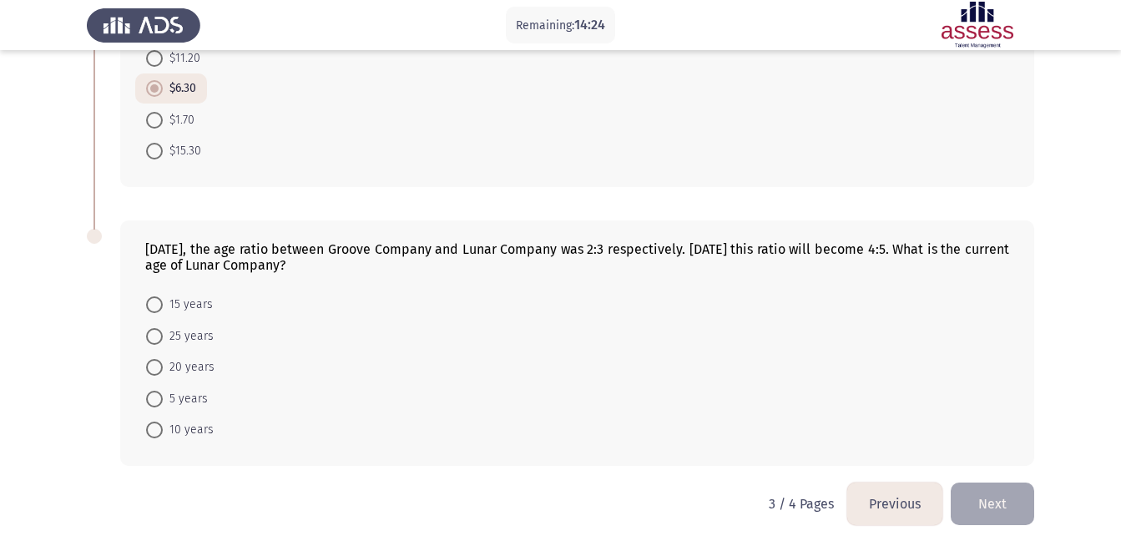
scroll to position [766, 0]
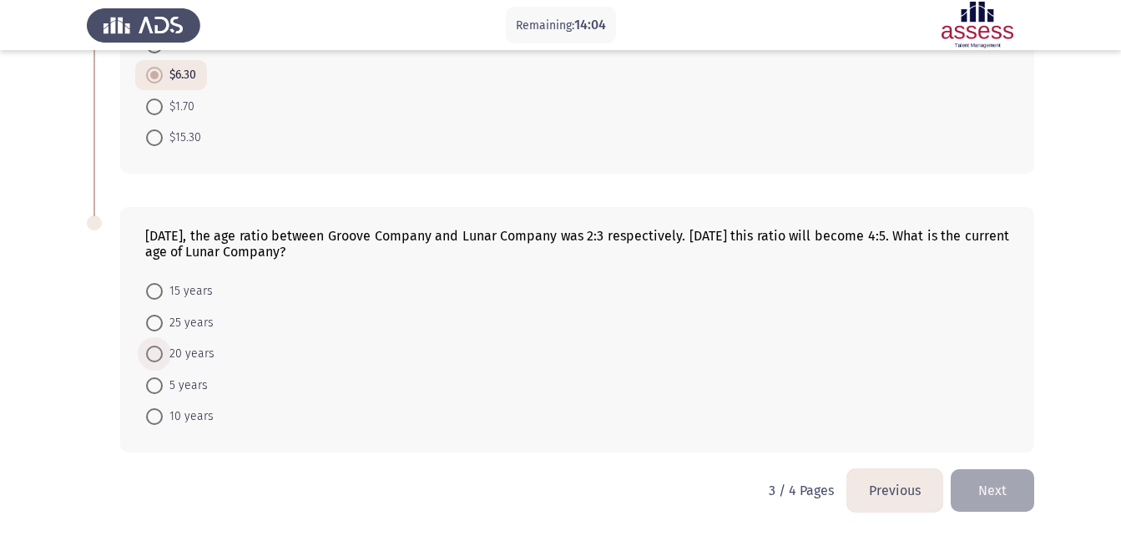
click at [158, 355] on span at bounding box center [154, 354] width 17 height 17
click at [158, 355] on input "20 years" at bounding box center [154, 354] width 17 height 17
radio input "true"
click at [1015, 479] on button "Next" at bounding box center [992, 490] width 83 height 43
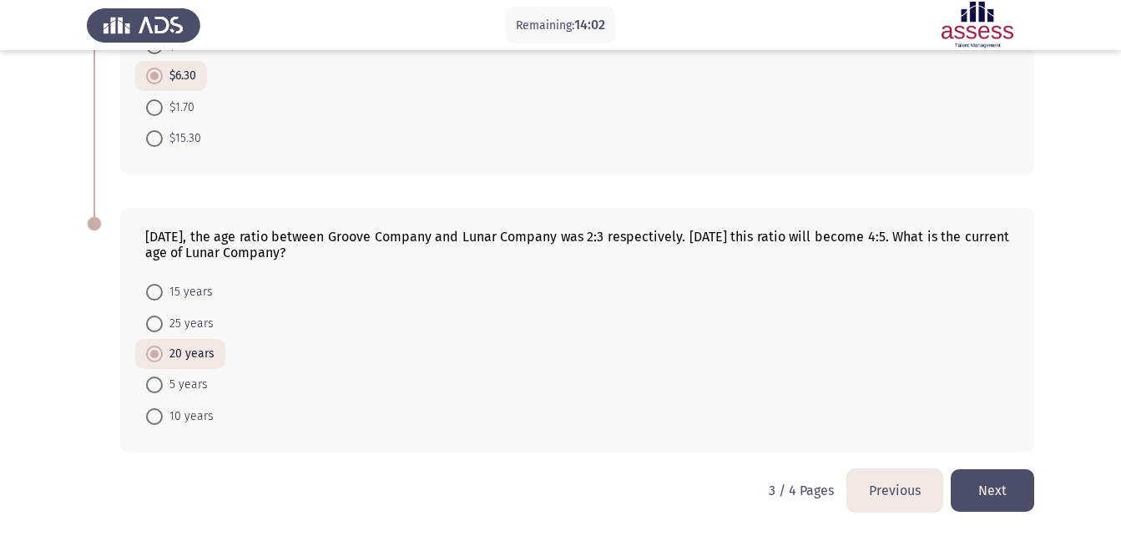
scroll to position [0, 0]
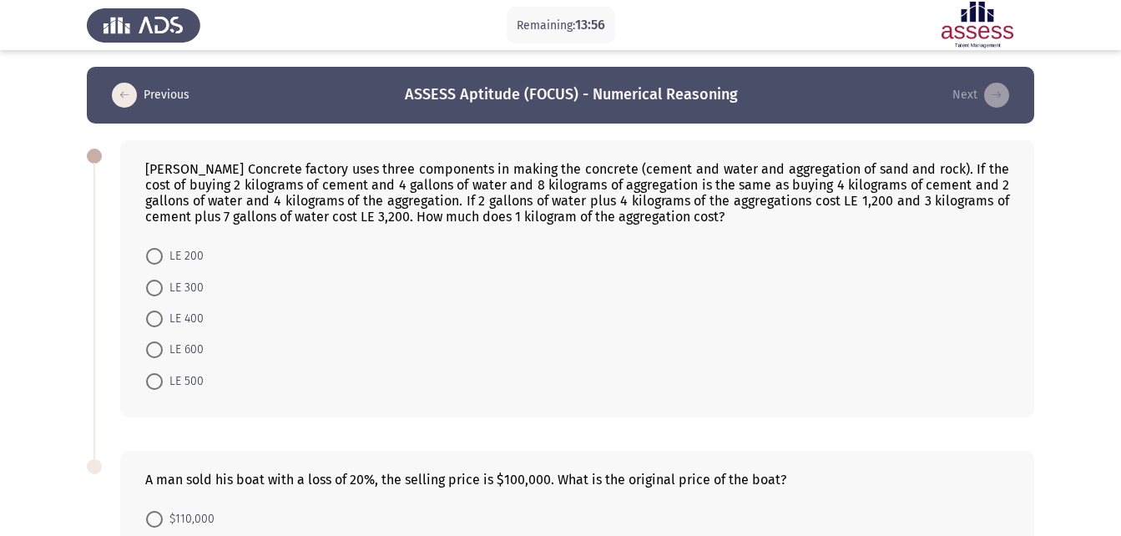
click at [67, 207] on app-assessment-container "Remaining: 13:56 Previous ASSESS Aptitude (FOCUS) - Numerical Reasoning Next [P…" at bounding box center [560, 382] width 1121 height 630
click at [158, 295] on span at bounding box center [154, 288] width 17 height 17
click at [158, 295] on input "LE 300" at bounding box center [154, 288] width 17 height 17
radio input "true"
click at [63, 293] on app-assessment-container "Remaining: 13:29 Previous ASSESS Aptitude (FOCUS) - Numerical Reasoning Next [P…" at bounding box center [560, 381] width 1121 height 629
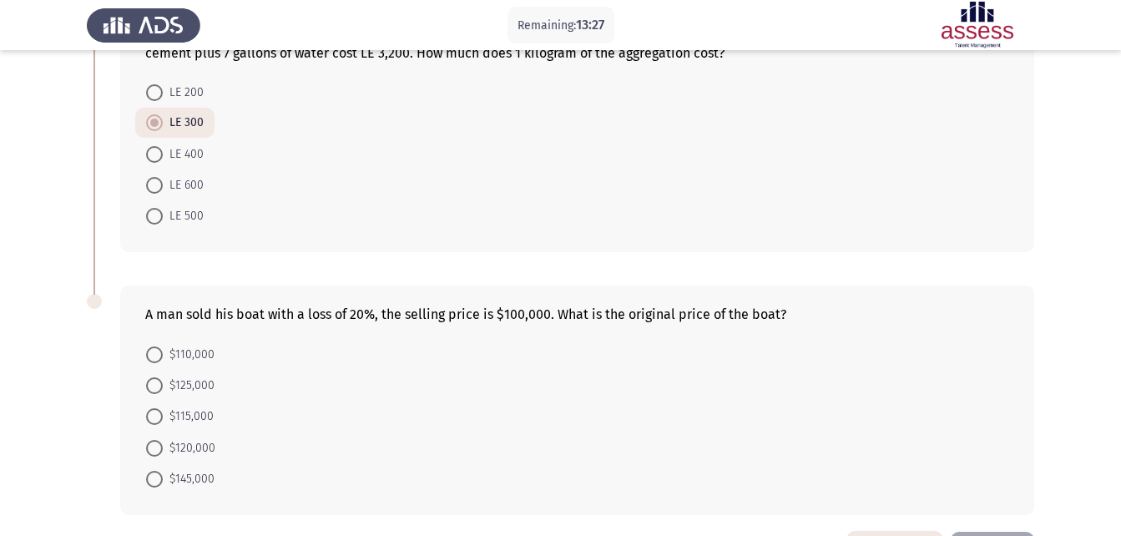
scroll to position [226, 0]
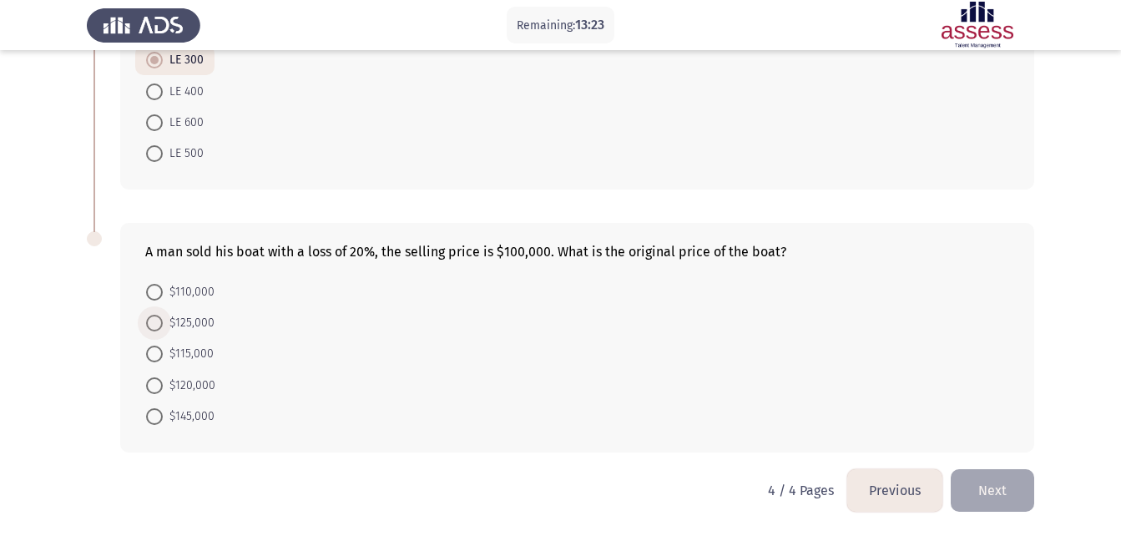
click at [164, 319] on span "$125,000" at bounding box center [189, 323] width 52 height 20
click at [163, 319] on input "$125,000" at bounding box center [154, 323] width 17 height 17
radio input "true"
click at [1016, 498] on button "Next" at bounding box center [992, 490] width 83 height 43
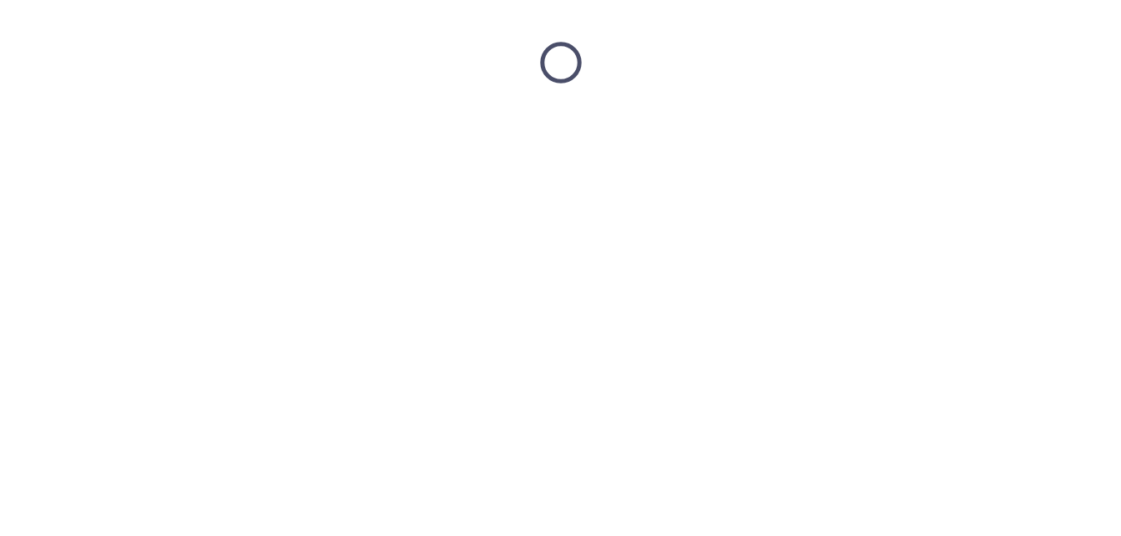
scroll to position [0, 0]
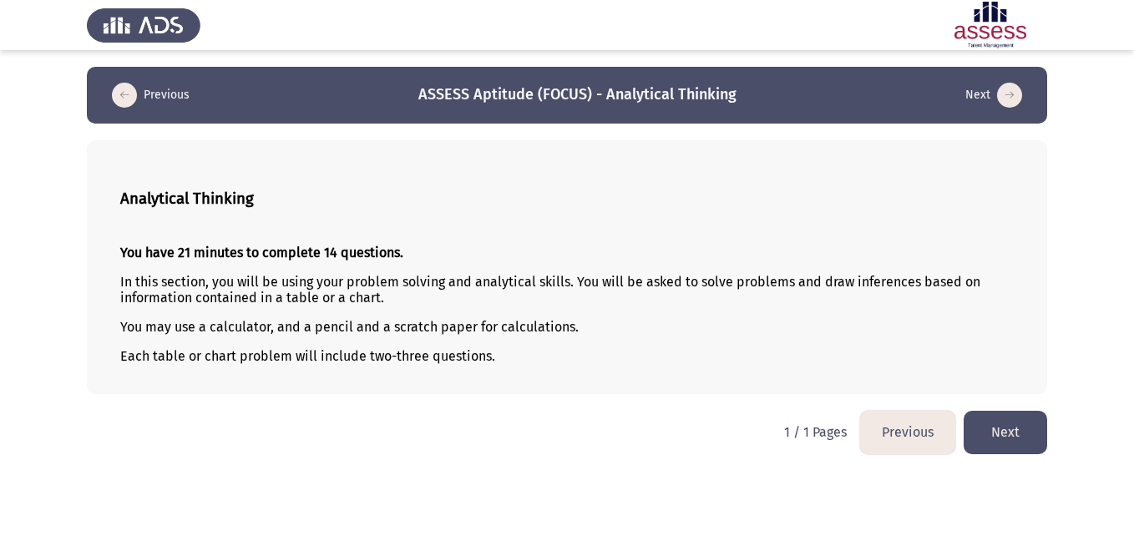
click at [748, 395] on html "Previous ASSESS Aptitude (FOCUS) - Analytical Thinking Next Analytical Thinking…" at bounding box center [567, 235] width 1134 height 471
click at [1028, 445] on button "Next" at bounding box center [1004, 432] width 83 height 43
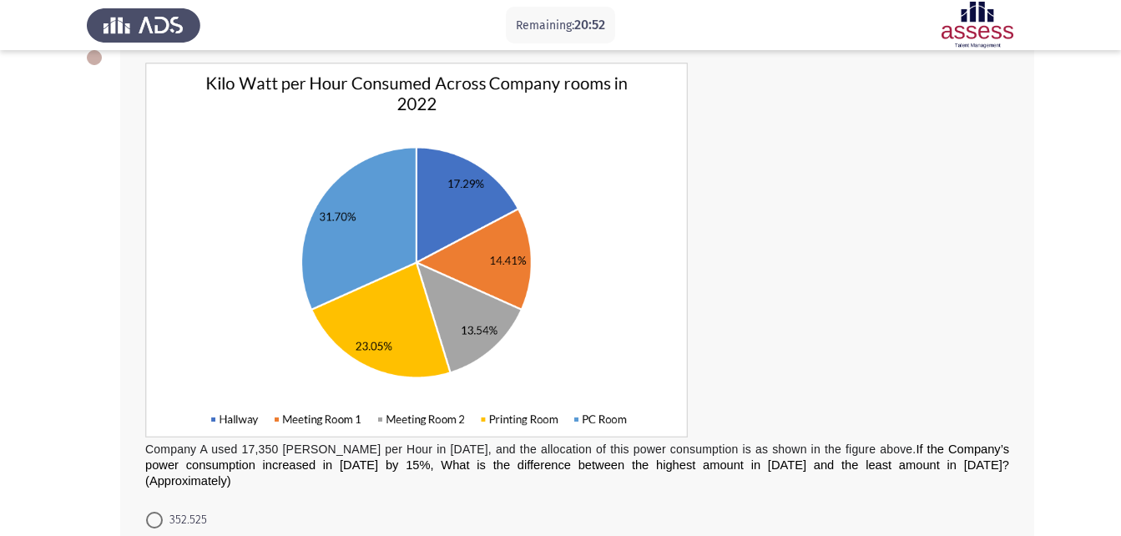
scroll to position [100, 0]
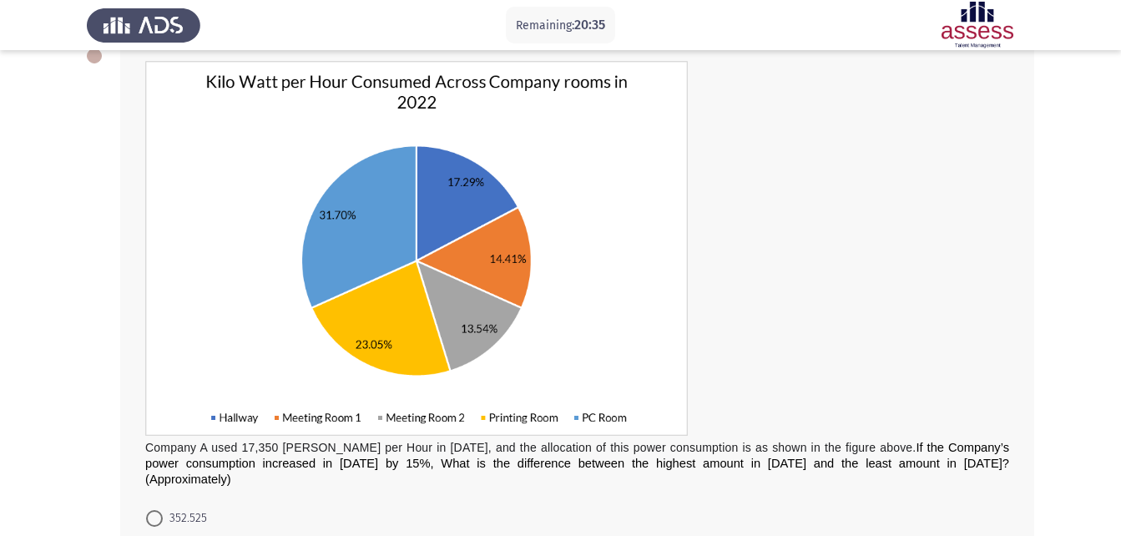
click at [37, 193] on app-assessment-container "Remaining: 20:35 Previous ASSESS Aptitude (FOCUS) - Analytical Thinking Next Co…" at bounding box center [560, 331] width 1121 height 729
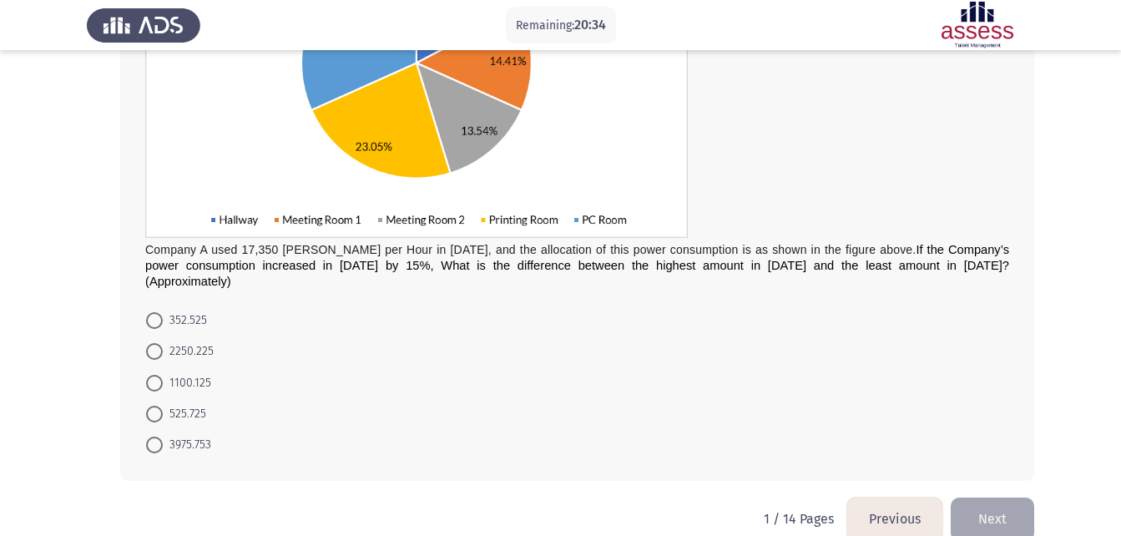
scroll to position [301, 0]
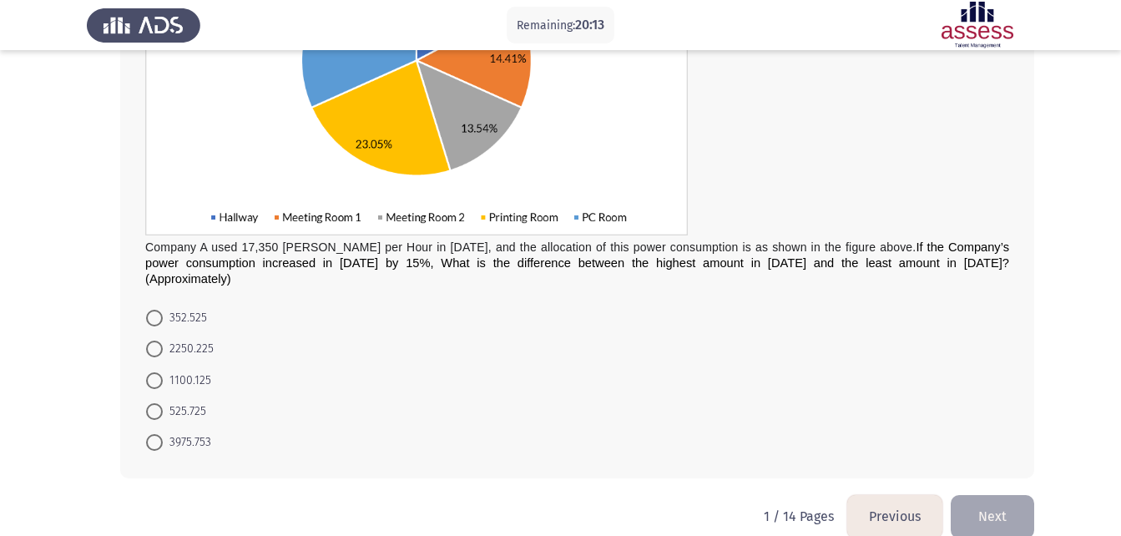
click at [159, 302] on mat-radio-button "352.525" at bounding box center [176, 317] width 83 height 31
click at [157, 310] on span at bounding box center [154, 318] width 17 height 17
click at [157, 310] on input "352.525" at bounding box center [154, 318] width 17 height 17
radio input "true"
click at [990, 505] on button "Next" at bounding box center [992, 515] width 83 height 43
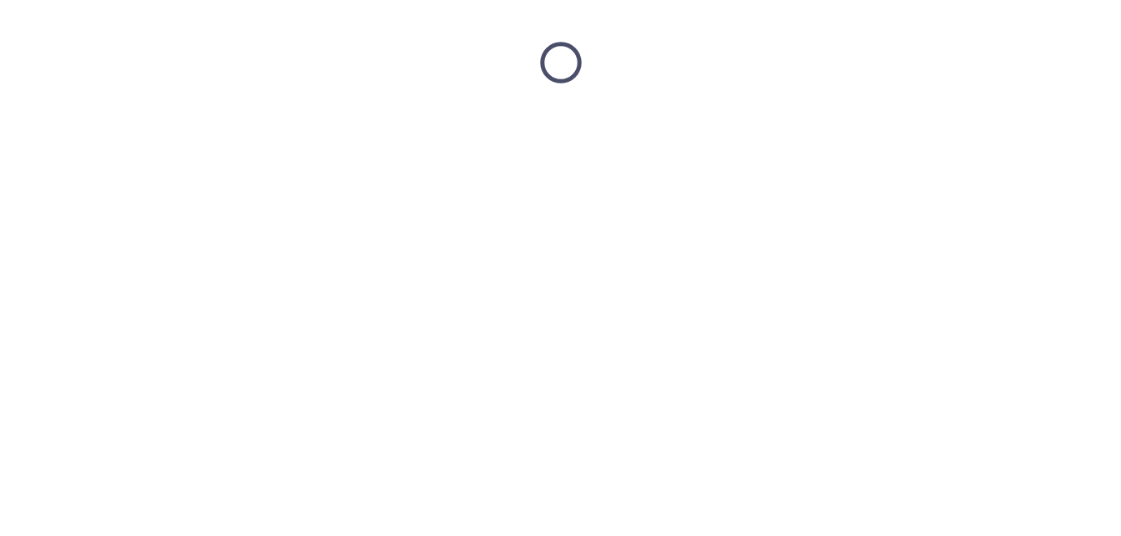
scroll to position [0, 0]
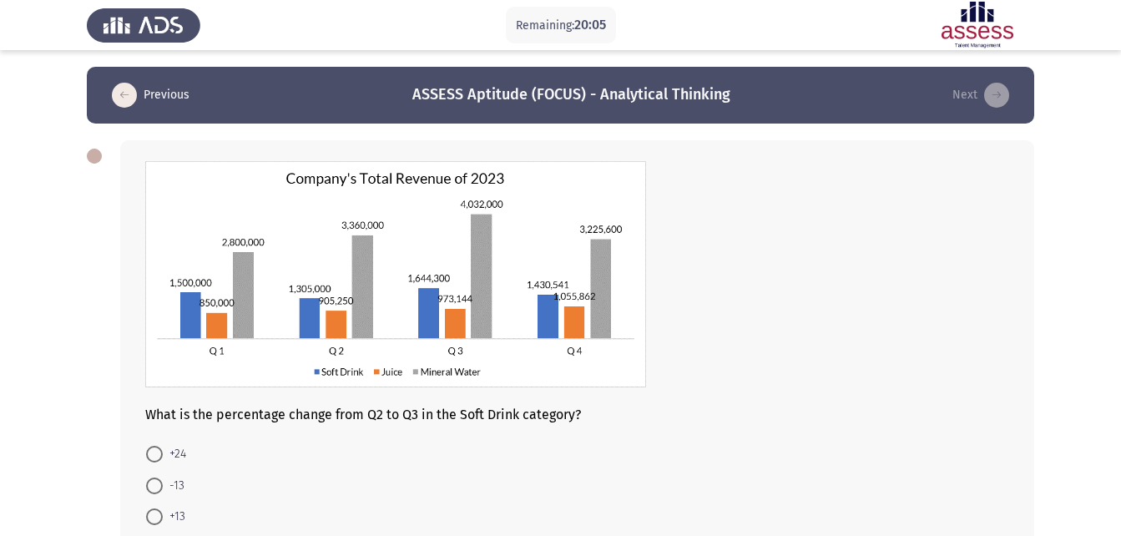
click at [885, 375] on div at bounding box center [577, 276] width 864 height 230
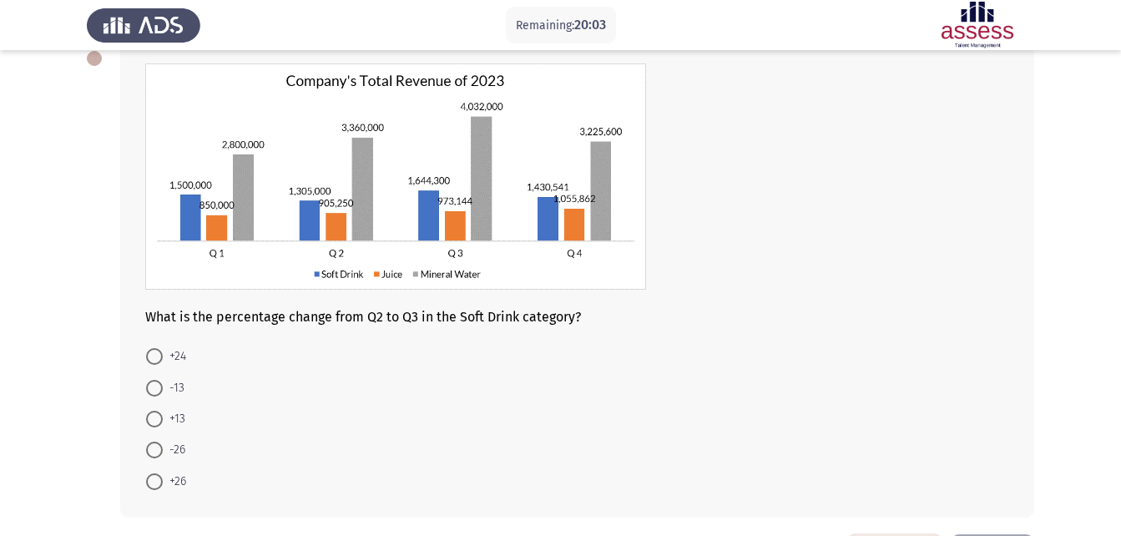
scroll to position [100, 0]
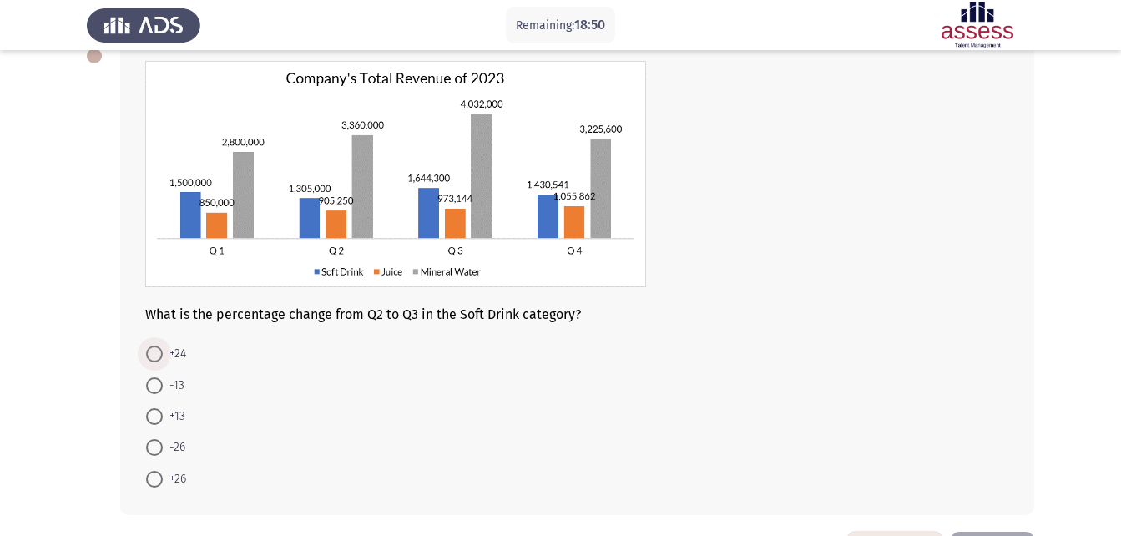
click at [152, 356] on span at bounding box center [154, 354] width 17 height 17
click at [152, 356] on input "+24" at bounding box center [154, 354] width 17 height 17
radio input "true"
click at [94, 336] on div "What is the percentage change from Q2 to Q3 in the Soft Drink category? +24 -13…" at bounding box center [561, 276] width 948 height 507
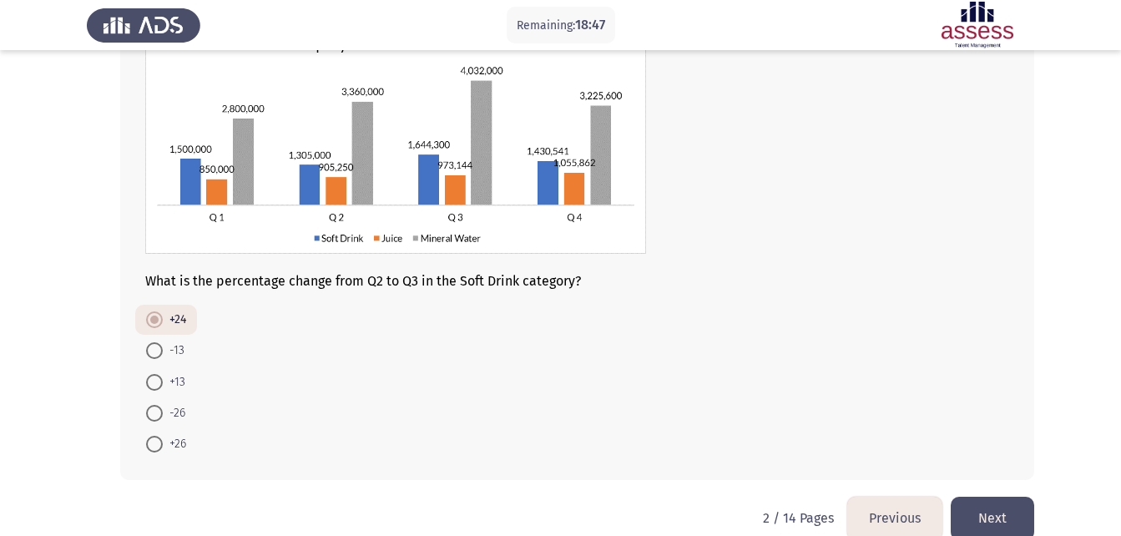
click at [1010, 516] on button "Next" at bounding box center [992, 518] width 83 height 43
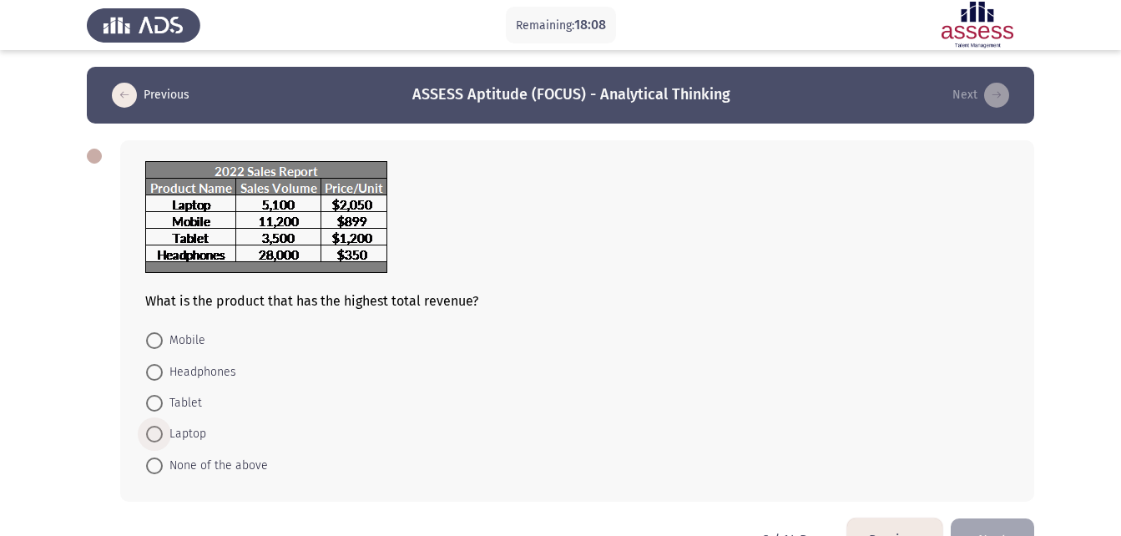
click at [163, 436] on span "Laptop" at bounding box center [184, 434] width 43 height 20
click at [163, 436] on input "Laptop" at bounding box center [154, 434] width 17 height 17
radio input "true"
click at [1009, 531] on button "Next" at bounding box center [992, 538] width 83 height 43
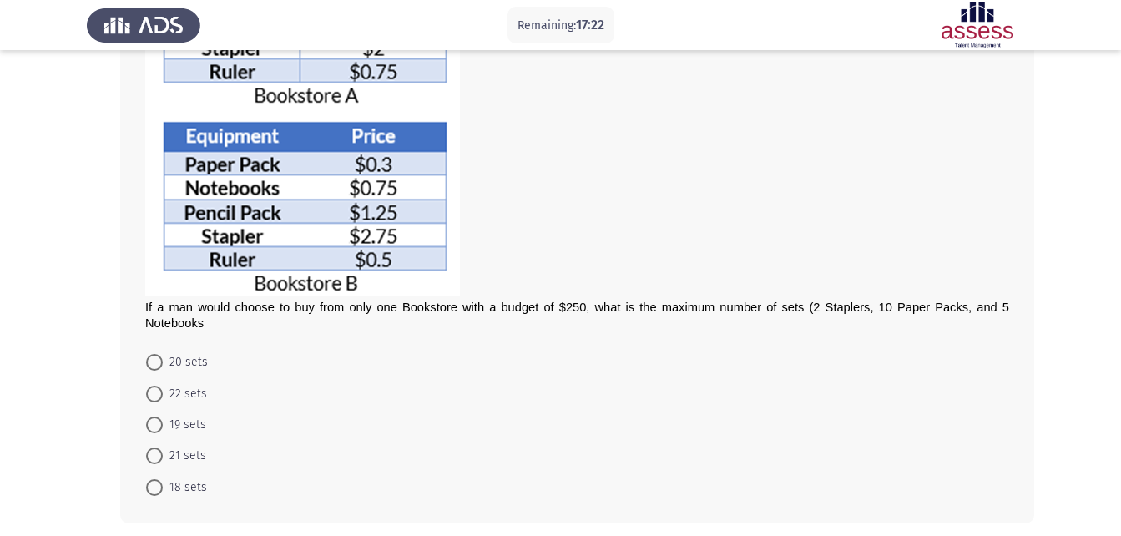
scroll to position [234, 0]
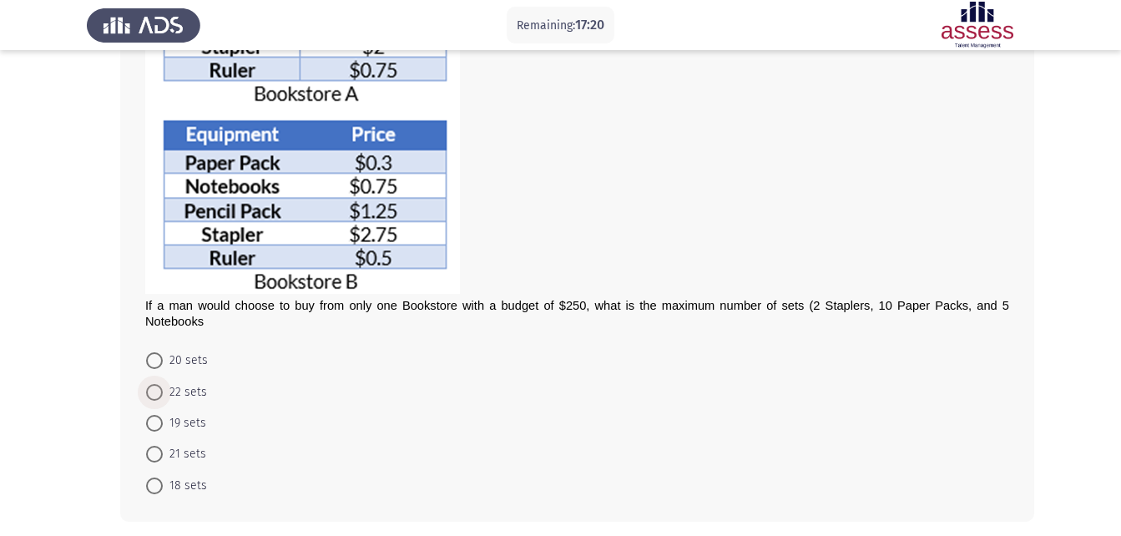
click at [156, 384] on span at bounding box center [154, 392] width 17 height 17
click at [156, 384] on input "22 sets" at bounding box center [154, 392] width 17 height 17
radio input "true"
click at [155, 423] on span at bounding box center [154, 422] width 17 height 17
click at [155, 423] on input "19 sets" at bounding box center [154, 422] width 17 height 17
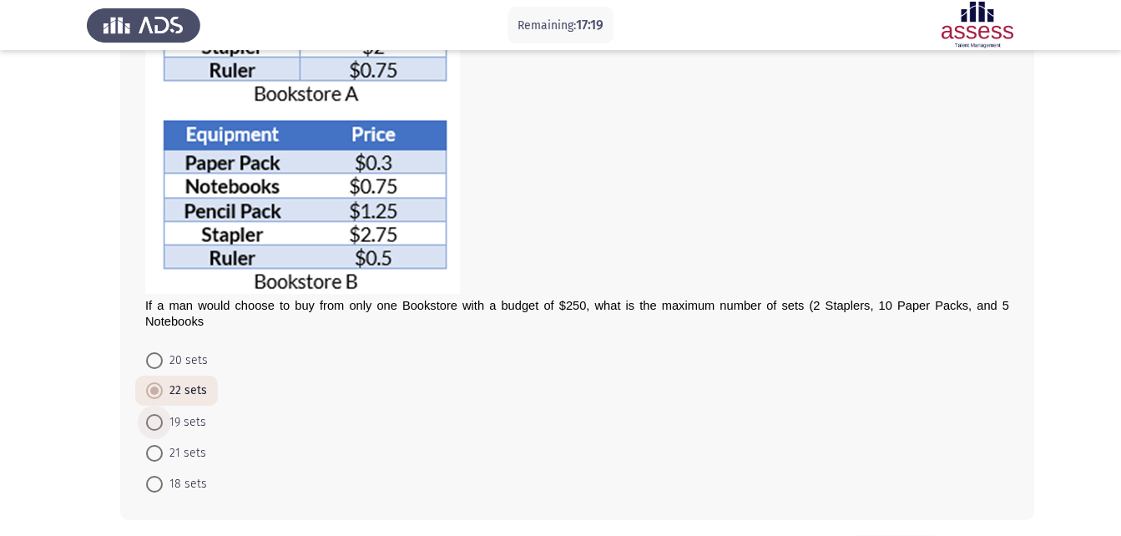
radio input "true"
click at [99, 405] on div "If a man would choose to buy from only one Bookstore with a budget of $250, wha…" at bounding box center [561, 213] width 948 height 647
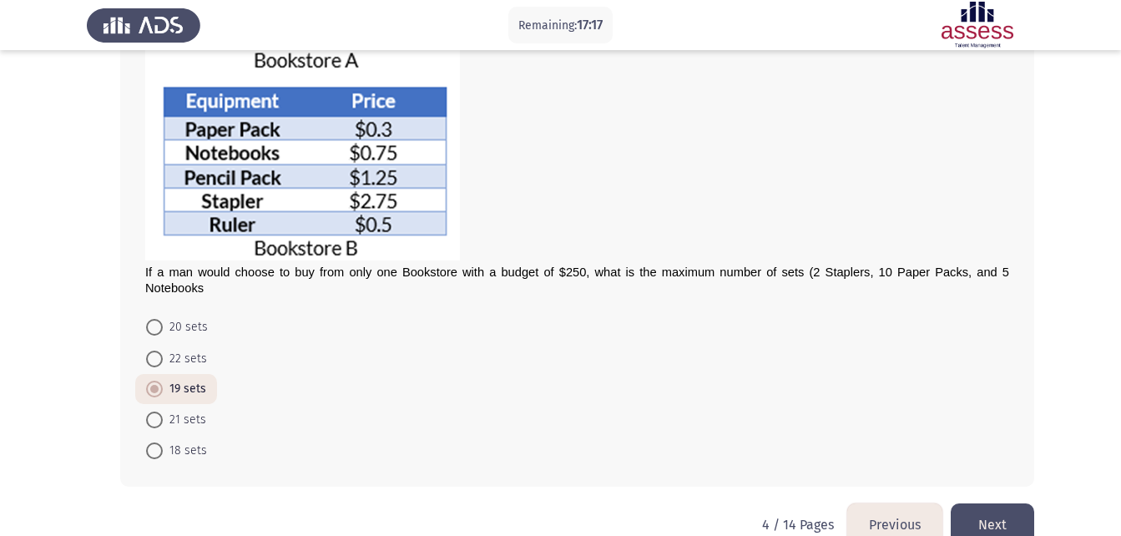
scroll to position [301, 0]
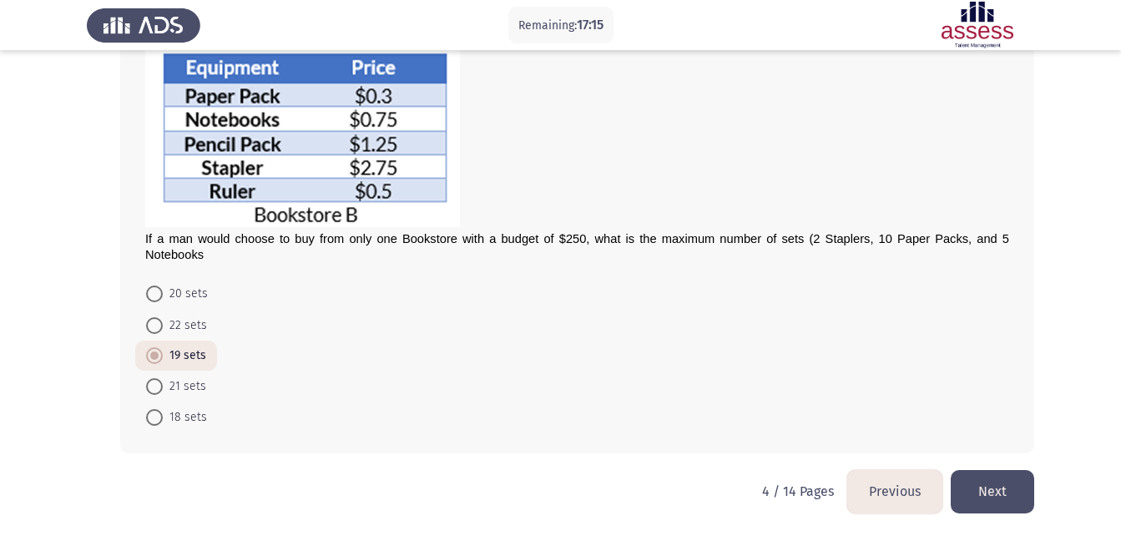
click at [1000, 476] on button "Next" at bounding box center [992, 491] width 83 height 43
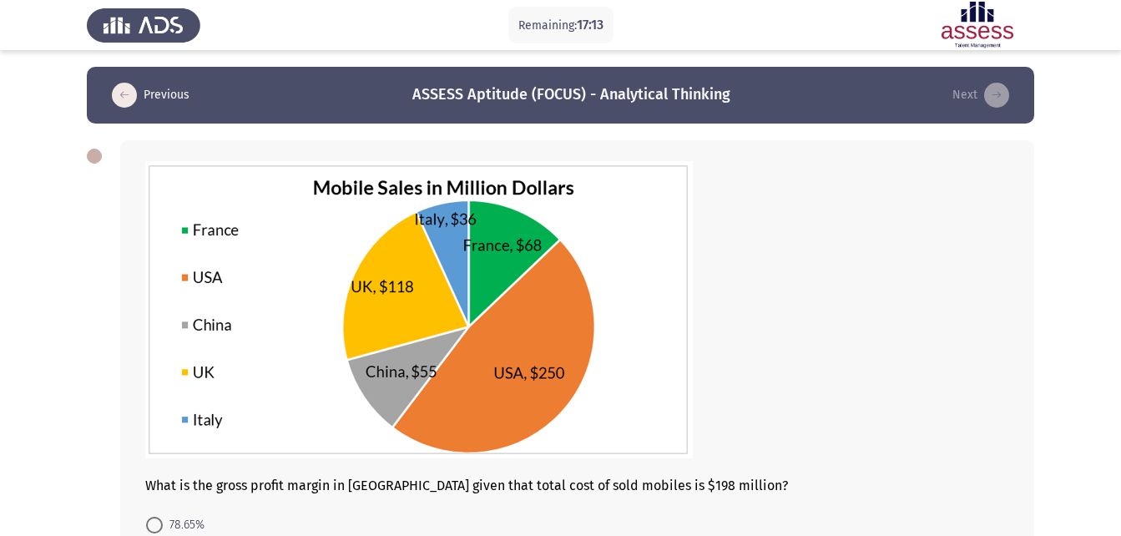
click at [76, 363] on app-assessment-container "Remaining: 17:13 Previous ASSESS Aptitude (FOCUS) - Analytical Thinking Next Wh…" at bounding box center [560, 385] width 1121 height 636
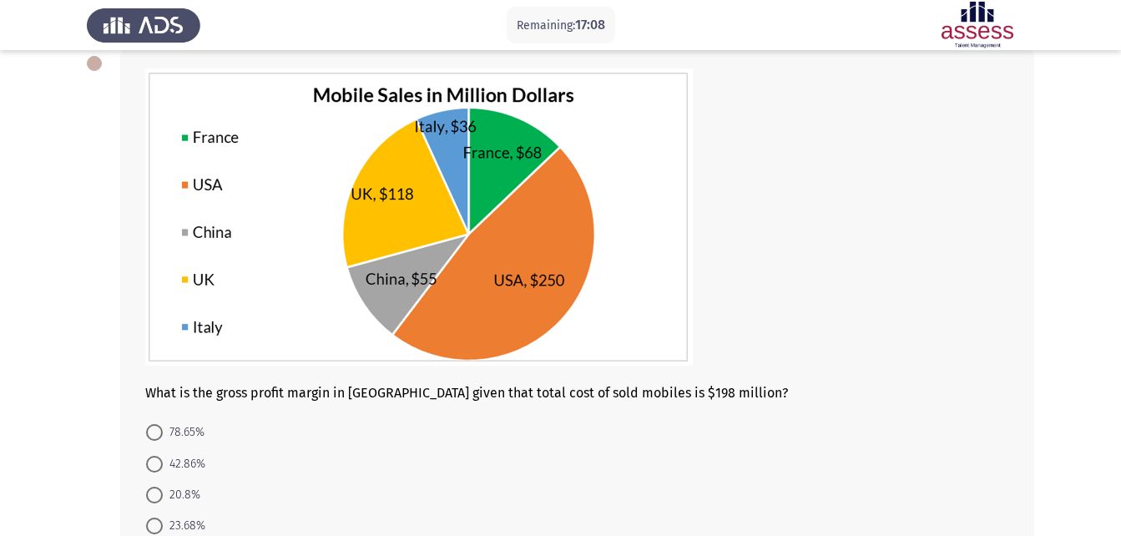
scroll to position [67, 0]
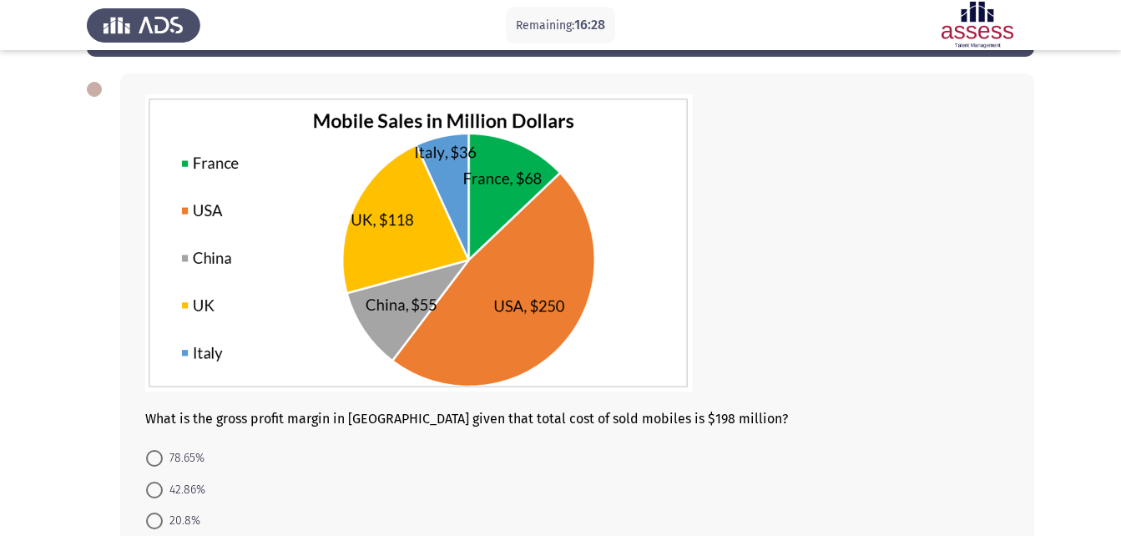
click at [105, 455] on div "What is the gross profit margin in [GEOGRAPHIC_DATA] given that total cost of s…" at bounding box center [561, 346] width 948 height 579
click at [151, 521] on span at bounding box center [154, 521] width 17 height 17
click at [151, 521] on input "20.8%" at bounding box center [154, 521] width 17 height 17
radio input "true"
click at [447, 497] on form "78.65% 42.86% 20.8% 23.68% 55.23%" at bounding box center [577, 520] width 864 height 154
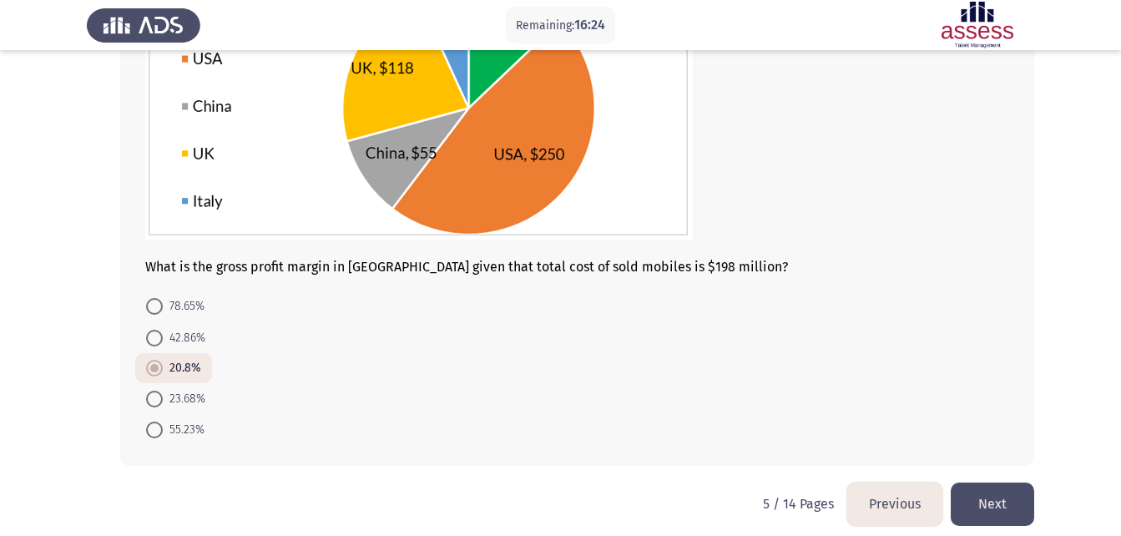
scroll to position [232, 0]
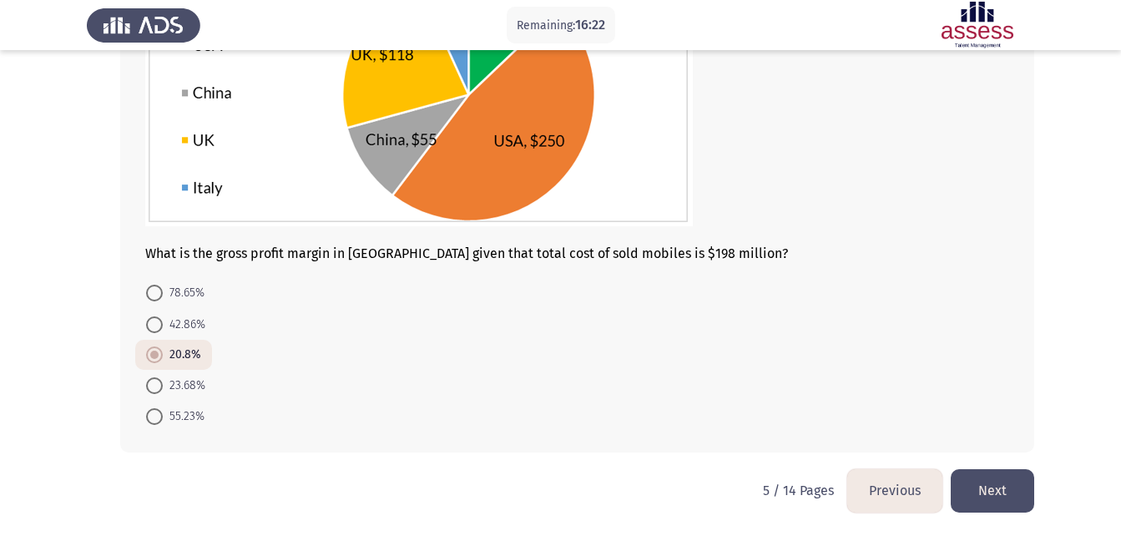
click at [994, 491] on button "Next" at bounding box center [992, 490] width 83 height 43
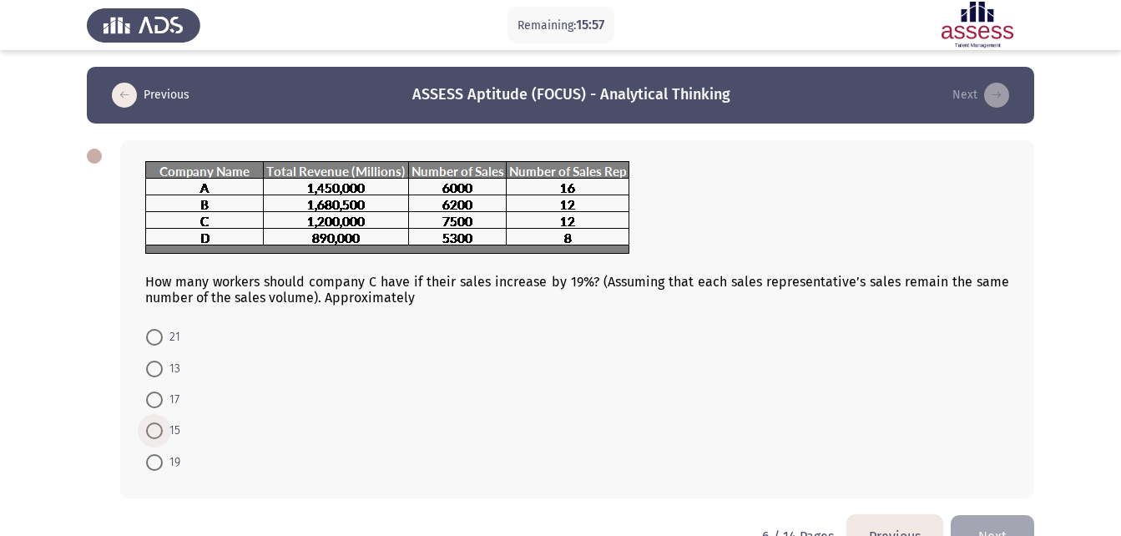
click at [156, 425] on span at bounding box center [154, 430] width 17 height 17
click at [156, 425] on input "15" at bounding box center [154, 430] width 17 height 17
radio input "true"
click at [990, 517] on button "Next" at bounding box center [992, 534] width 83 height 43
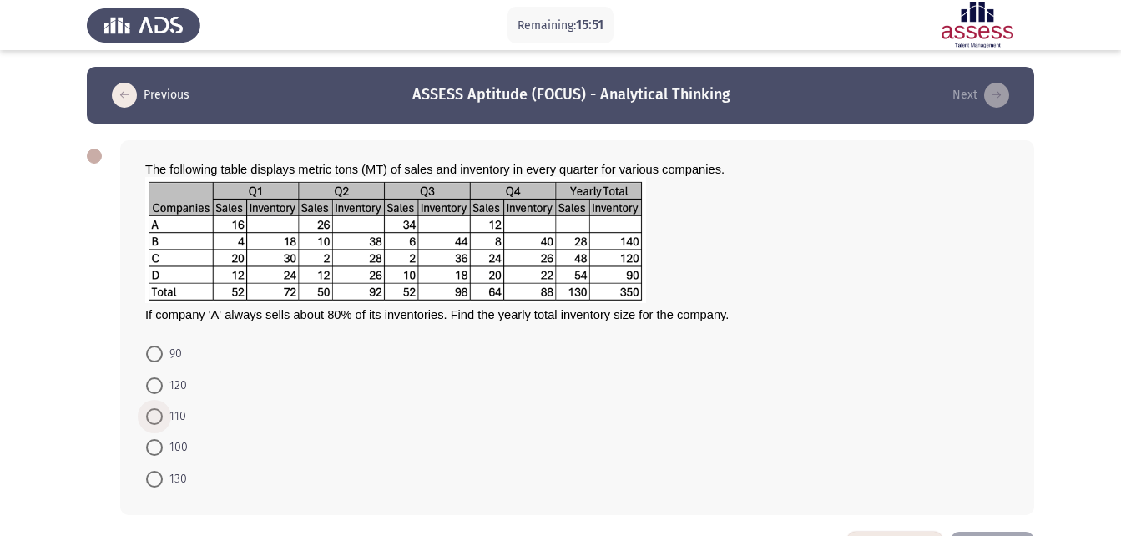
click at [171, 417] on span "110" at bounding box center [174, 417] width 23 height 20
click at [163, 417] on input "110" at bounding box center [154, 416] width 17 height 17
radio input "true"
click at [725, 174] on span "The following table displays metric tons (MT) of sales and inventory in every q…" at bounding box center [434, 169] width 579 height 13
click at [655, 319] on span "If company 'A' always sells about 80% of its inventories. Find the yearly total…" at bounding box center [437, 314] width 584 height 13
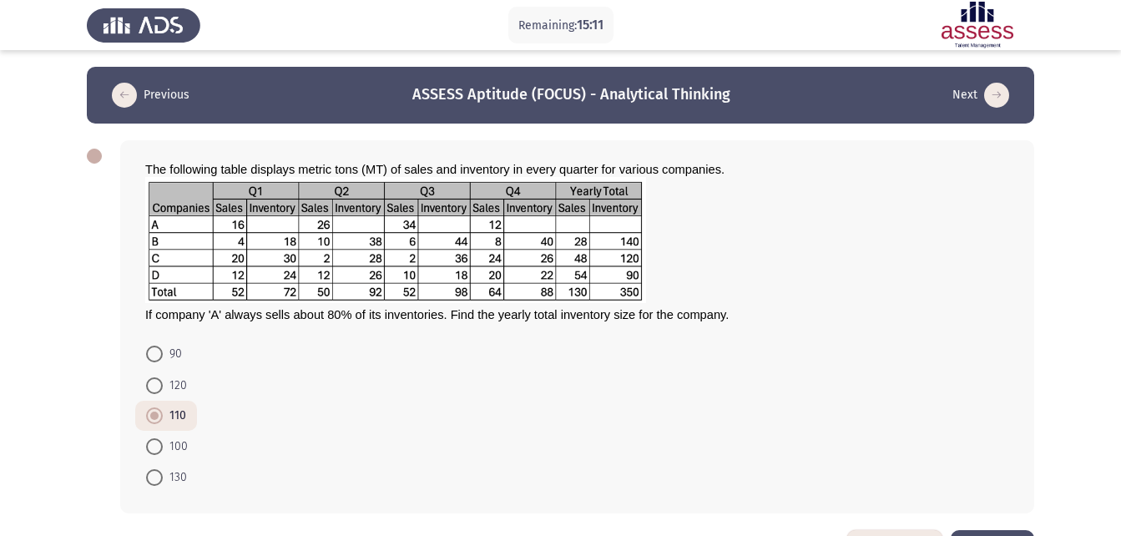
scroll to position [33, 0]
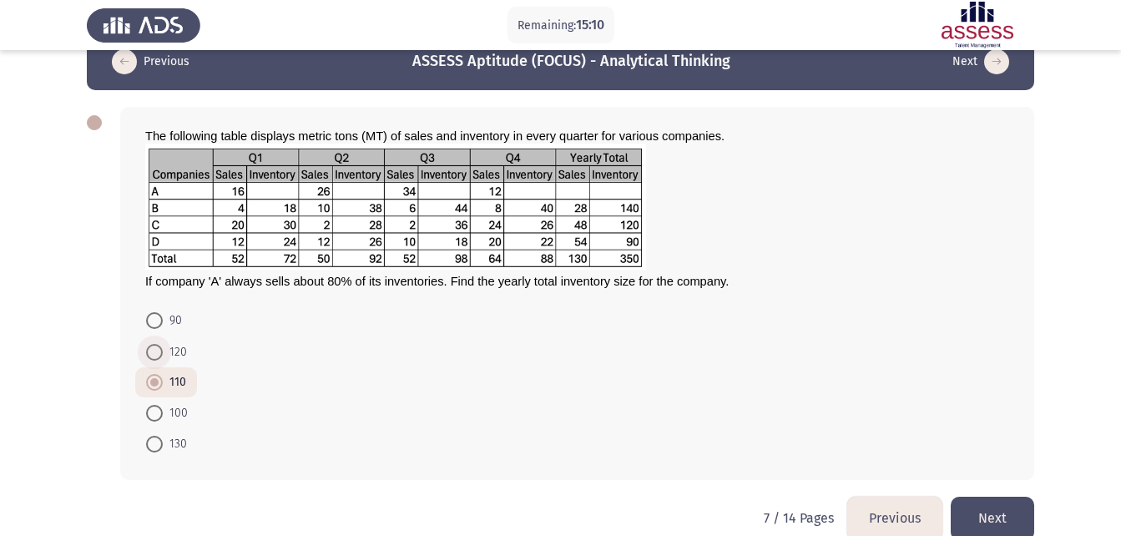
click at [154, 345] on span at bounding box center [154, 352] width 17 height 17
click at [154, 345] on input "120" at bounding box center [154, 352] width 17 height 17
radio input "true"
click at [172, 384] on span "110" at bounding box center [174, 382] width 23 height 20
click at [163, 384] on input "110" at bounding box center [154, 382] width 17 height 17
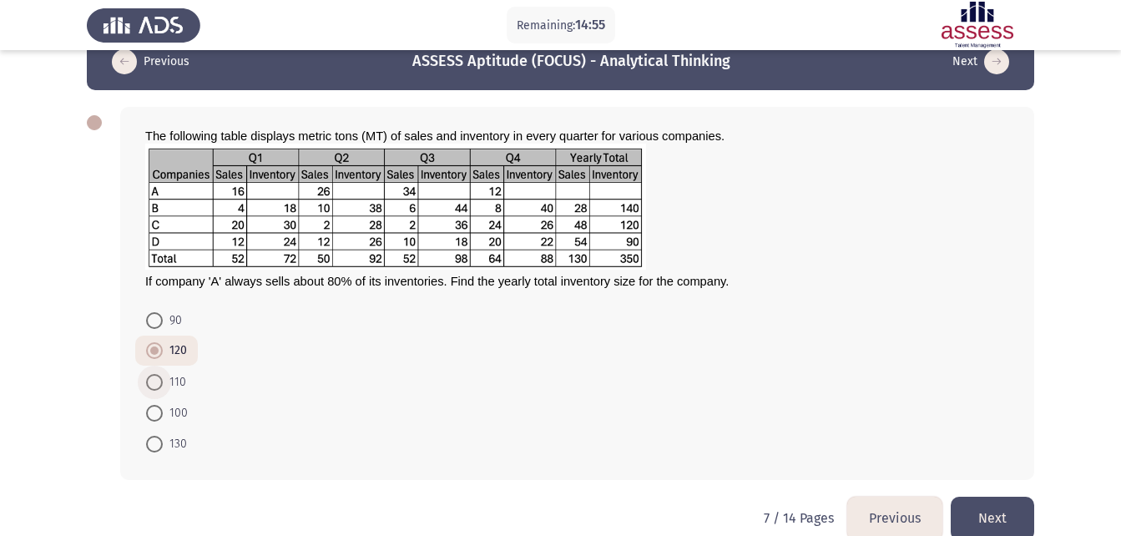
radio input "true"
click at [1001, 504] on button "Next" at bounding box center [992, 518] width 83 height 43
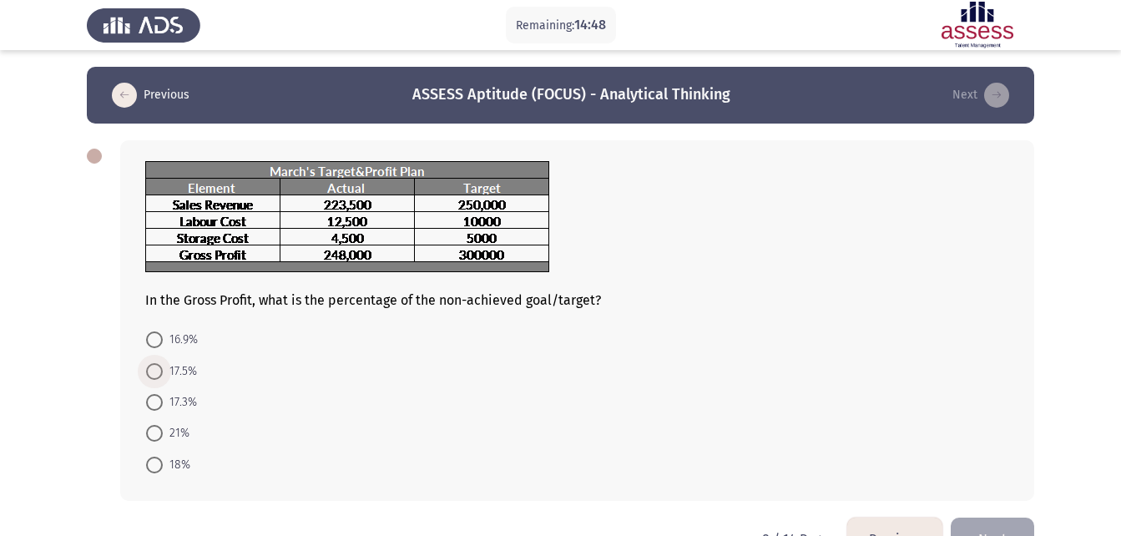
click at [166, 365] on span "17.5%" at bounding box center [180, 372] width 34 height 20
click at [163, 365] on input "17.5%" at bounding box center [154, 371] width 17 height 17
radio input "true"
click at [15, 332] on app-assessment-container "Remaining: 14:47 Previous ASSESS Aptitude (FOCUS) - Analytical Thinking Next In…" at bounding box center [560, 291] width 1121 height 449
click at [1000, 528] on button "Next" at bounding box center [992, 537] width 83 height 43
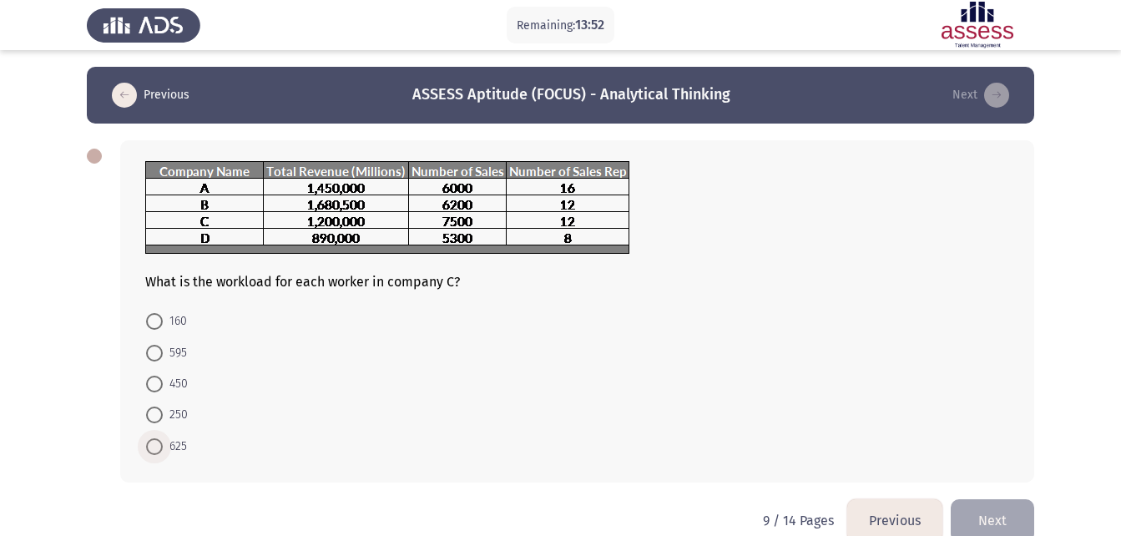
click at [160, 448] on span at bounding box center [154, 446] width 17 height 17
click at [160, 448] on input "625" at bounding box center [154, 446] width 17 height 17
radio input "true"
click at [998, 519] on button "Next" at bounding box center [992, 519] width 83 height 43
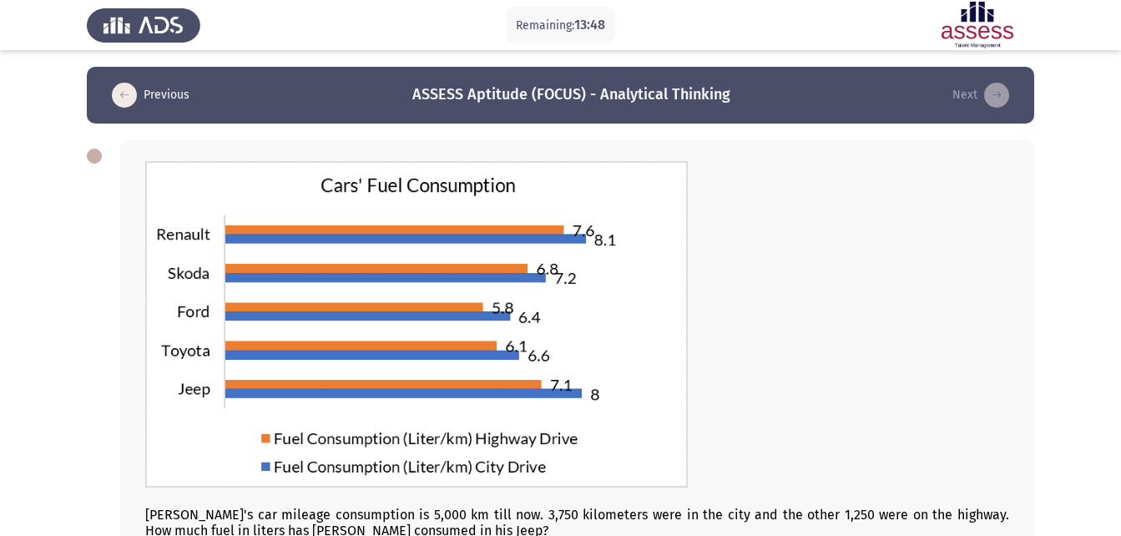
click at [918, 378] on div at bounding box center [577, 326] width 864 height 330
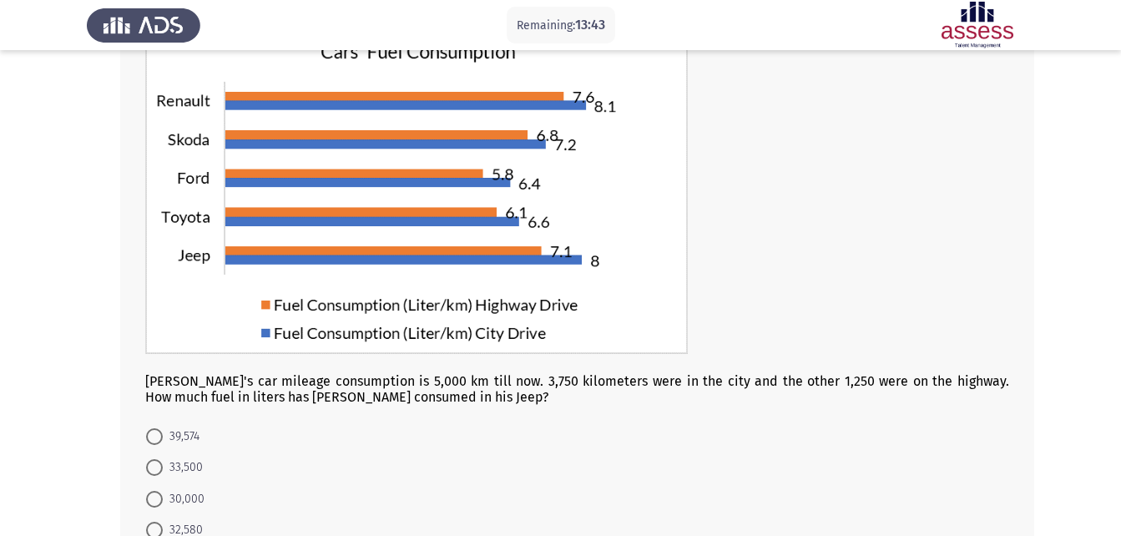
scroll to position [167, 0]
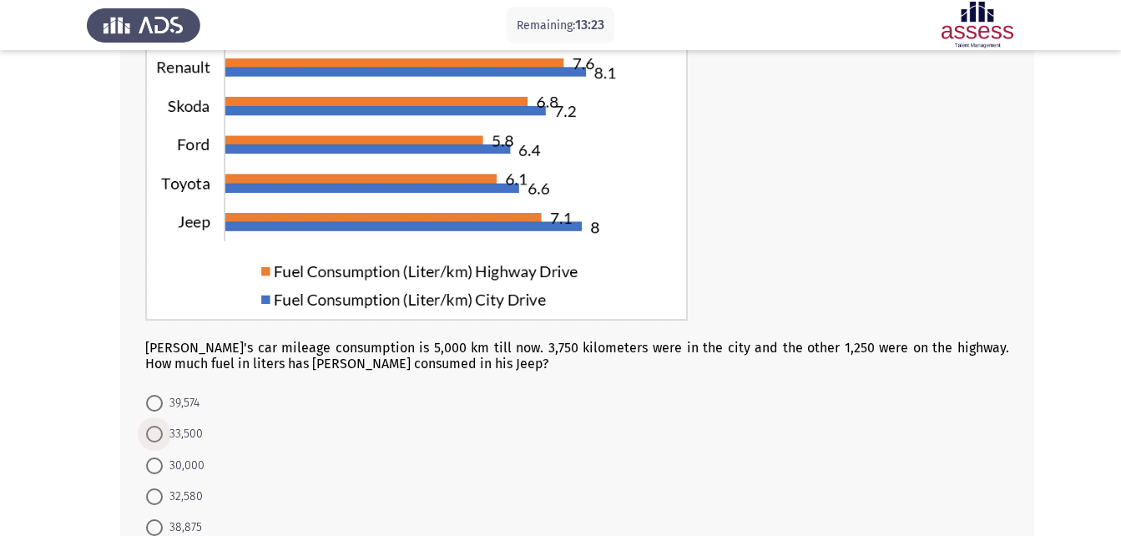
click at [162, 429] on span at bounding box center [154, 434] width 17 height 17
click at [162, 429] on input "33,500" at bounding box center [154, 434] width 17 height 17
radio input "true"
click at [51, 395] on app-assessment-container "Remaining: 13:23 Previous ASSESS Aptitude (FOCUS) - Analytical Thinking Next [P…" at bounding box center [560, 240] width 1121 height 680
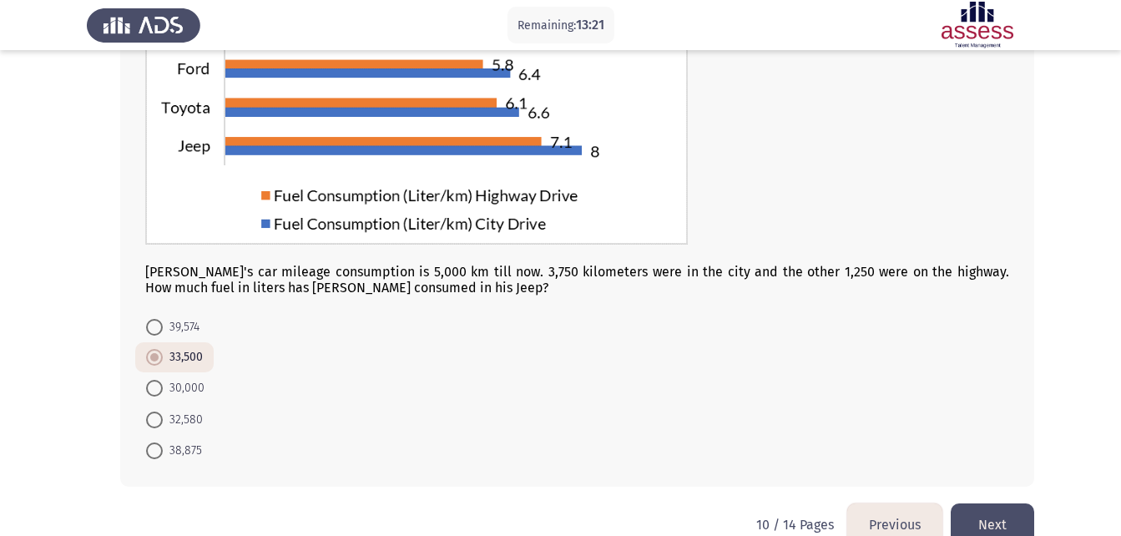
scroll to position [277, 0]
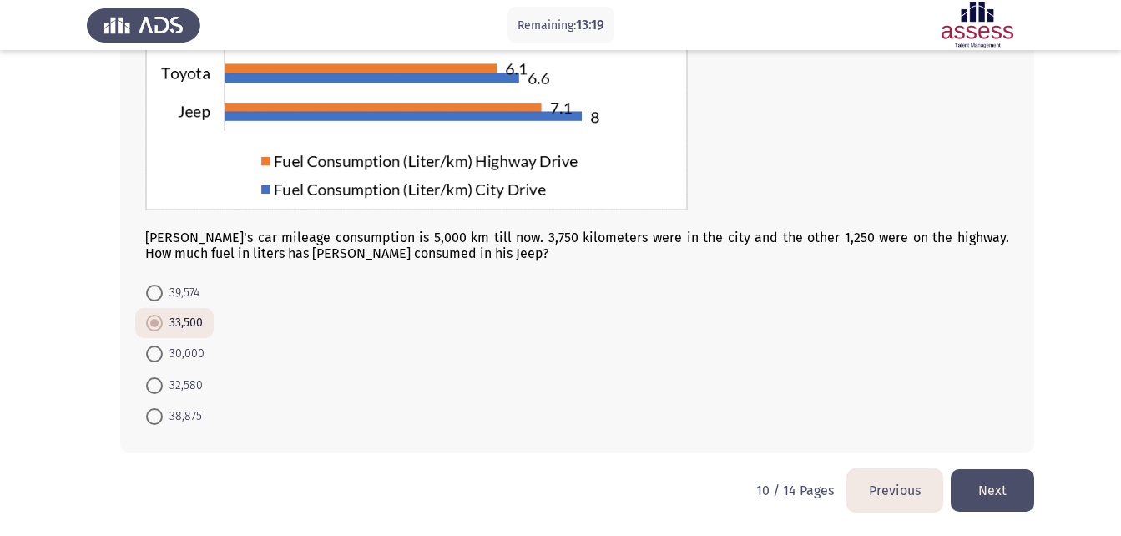
click at [1000, 487] on button "Next" at bounding box center [992, 490] width 83 height 43
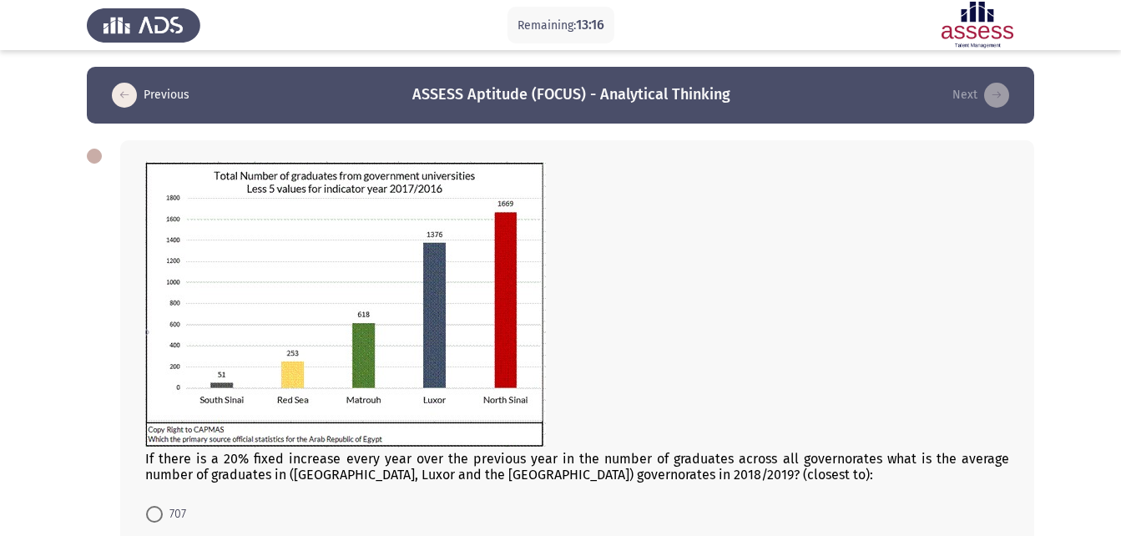
click at [972, 355] on div at bounding box center [577, 306] width 864 height 290
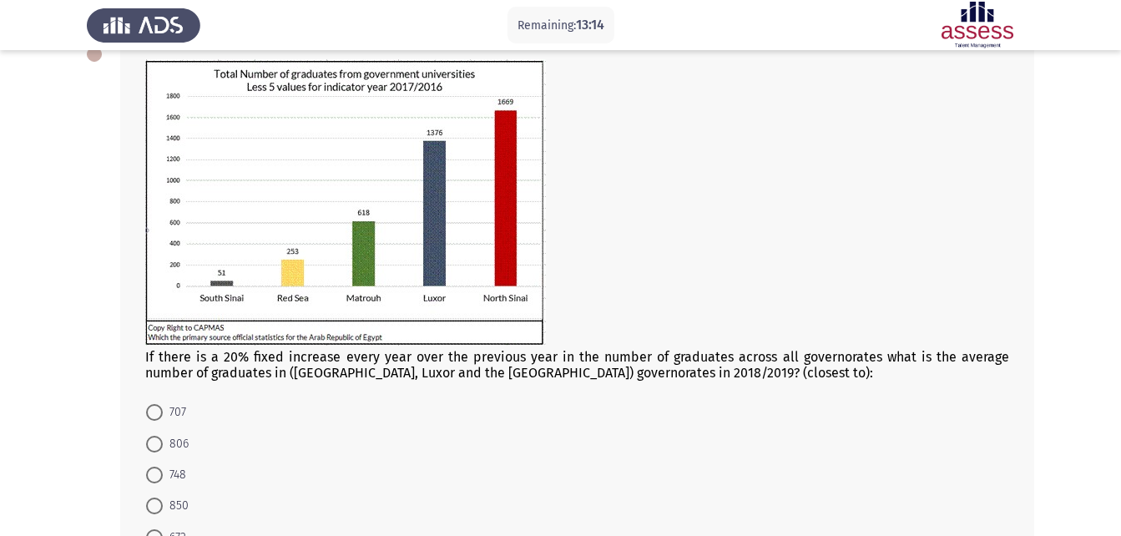
scroll to position [100, 0]
click at [81, 165] on app-assessment-container "Remaining: 12:40 Previous ASSESS Aptitude (FOCUS) - Analytical Thinking Next If…" at bounding box center [560, 279] width 1121 height 625
click at [155, 445] on span at bounding box center [154, 445] width 17 height 17
click at [155, 445] on input "806" at bounding box center [154, 445] width 17 height 17
radio input "true"
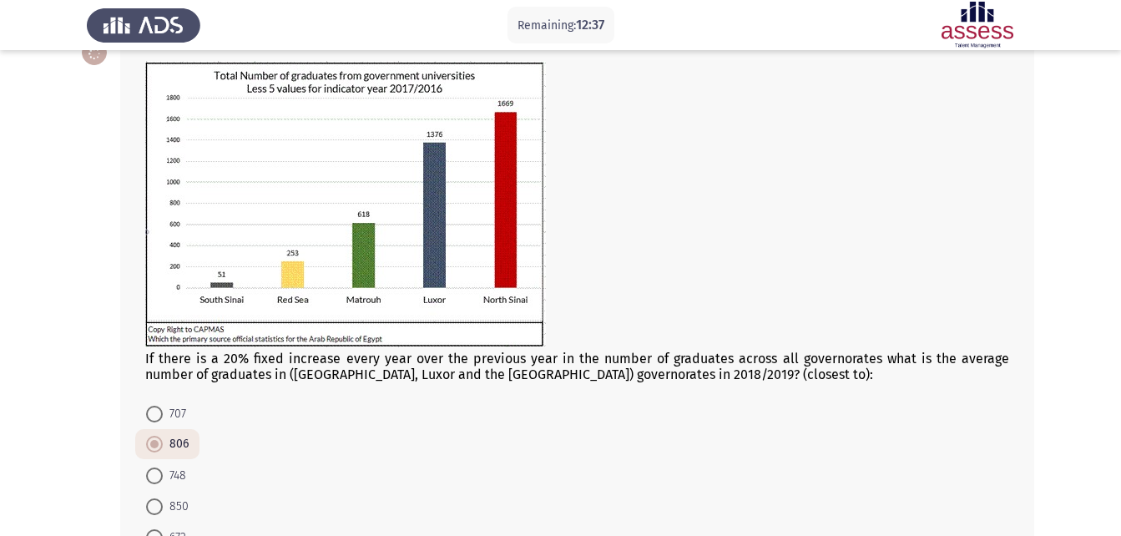
click at [78, 389] on app-assessment-container "Remaining: 12:37 Previous ASSESS Aptitude (FOCUS) - Analytical Thinking Next If…" at bounding box center [560, 279] width 1121 height 624
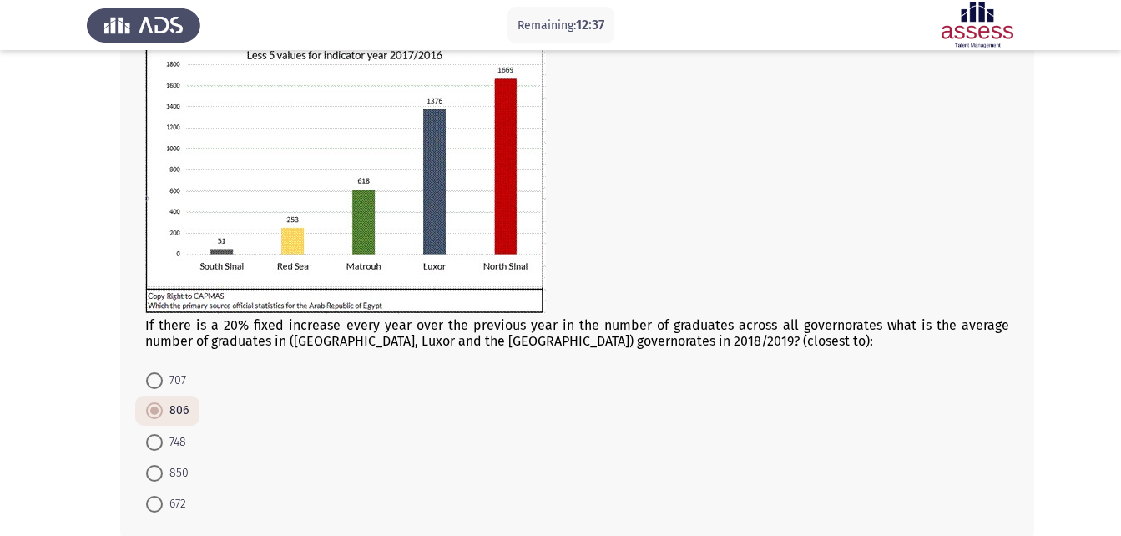
scroll to position [167, 0]
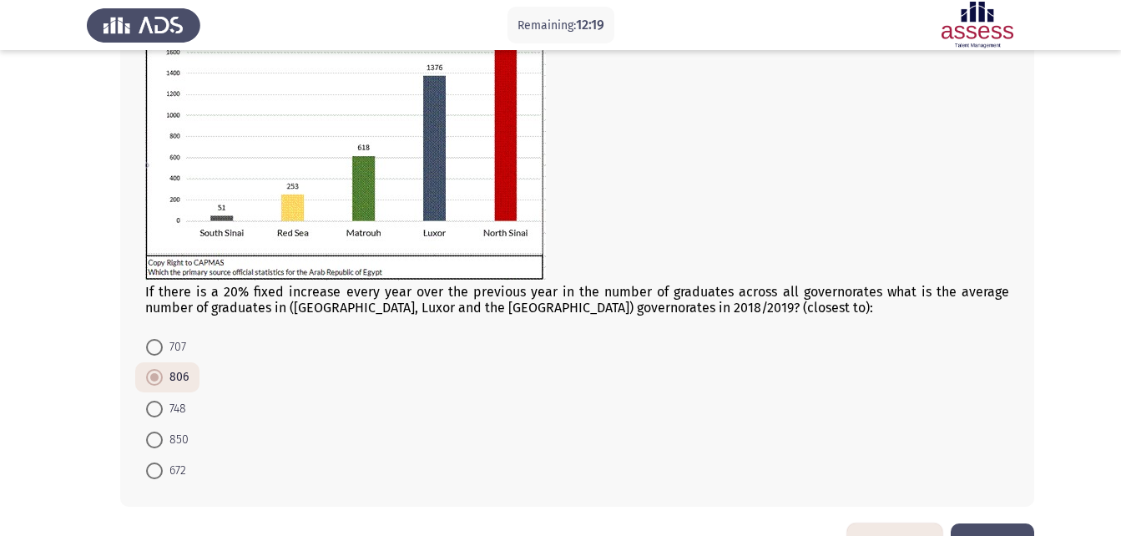
click at [1006, 523] on div "If there is a 20% fixed increase every year over the previous year in the numbe…" at bounding box center [561, 240] width 948 height 567
click at [1002, 525] on button "Next" at bounding box center [992, 544] width 83 height 43
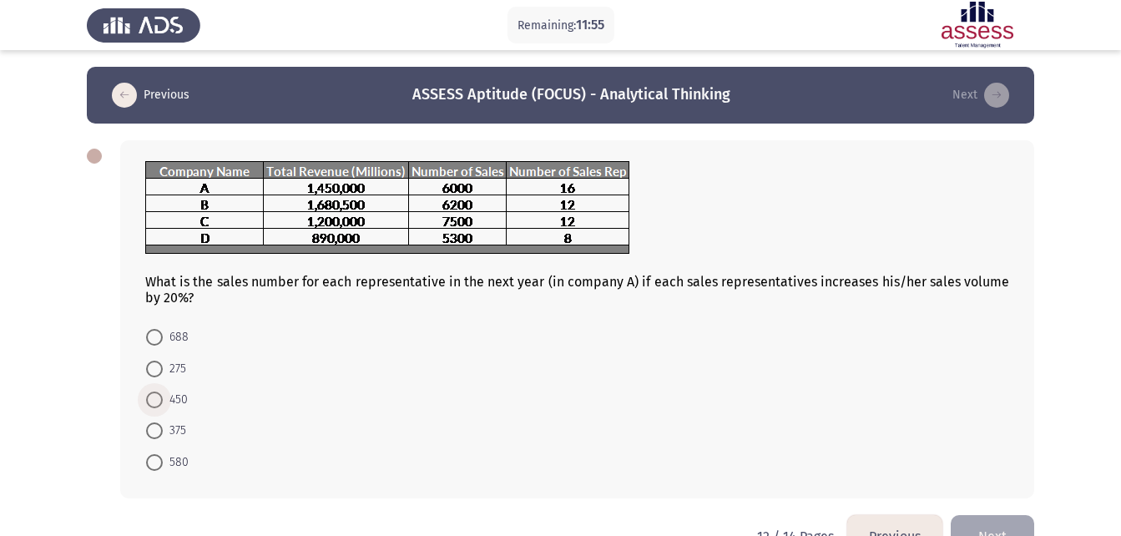
click at [162, 392] on span at bounding box center [154, 400] width 17 height 17
click at [162, 392] on input "450" at bounding box center [154, 400] width 17 height 17
radio input "true"
click at [974, 520] on button "Next" at bounding box center [992, 534] width 83 height 43
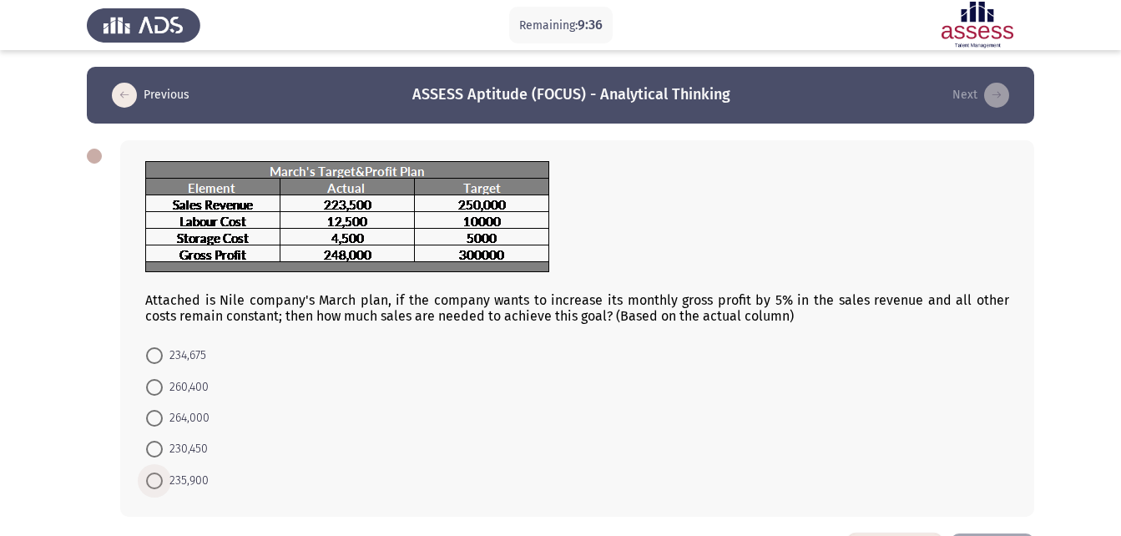
click at [154, 471] on label "235,900" at bounding box center [177, 481] width 63 height 20
click at [154, 473] on input "235,900" at bounding box center [154, 481] width 17 height 17
radio input "true"
click at [46, 409] on app-assessment-container "Remaining: 9:35 Previous ASSESS Aptitude (FOCUS) - Analytical Thinking Next Att…" at bounding box center [560, 299] width 1121 height 465
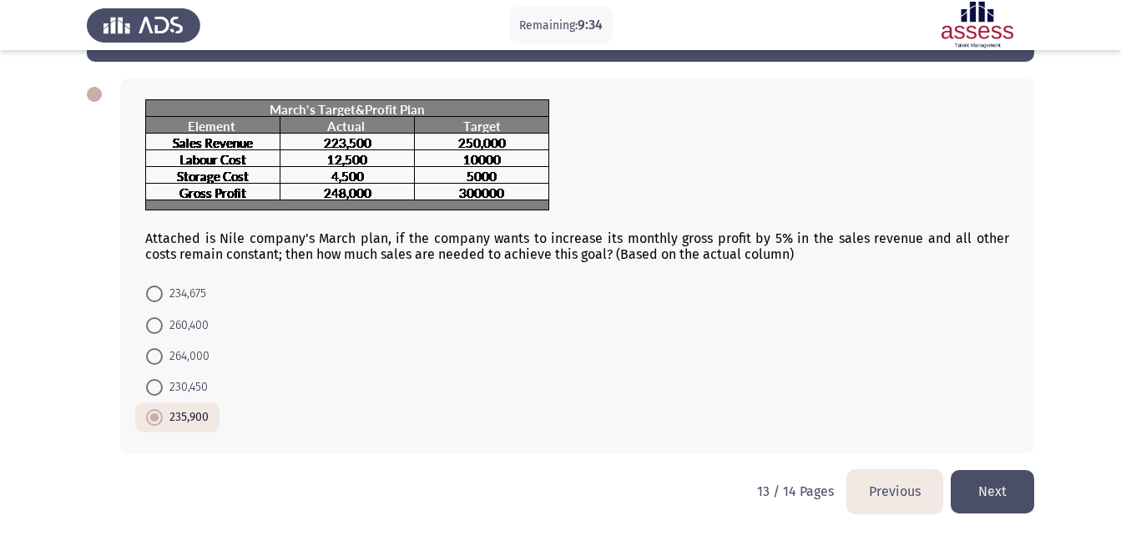
scroll to position [63, 0]
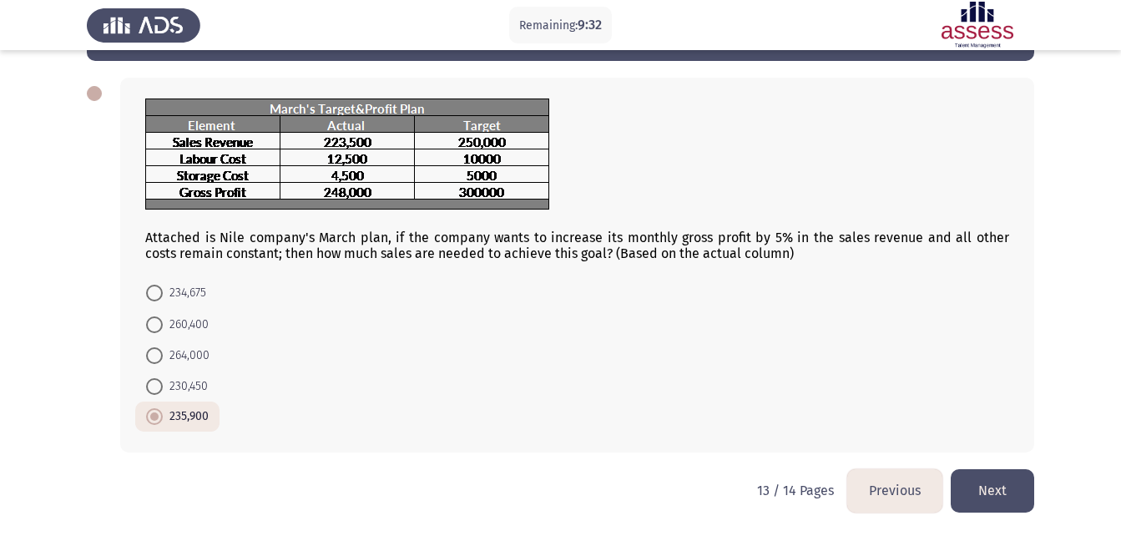
click at [995, 488] on button "Next" at bounding box center [992, 490] width 83 height 43
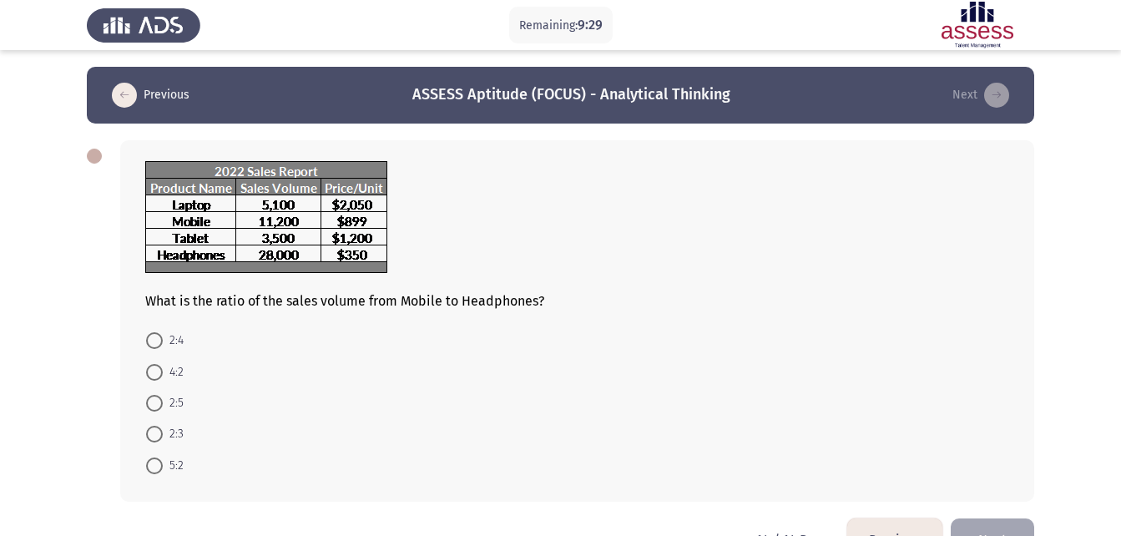
click at [637, 392] on form "2:4 4:2 2:5 2:3 5:2" at bounding box center [577, 403] width 864 height 156
click at [152, 403] on span at bounding box center [154, 403] width 17 height 17
click at [152, 403] on input "2:5" at bounding box center [154, 403] width 17 height 17
radio input "true"
click at [955, 384] on form "2:4 4:2 2:5 2:3 5:2" at bounding box center [577, 402] width 864 height 154
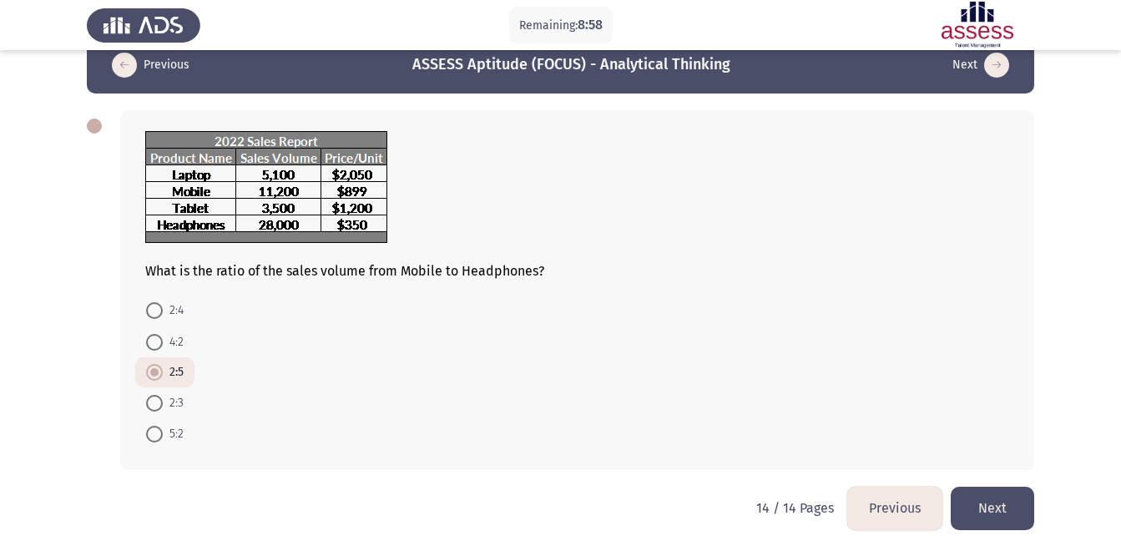
scroll to position [33, 0]
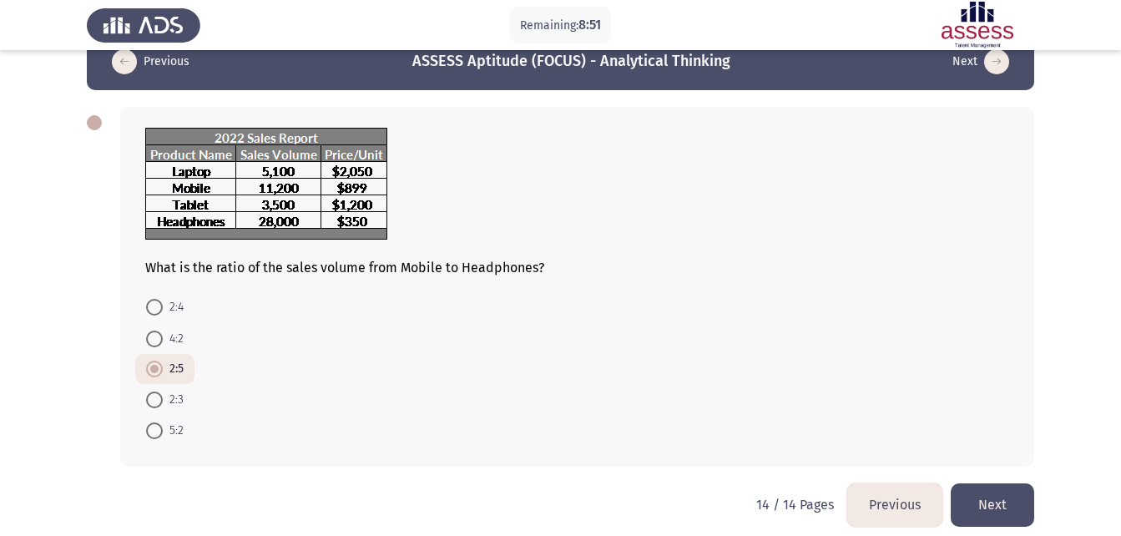
click at [989, 507] on button "Next" at bounding box center [992, 504] width 83 height 43
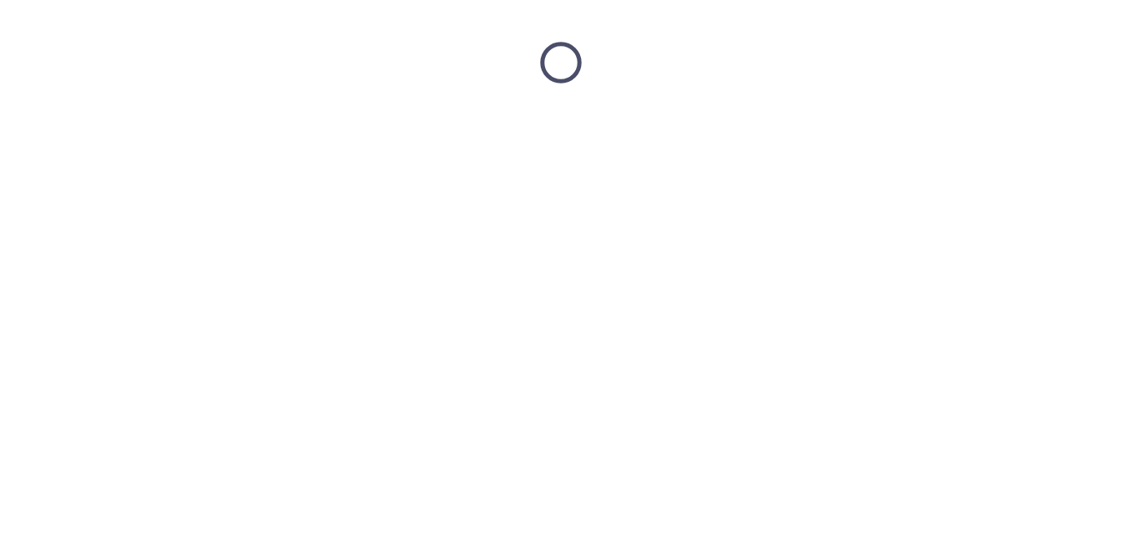
scroll to position [0, 0]
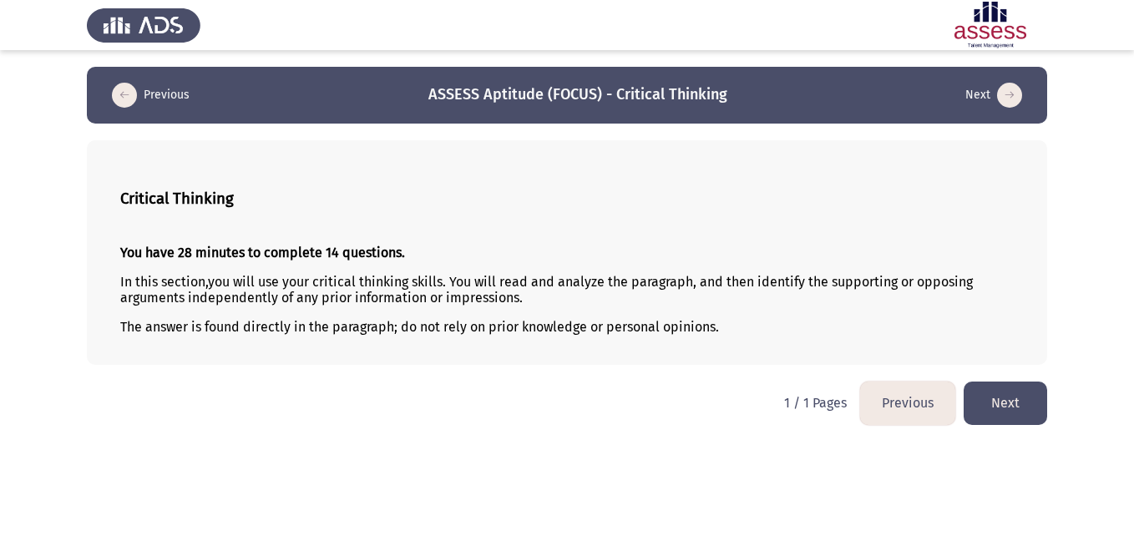
click at [1003, 404] on button "Next" at bounding box center [1004, 403] width 83 height 43
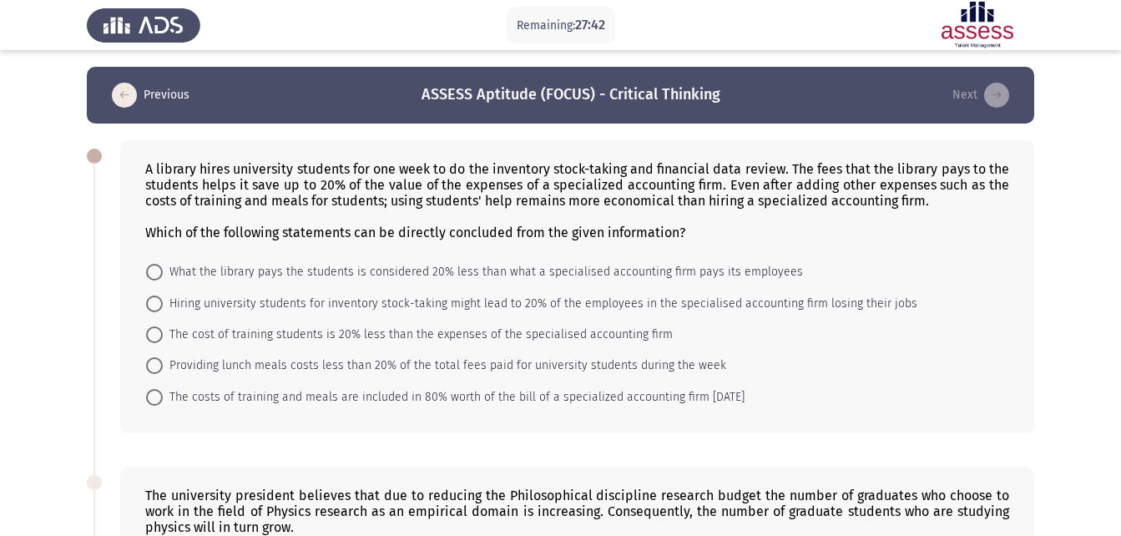
click at [154, 306] on span at bounding box center [154, 304] width 17 height 17
click at [154, 306] on input "Hiring university students for inventory stock-taking might lead to 20% of the …" at bounding box center [154, 304] width 17 height 17
radio input "true"
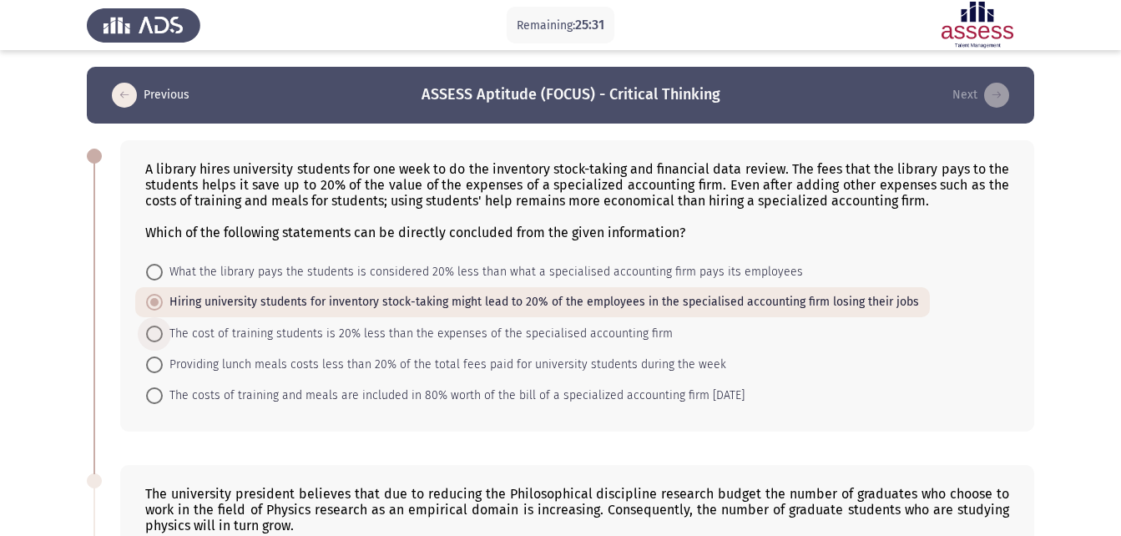
click at [170, 325] on span "The cost of training students is 20% less than the expenses of the specialised …" at bounding box center [418, 334] width 510 height 20
click at [163, 326] on input "The cost of training students is 20% less than the expenses of the specialised …" at bounding box center [154, 334] width 17 height 17
radio input "true"
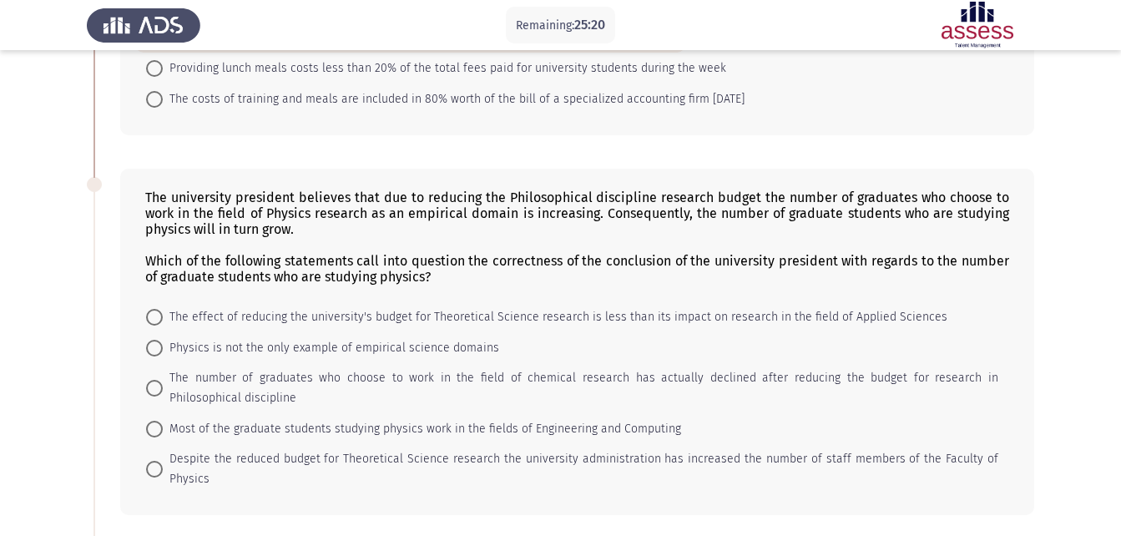
scroll to position [330, 0]
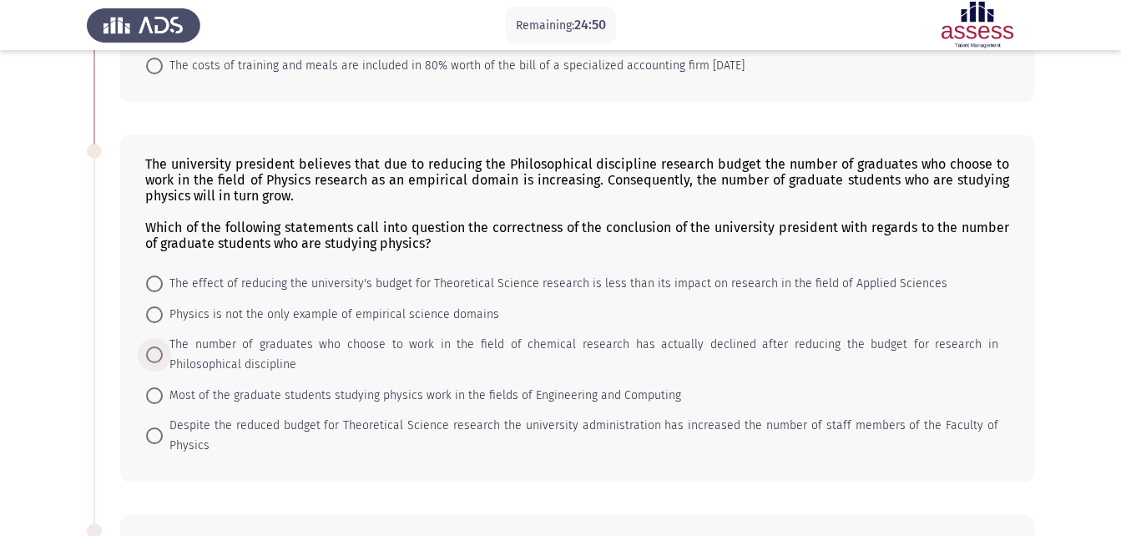
click at [154, 336] on label "The number of graduates who choose to work in the field of chemical research ha…" at bounding box center [572, 355] width 852 height 40
click at [154, 346] on input "The number of graduates who choose to work in the field of chemical research ha…" at bounding box center [154, 354] width 17 height 17
radio input "true"
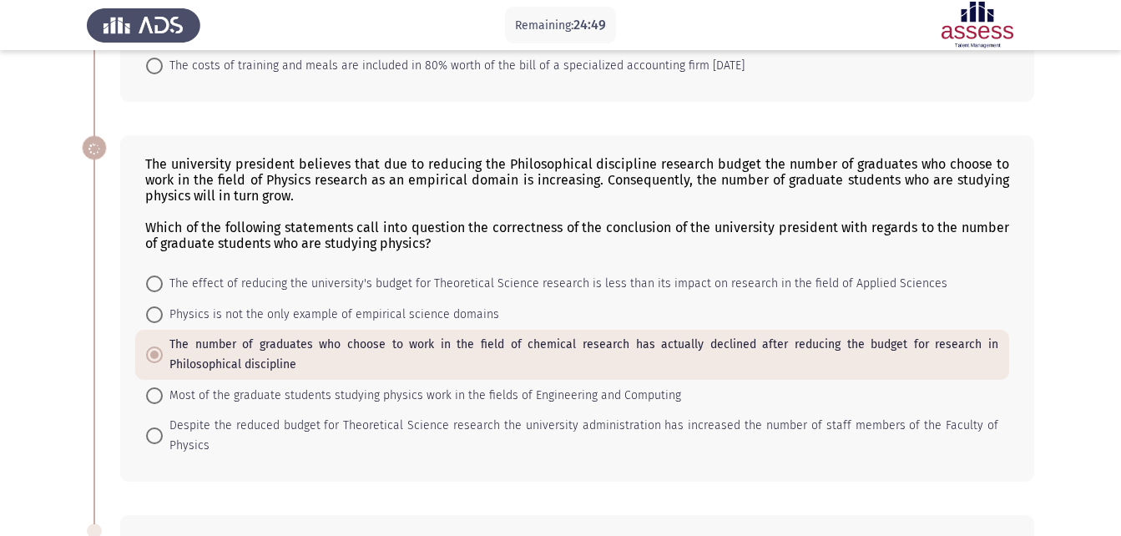
click at [50, 282] on app-assessment-container "Remaining: 24:49 Previous ASSESS Aptitude (FOCUS) - Critical Thinking Next A li…" at bounding box center [560, 396] width 1121 height 1319
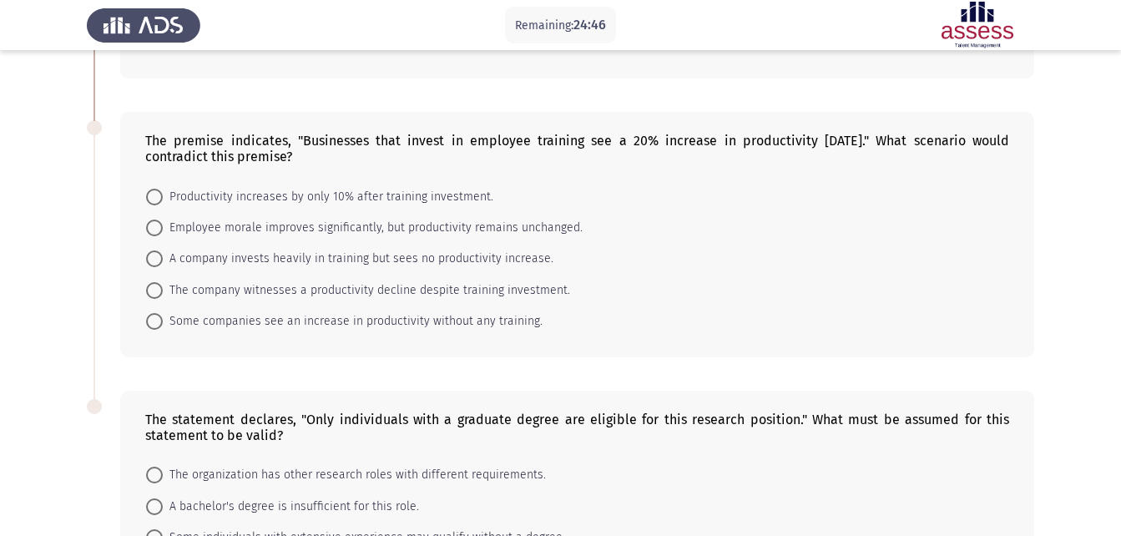
scroll to position [731, 0]
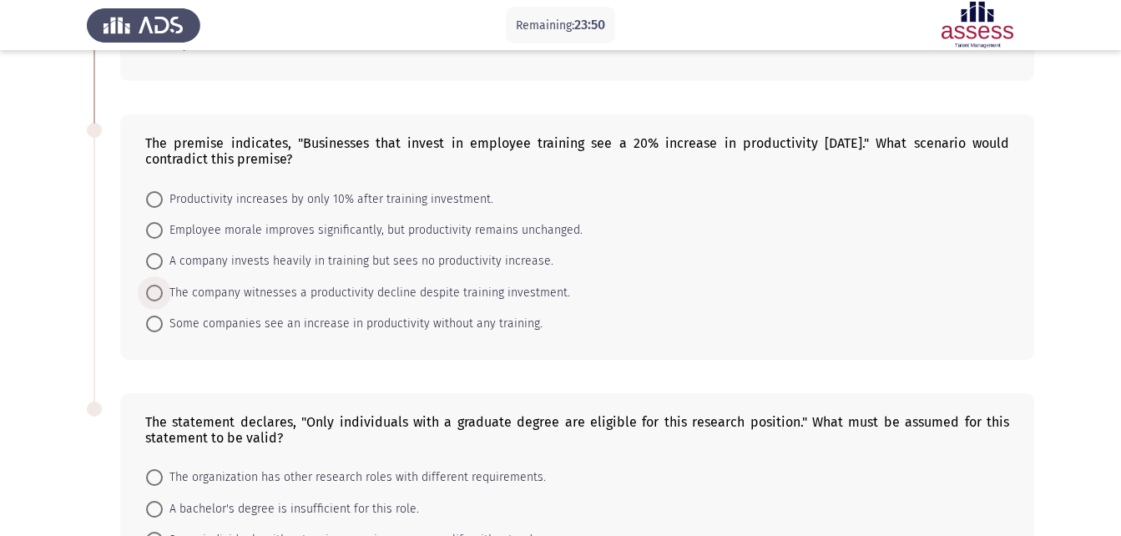
click at [366, 283] on span "The company witnesses a productivity decline despite training investment." at bounding box center [366, 293] width 407 height 20
click at [163, 285] on input "The company witnesses a productivity decline despite training investment." at bounding box center [154, 293] width 17 height 17
radio input "true"
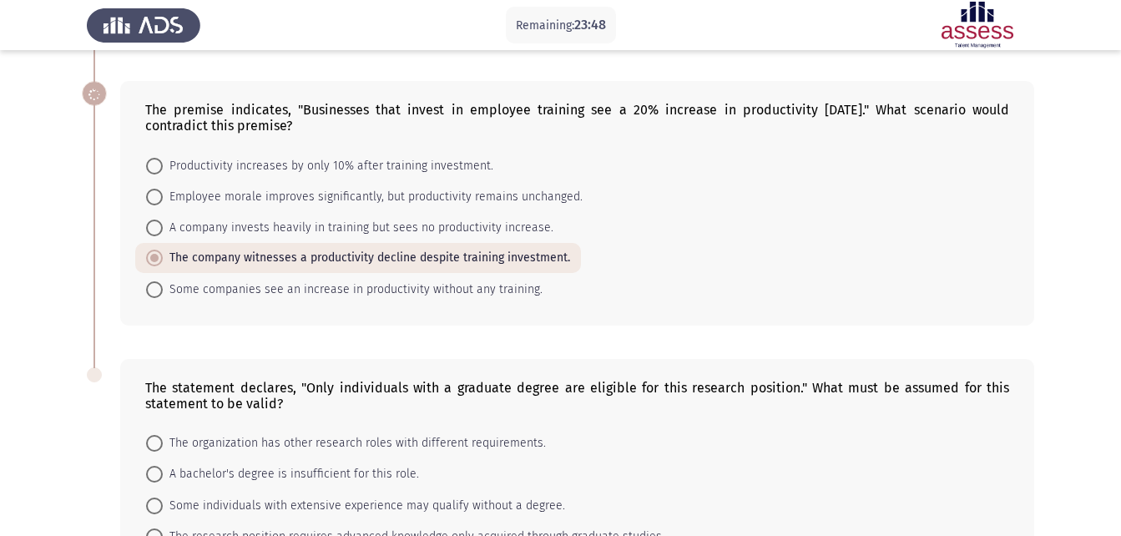
scroll to position [897, 0]
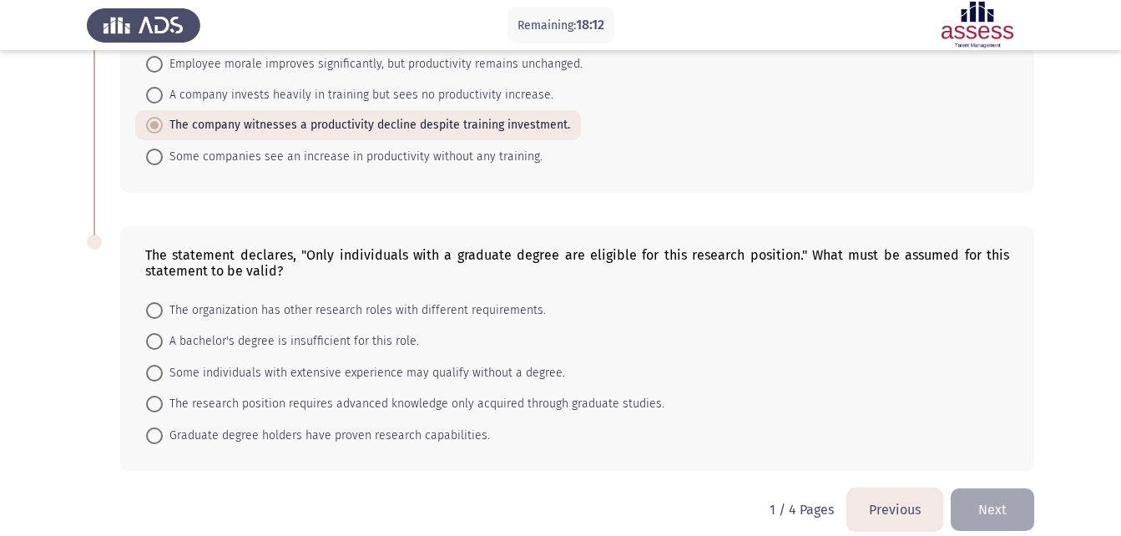
click at [235, 331] on span "A bachelor's degree is insufficient for this role." at bounding box center [291, 341] width 256 height 20
click at [163, 333] on input "A bachelor's degree is insufficient for this role." at bounding box center [154, 341] width 17 height 17
radio input "true"
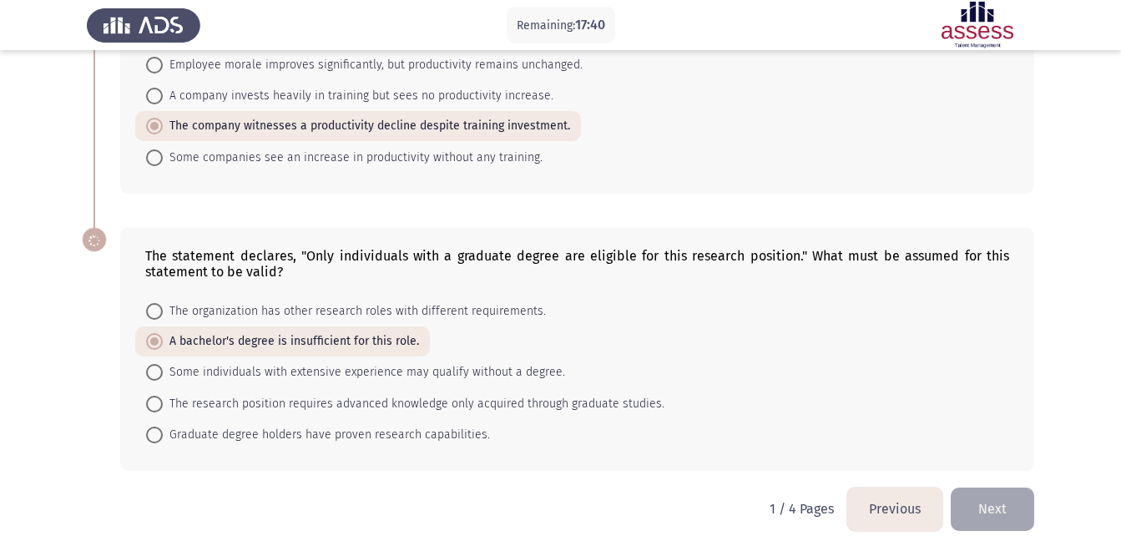
click at [994, 488] on button "Next" at bounding box center [992, 509] width 83 height 43
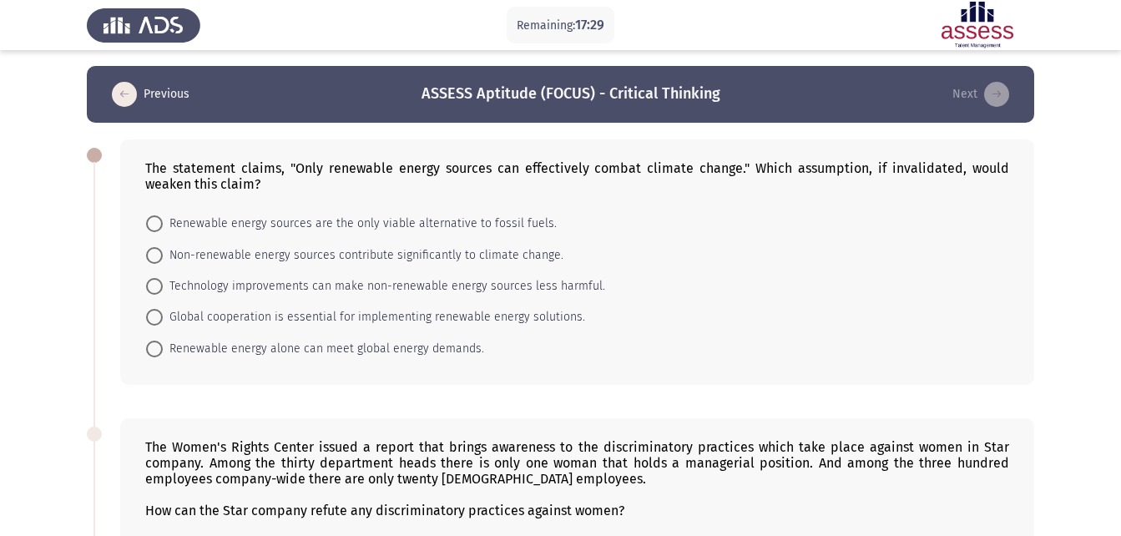
scroll to position [0, 0]
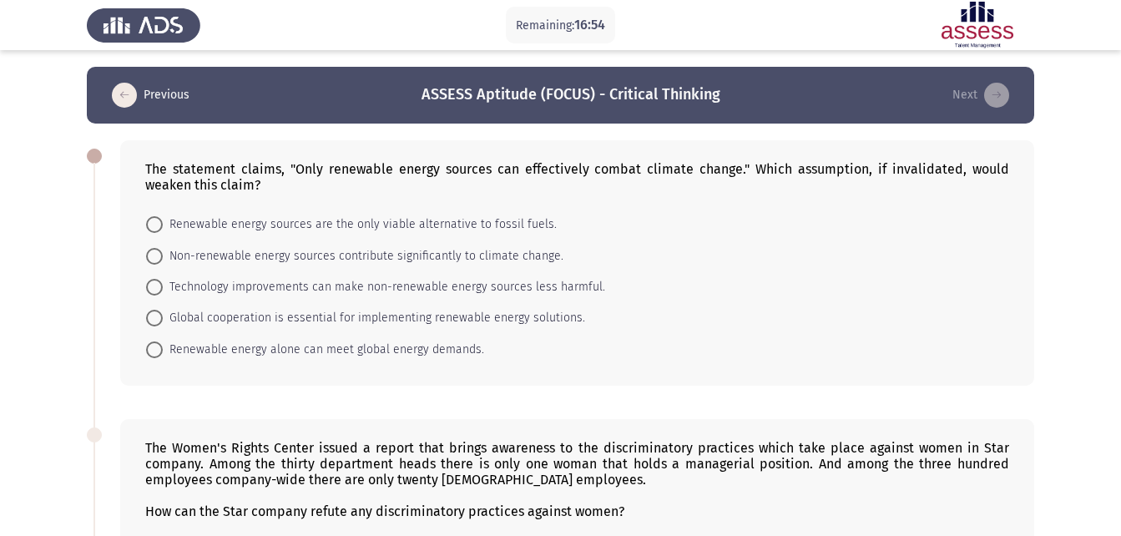
click at [348, 271] on mat-radio-button "Technology improvements can make non-renewable energy sources less harmful." at bounding box center [375, 286] width 481 height 31
click at [348, 276] on mat-radio-button "Technology improvements can make non-renewable energy sources less harmful." at bounding box center [375, 286] width 481 height 31
click at [350, 288] on span "Technology improvements can make non-renewable energy sources less harmful." at bounding box center [384, 287] width 443 height 20
click at [163, 288] on input "Technology improvements can make non-renewable energy sources less harmful." at bounding box center [154, 287] width 17 height 17
radio input "true"
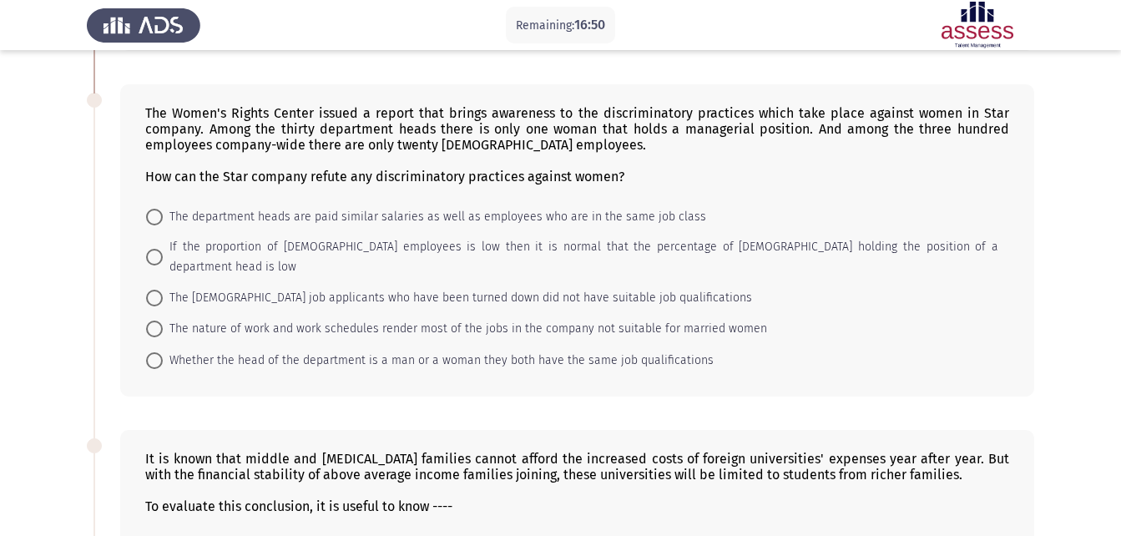
scroll to position [334, 0]
click at [180, 248] on span "If the proportion of [DEMOGRAPHIC_DATA] employees is low then it is normal that…" at bounding box center [581, 256] width 836 height 40
click at [163, 248] on input "If the proportion of [DEMOGRAPHIC_DATA] employees is low then it is normal that…" at bounding box center [154, 256] width 17 height 17
radio input "true"
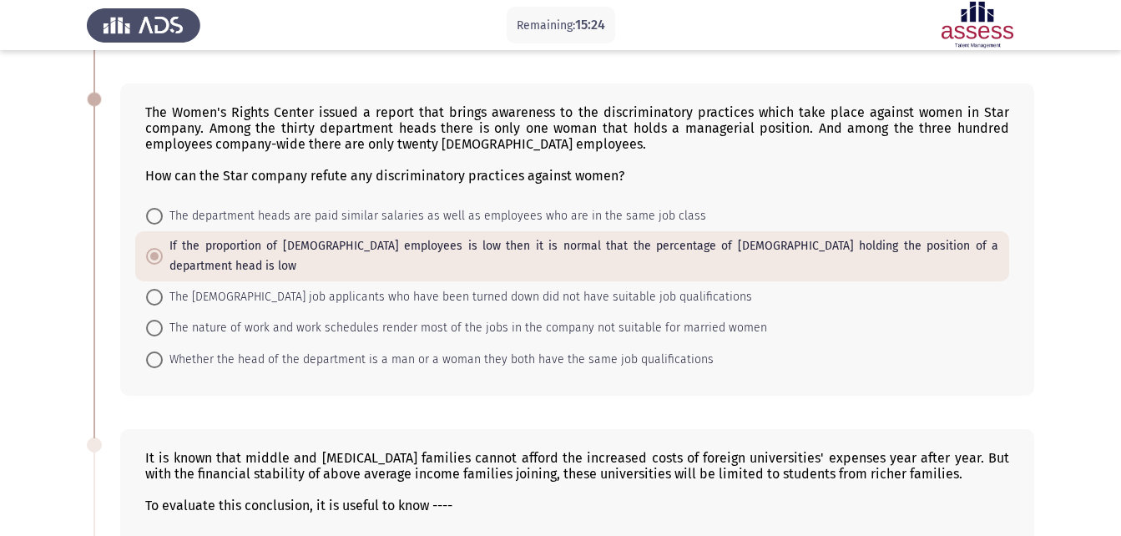
click at [15, 214] on app-assessment-container "Remaining: 15:24 Previous ASSESS Aptitude (FOCUS) - Critical Thinking Next The …" at bounding box center [560, 367] width 1121 height 1268
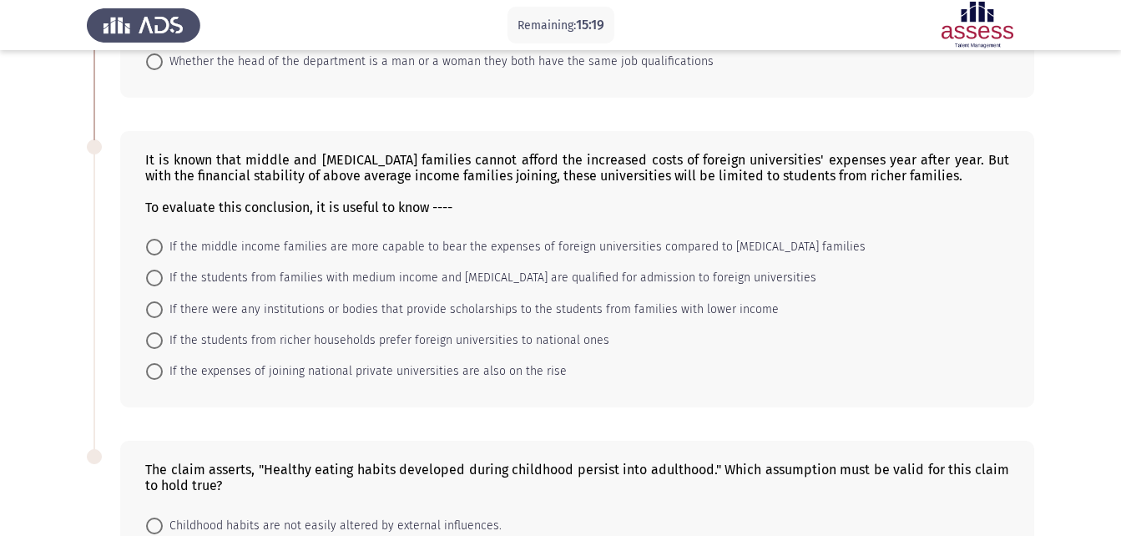
scroll to position [635, 0]
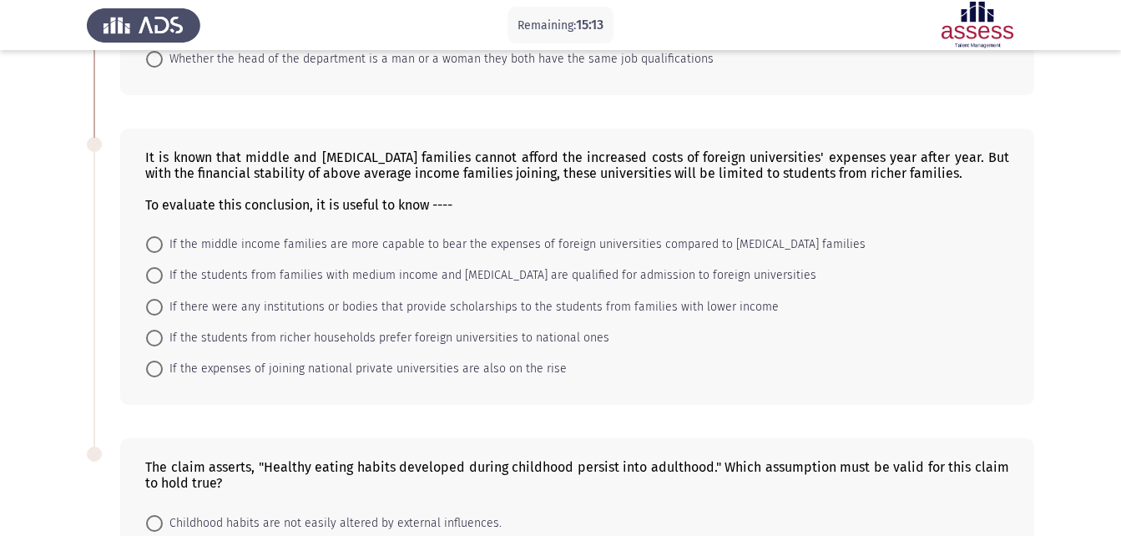
click at [13, 231] on app-assessment-container "Remaining: 15:13 Previous ASSESS Aptitude (FOCUS) - Critical Thinking Next The …" at bounding box center [560, 66] width 1121 height 1268
click at [203, 297] on span "If there were any institutions or bodies that provide scholarships to the stude…" at bounding box center [471, 307] width 616 height 20
click at [163, 299] on input "If there were any institutions or bodies that provide scholarships to the stude…" at bounding box center [154, 307] width 17 height 17
radio input "true"
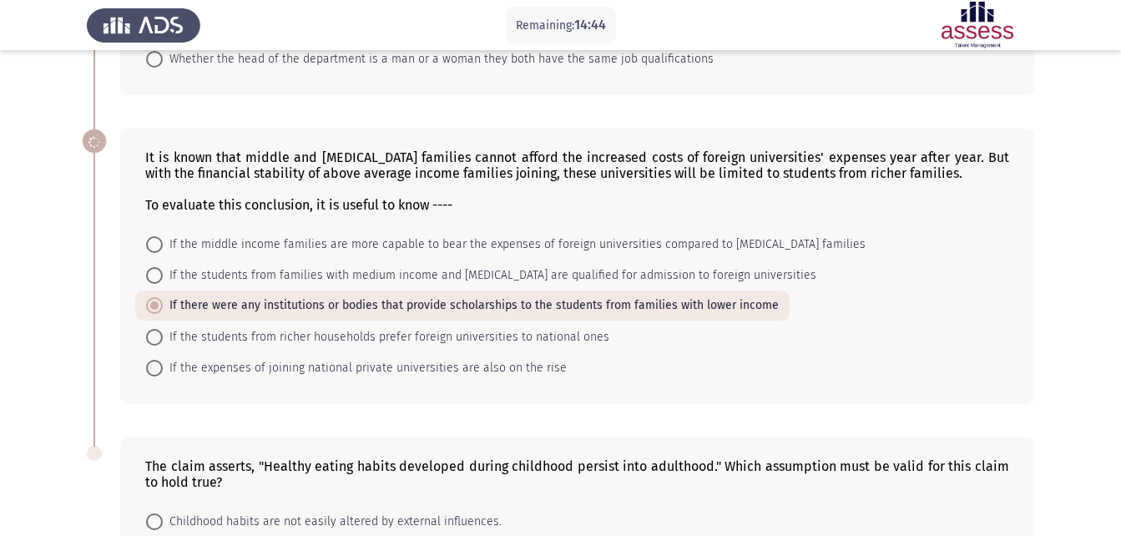
click at [84, 292] on app-assessment-container "Remaining: 14:44 Previous ASSESS Aptitude (FOCUS) - Critical Thinking Next The …" at bounding box center [560, 65] width 1121 height 1267
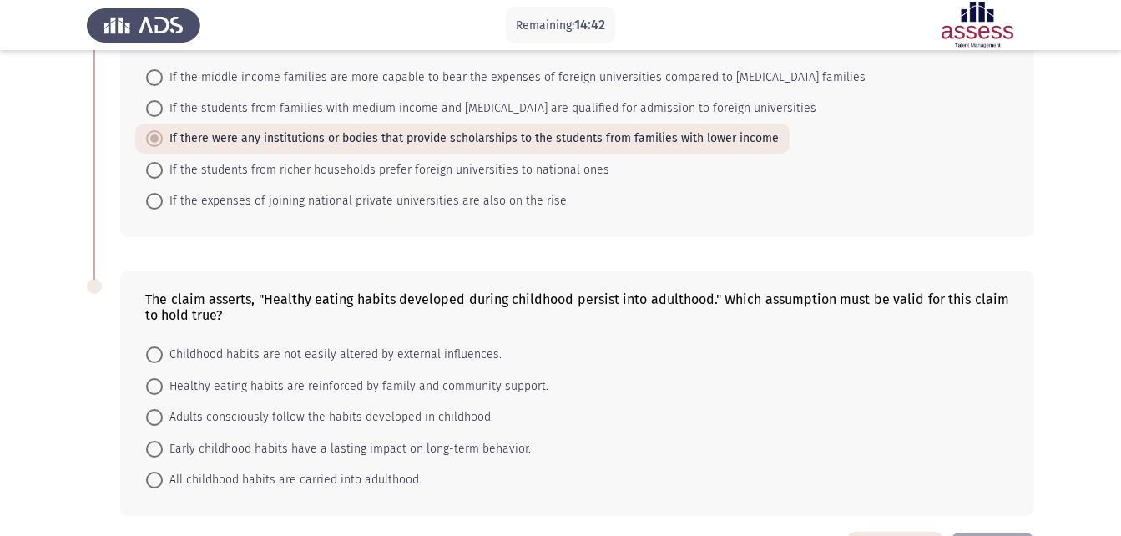
scroll to position [835, 0]
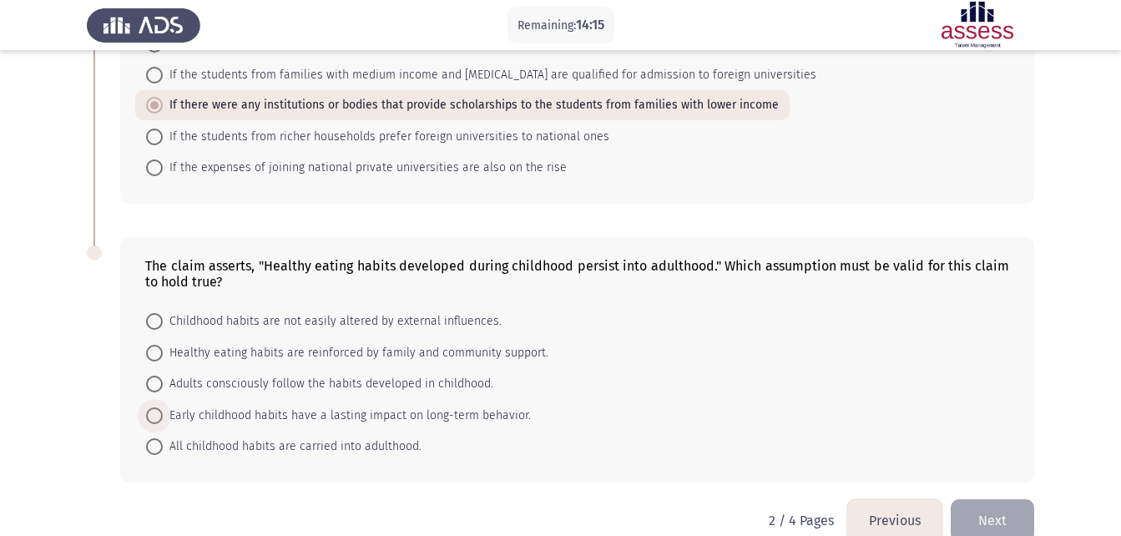
click at [199, 406] on span "Early childhood habits have a lasting impact on long-term behavior." at bounding box center [347, 416] width 368 height 20
click at [163, 407] on input "Early childhood habits have a lasting impact on long-term behavior." at bounding box center [154, 415] width 17 height 17
radio input "true"
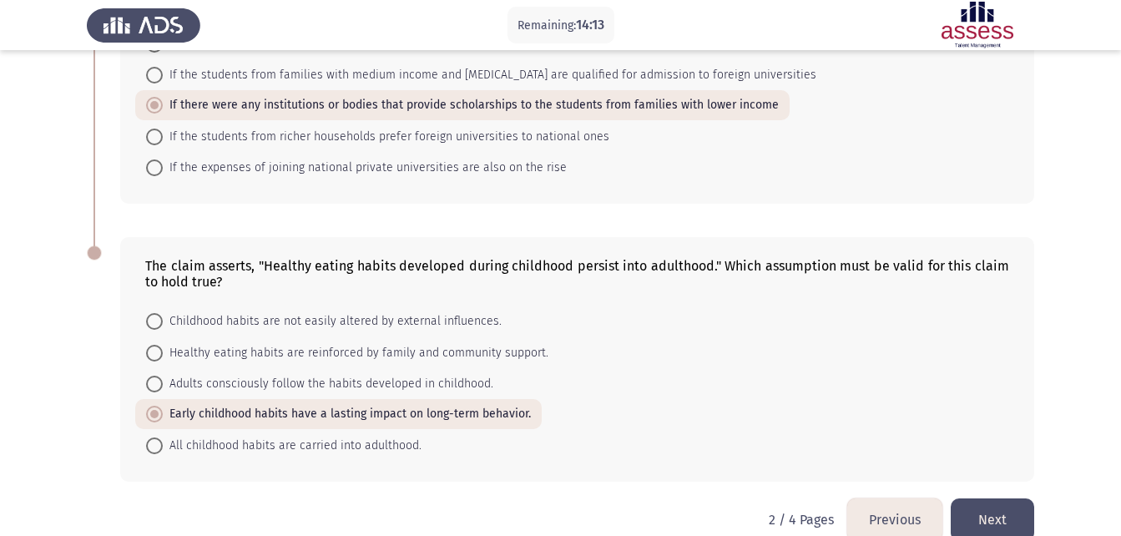
click at [982, 498] on button "Next" at bounding box center [992, 519] width 83 height 43
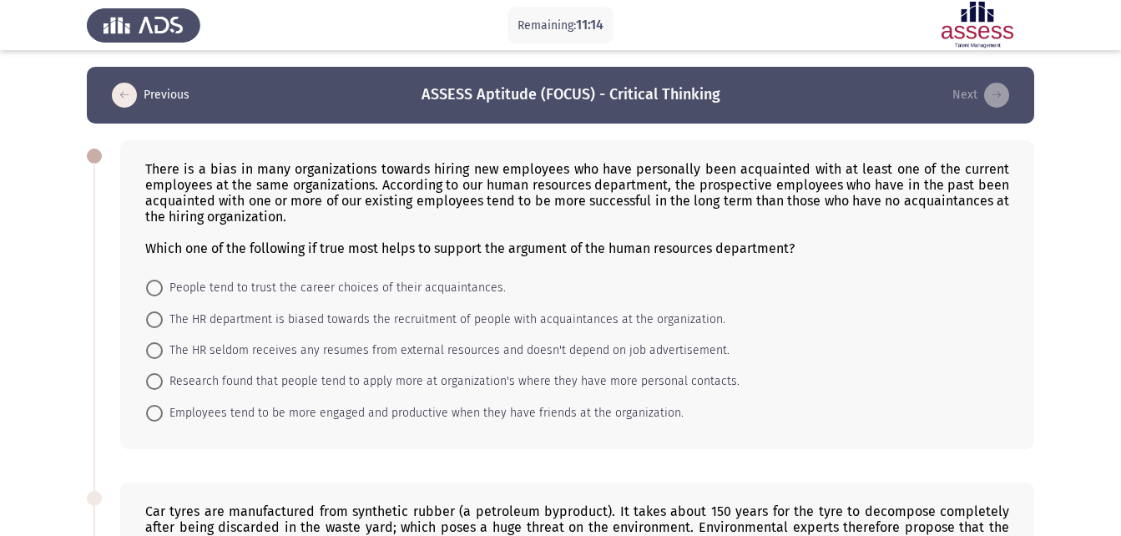
click at [938, 377] on form "People tend to trust the career choices of their acquaintances. The HR departme…" at bounding box center [577, 350] width 864 height 156
click at [156, 413] on span at bounding box center [154, 413] width 17 height 17
click at [156, 413] on input "Employees tend to be more engaged and productive when they have friends at the …" at bounding box center [154, 413] width 17 height 17
radio input "true"
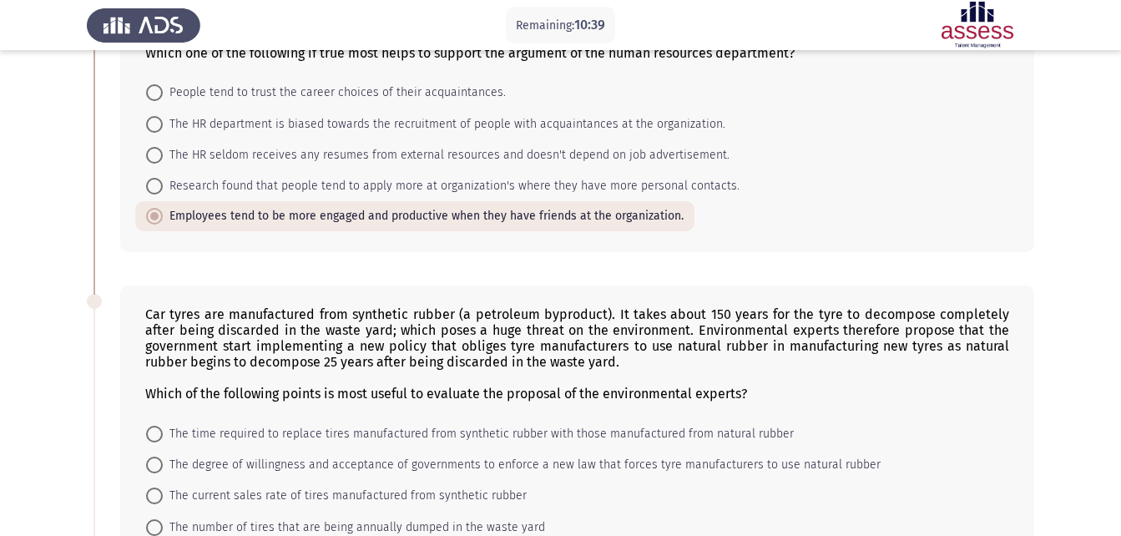
scroll to position [367, 0]
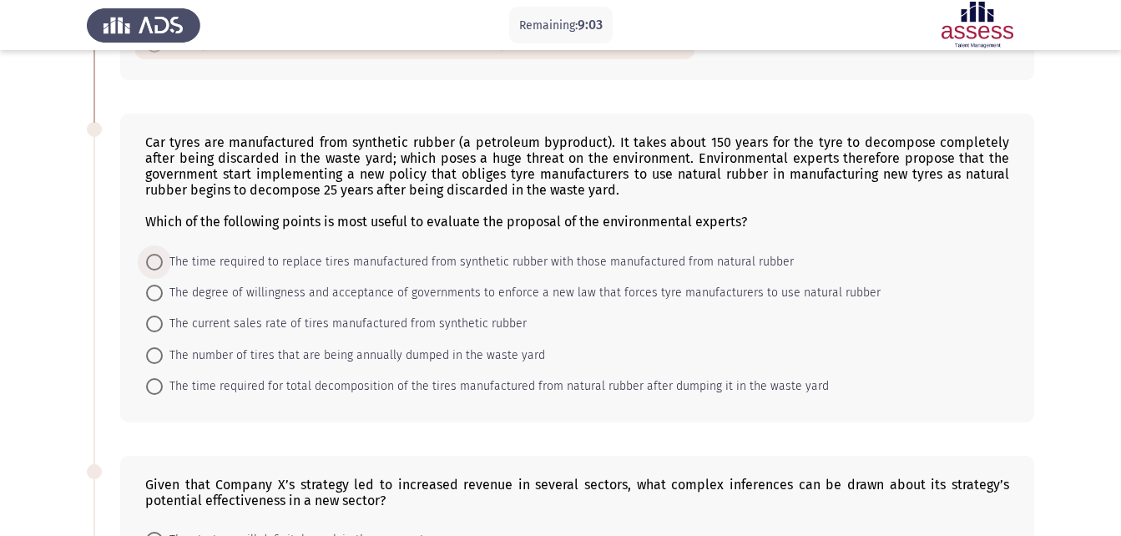
click at [222, 266] on span "The time required to replace tires manufactured from synthetic rubber with thos…" at bounding box center [478, 262] width 631 height 20
click at [163, 266] on input "The time required to replace tires manufactured from synthetic rubber with thos…" at bounding box center [154, 262] width 17 height 17
radio input "true"
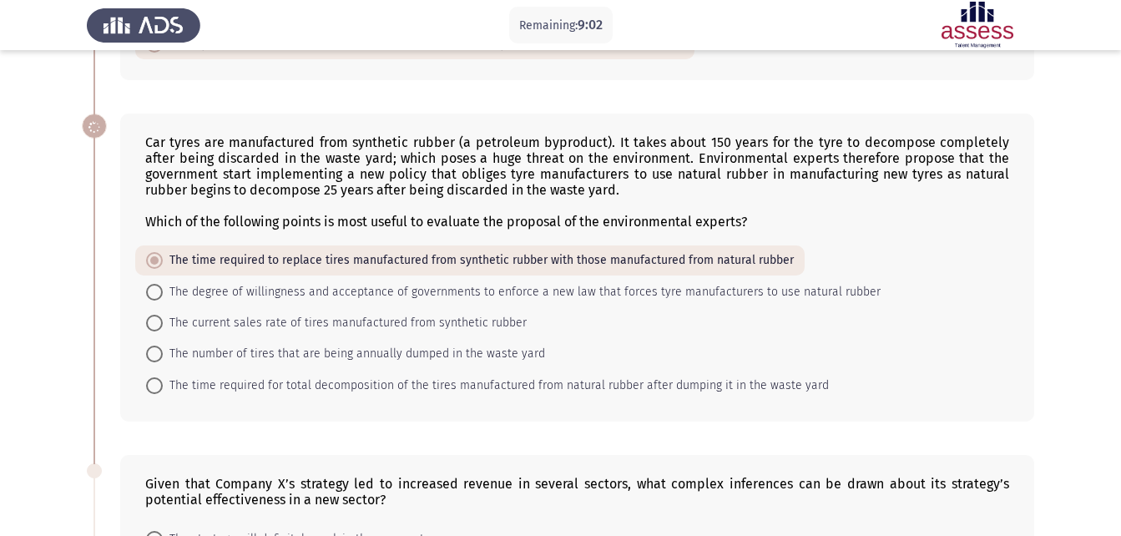
click at [64, 240] on app-assessment-container "Remaining: 9:02 Previous ASSESS Aptitude (FOCUS) - Critical Thinking Next There…" at bounding box center [560, 284] width 1121 height 1171
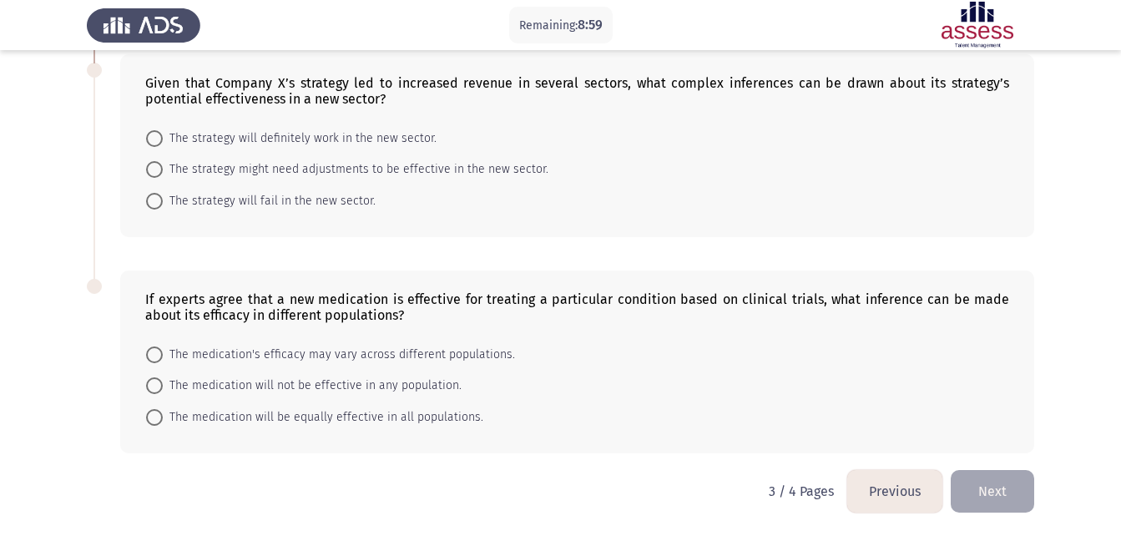
scroll to position [735, 0]
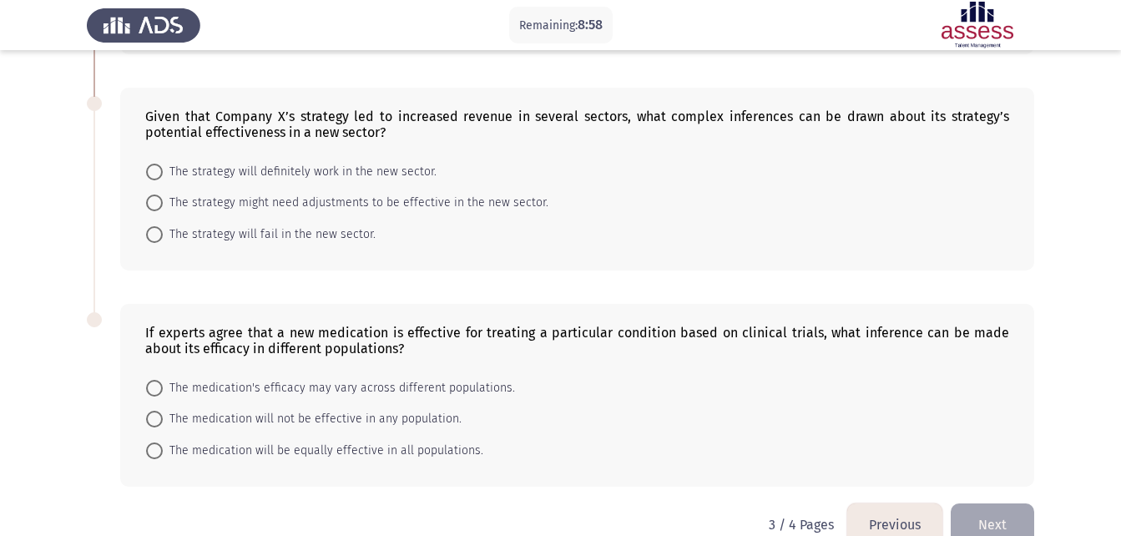
click at [205, 201] on span "The strategy might need adjustments to be effective in the new sector." at bounding box center [356, 203] width 386 height 20
click at [163, 201] on input "The strategy might need adjustments to be effective in the new sector." at bounding box center [154, 203] width 17 height 17
radio input "true"
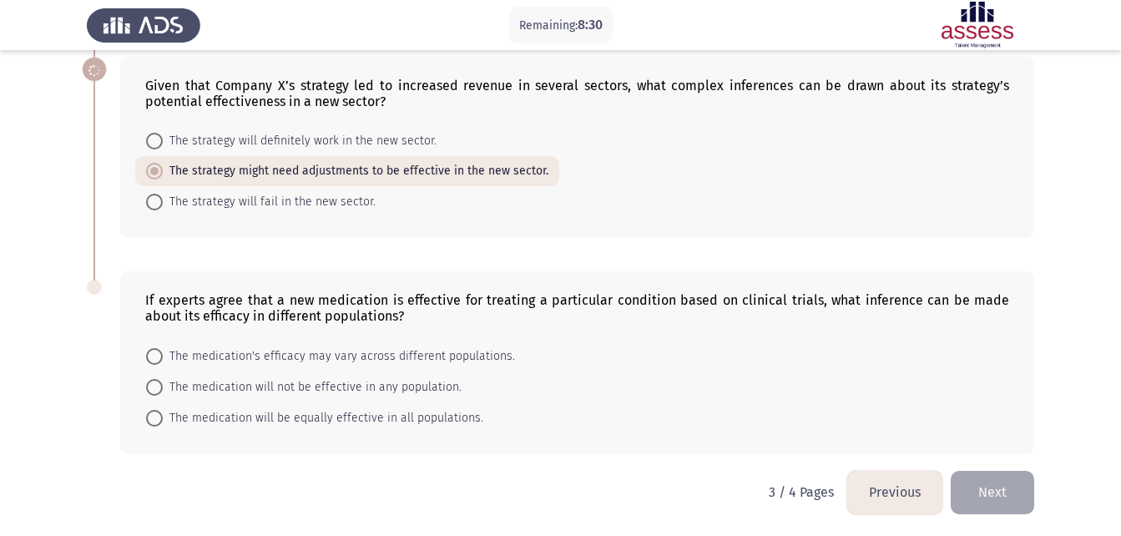
scroll to position [767, 0]
click at [407, 353] on span "The medication's efficacy may vary across different populations." at bounding box center [339, 355] width 352 height 20
click at [163, 353] on input "The medication's efficacy may vary across different populations." at bounding box center [154, 354] width 17 height 17
radio input "true"
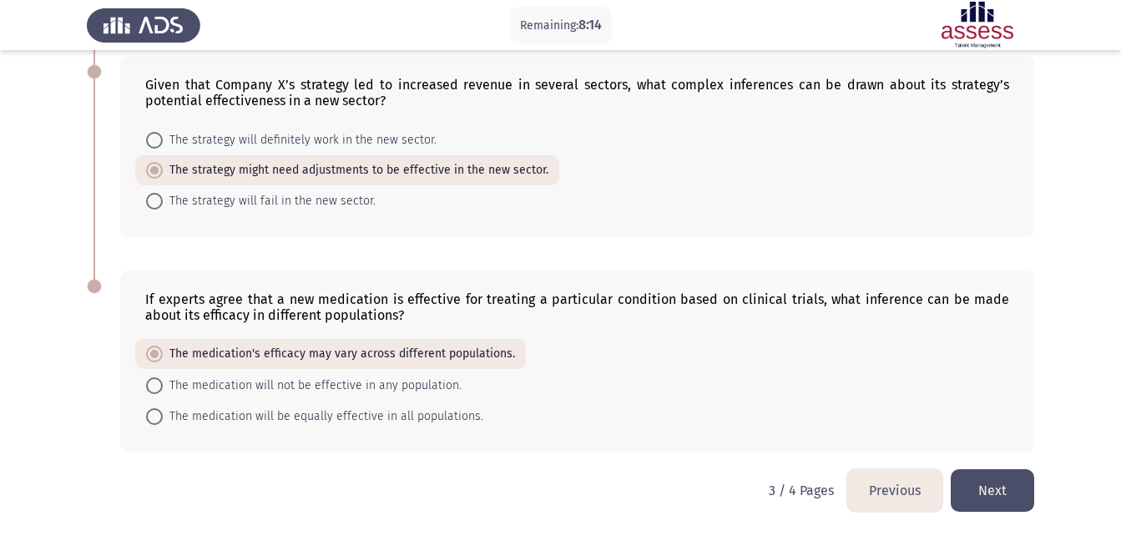
click at [989, 496] on button "Next" at bounding box center [992, 490] width 83 height 43
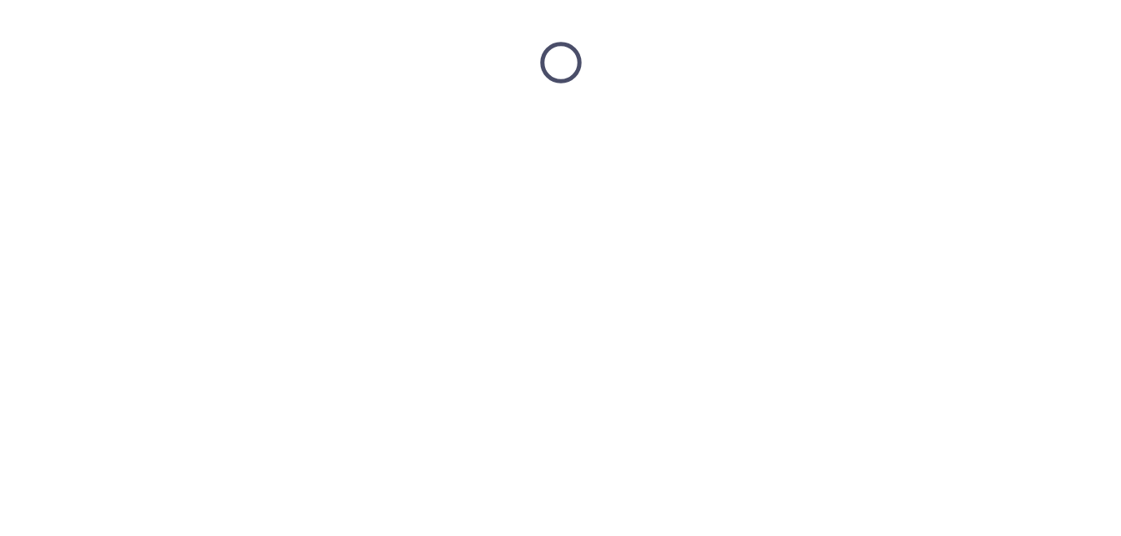
scroll to position [0, 0]
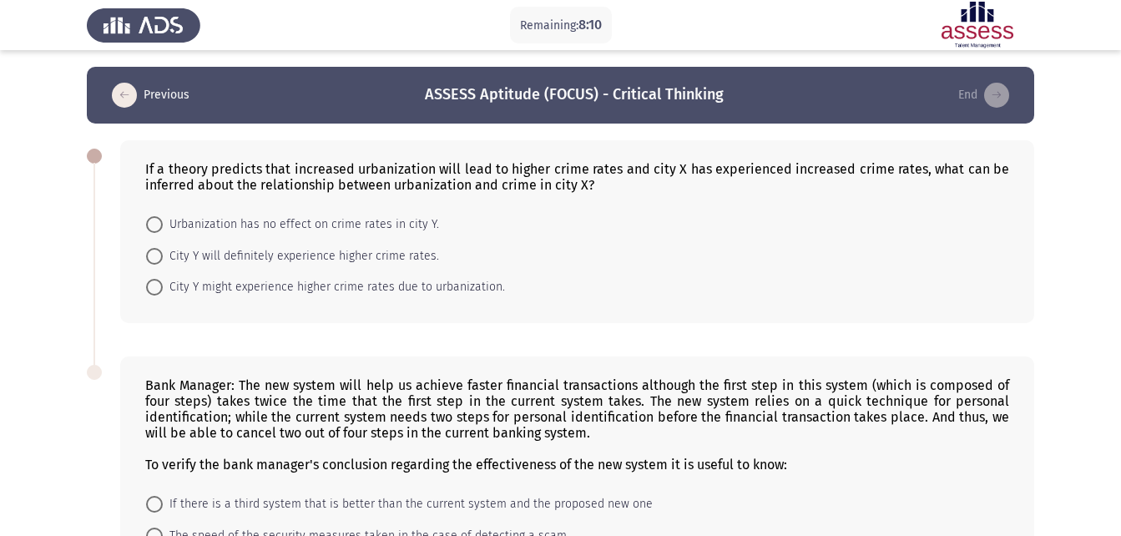
click at [9, 207] on app-assessment-container "Remaining: 8:10 Previous ASSESS Aptitude (FOCUS) - Critical Thinking End If a t…" at bounding box center [560, 374] width 1121 height 615
click at [169, 253] on span "City Y will definitely experience higher crime rates." at bounding box center [301, 256] width 276 height 20
click at [163, 253] on input "City Y will definitely experience higher crime rates." at bounding box center [154, 256] width 17 height 17
radio input "true"
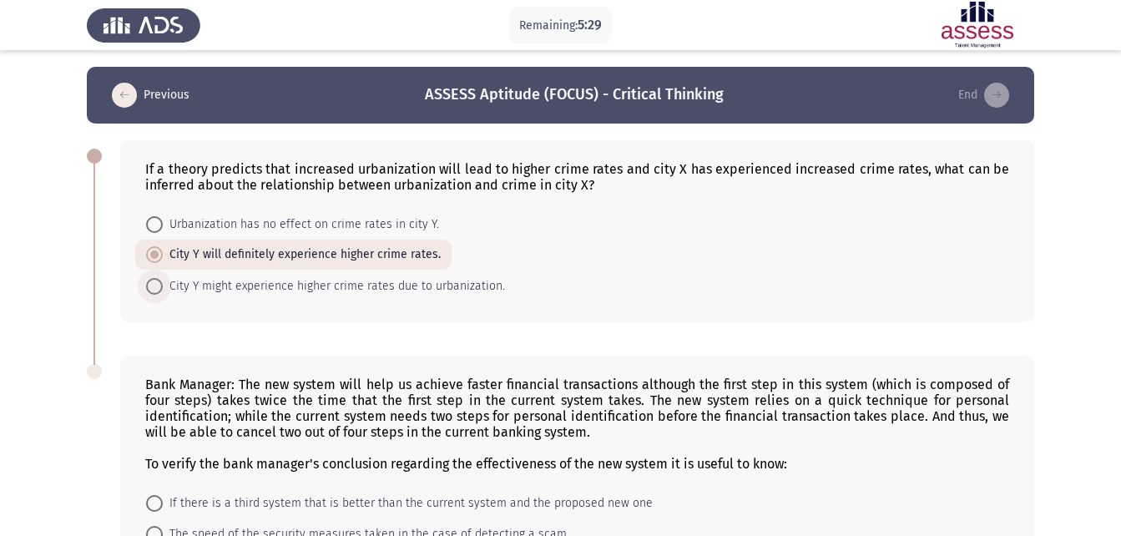
click at [180, 281] on span "City Y might experience higher crime rates due to urbanization." at bounding box center [334, 286] width 342 height 20
click at [163, 281] on input "City Y might experience higher crime rates due to urbanization." at bounding box center [154, 286] width 17 height 17
radio input "true"
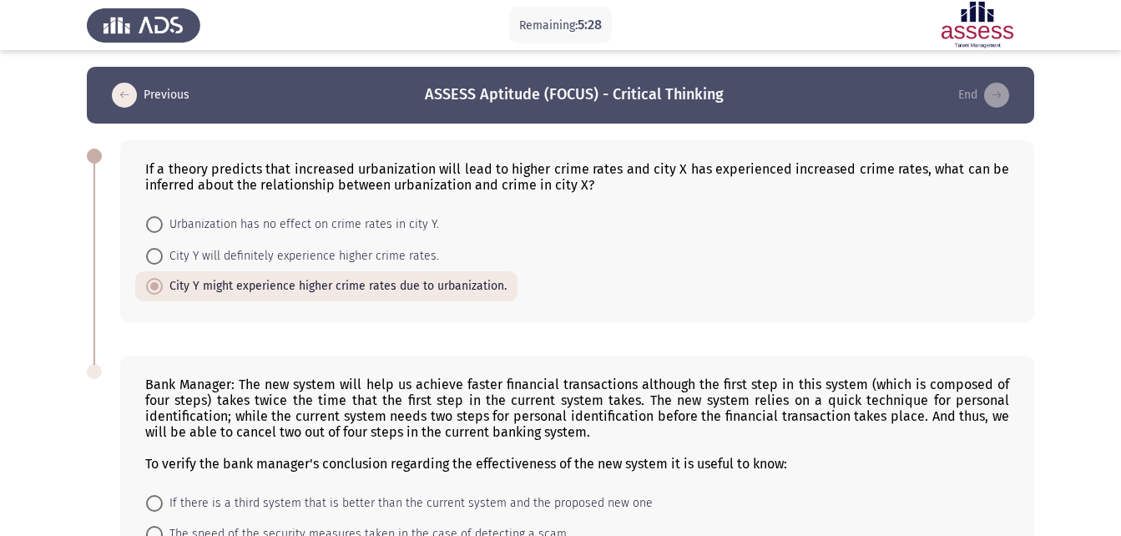
click at [34, 243] on app-assessment-container "Remaining: 5:28 Previous ASSESS Aptitude (FOCUS) - Critical Thinking End If a t…" at bounding box center [560, 374] width 1121 height 614
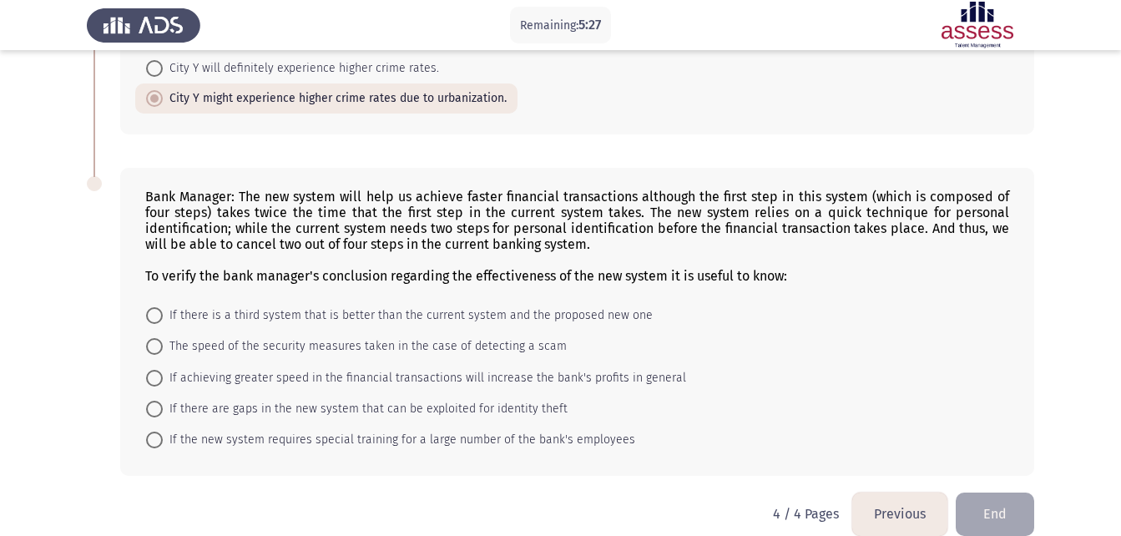
scroll to position [211, 0]
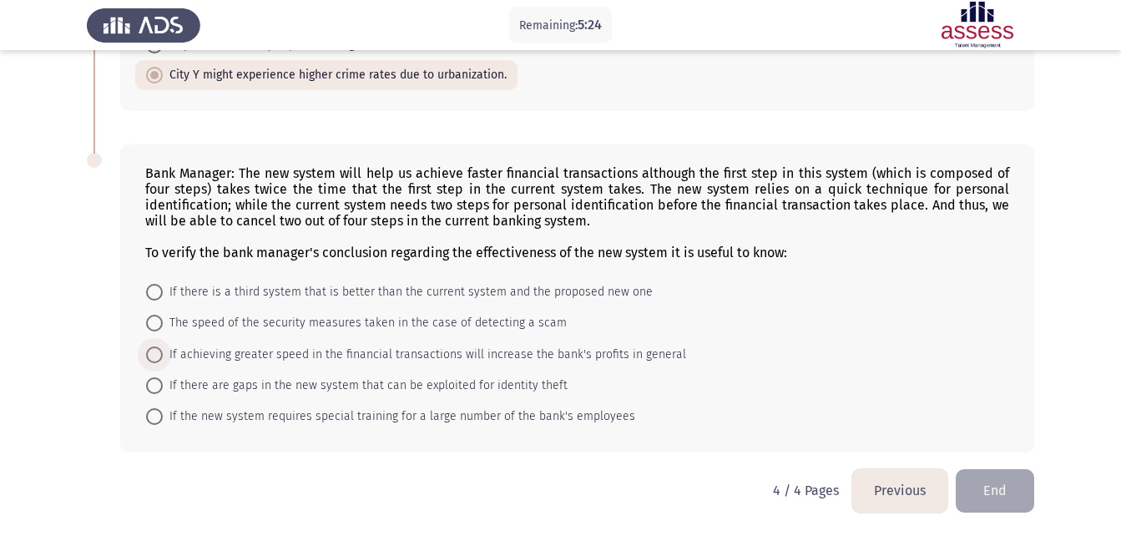
click at [159, 351] on span at bounding box center [154, 354] width 17 height 17
click at [159, 351] on input "If achieving greater speed in the financial transactions will increase the bank…" at bounding box center [154, 354] width 17 height 17
radio input "true"
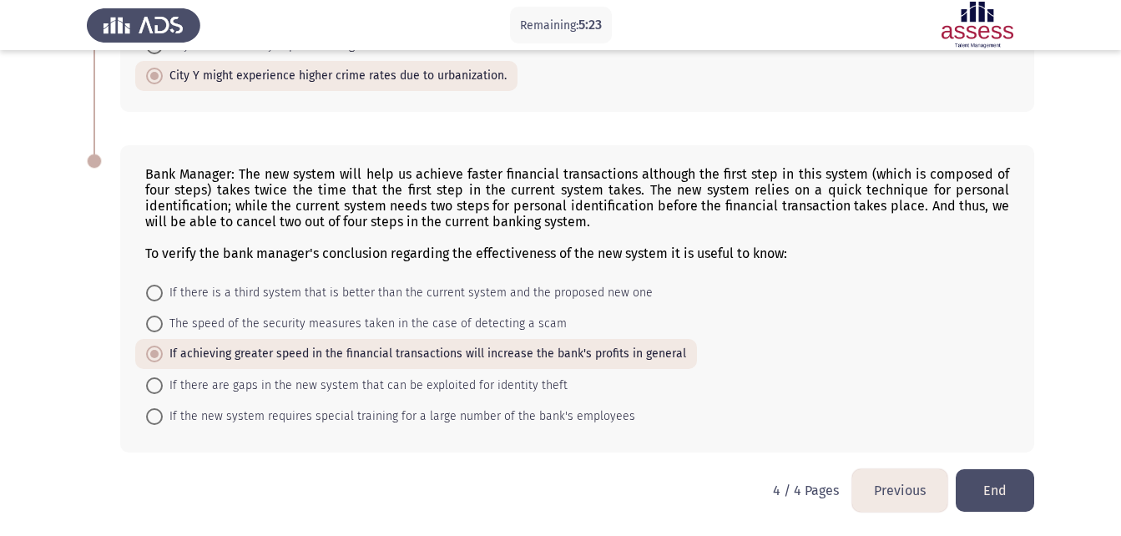
click at [1003, 473] on button "End" at bounding box center [995, 490] width 78 height 43
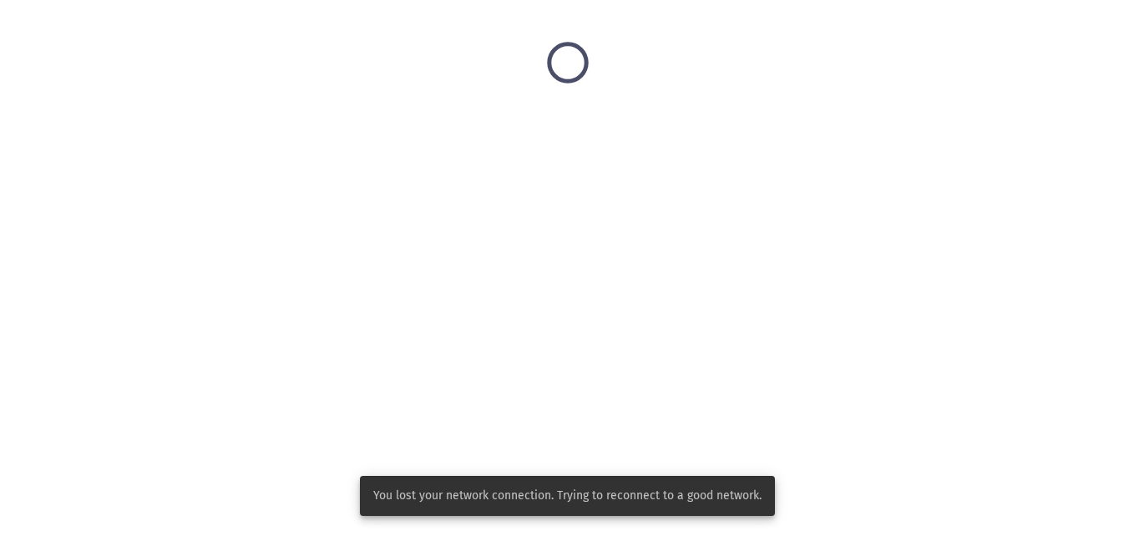
scroll to position [0, 0]
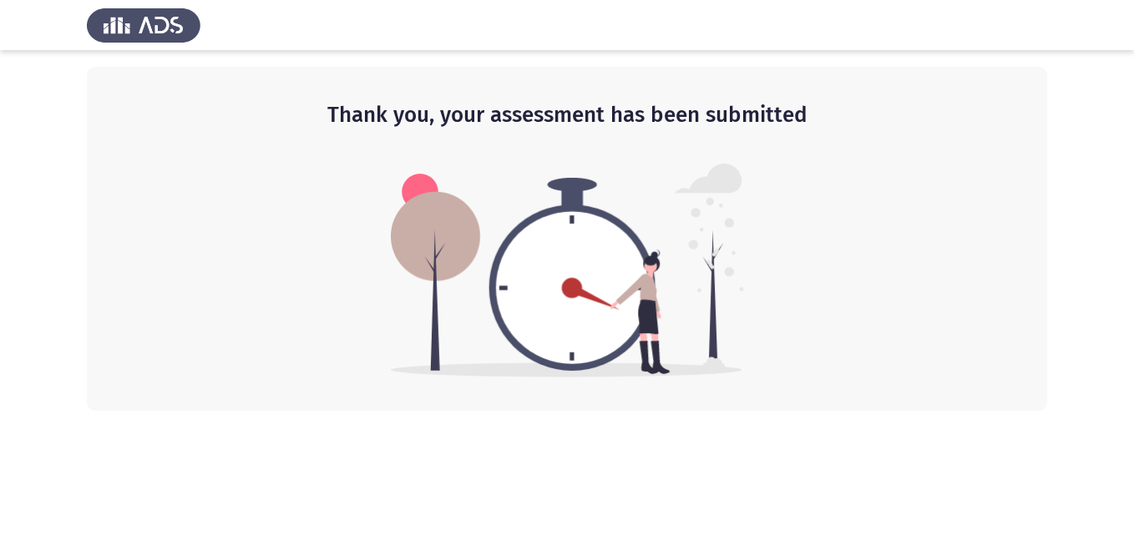
click at [599, 266] on img at bounding box center [567, 271] width 353 height 214
